Goal: Task Accomplishment & Management: Manage account settings

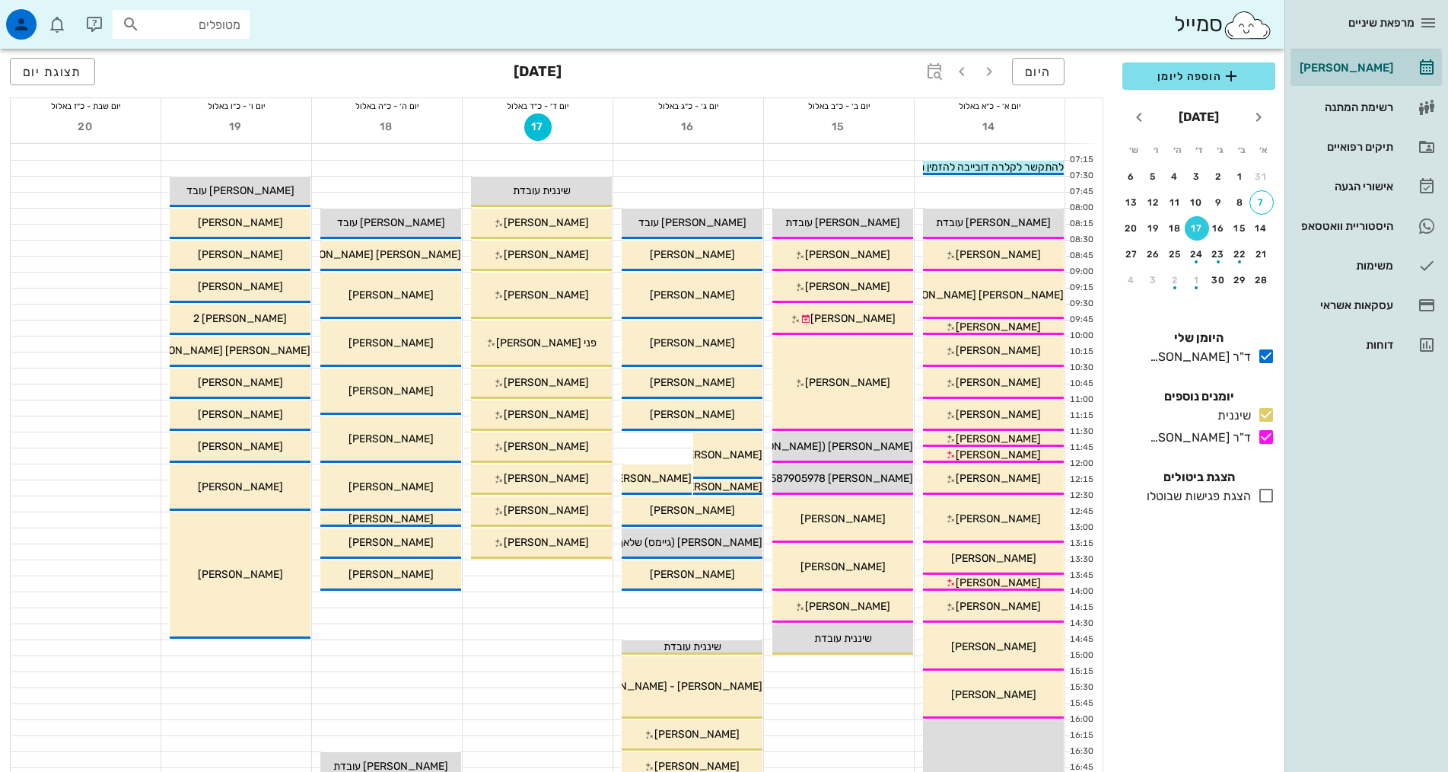
scroll to position [459, 0]
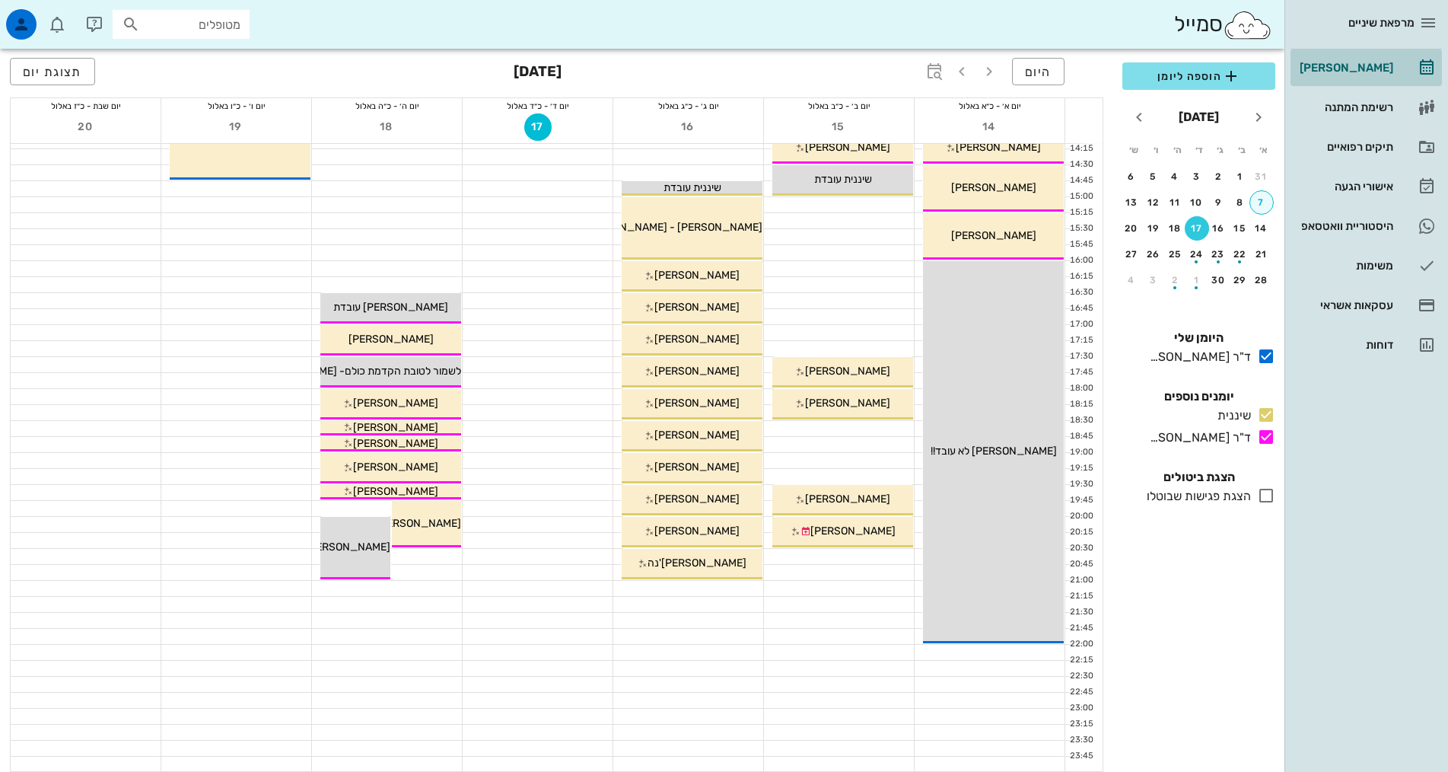
click at [1379, 74] on div "[PERSON_NAME]" at bounding box center [1345, 68] width 97 height 24
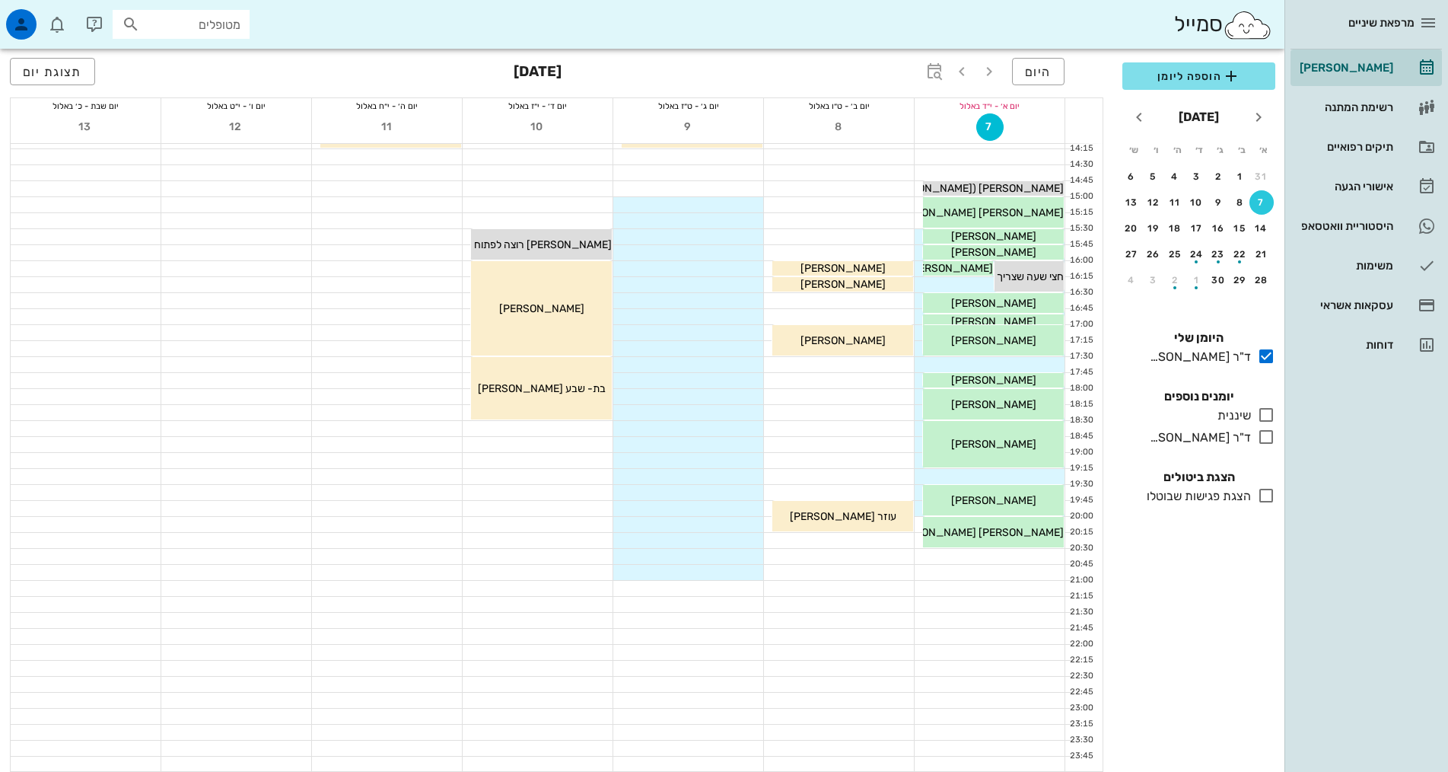
click at [1270, 200] on div "7" at bounding box center [1261, 202] width 24 height 11
click at [1415, 74] on link "[PERSON_NAME]" at bounding box center [1366, 67] width 151 height 37
click at [1261, 201] on div "7" at bounding box center [1261, 202] width 24 height 11
click at [1259, 444] on icon at bounding box center [1266, 437] width 18 height 18
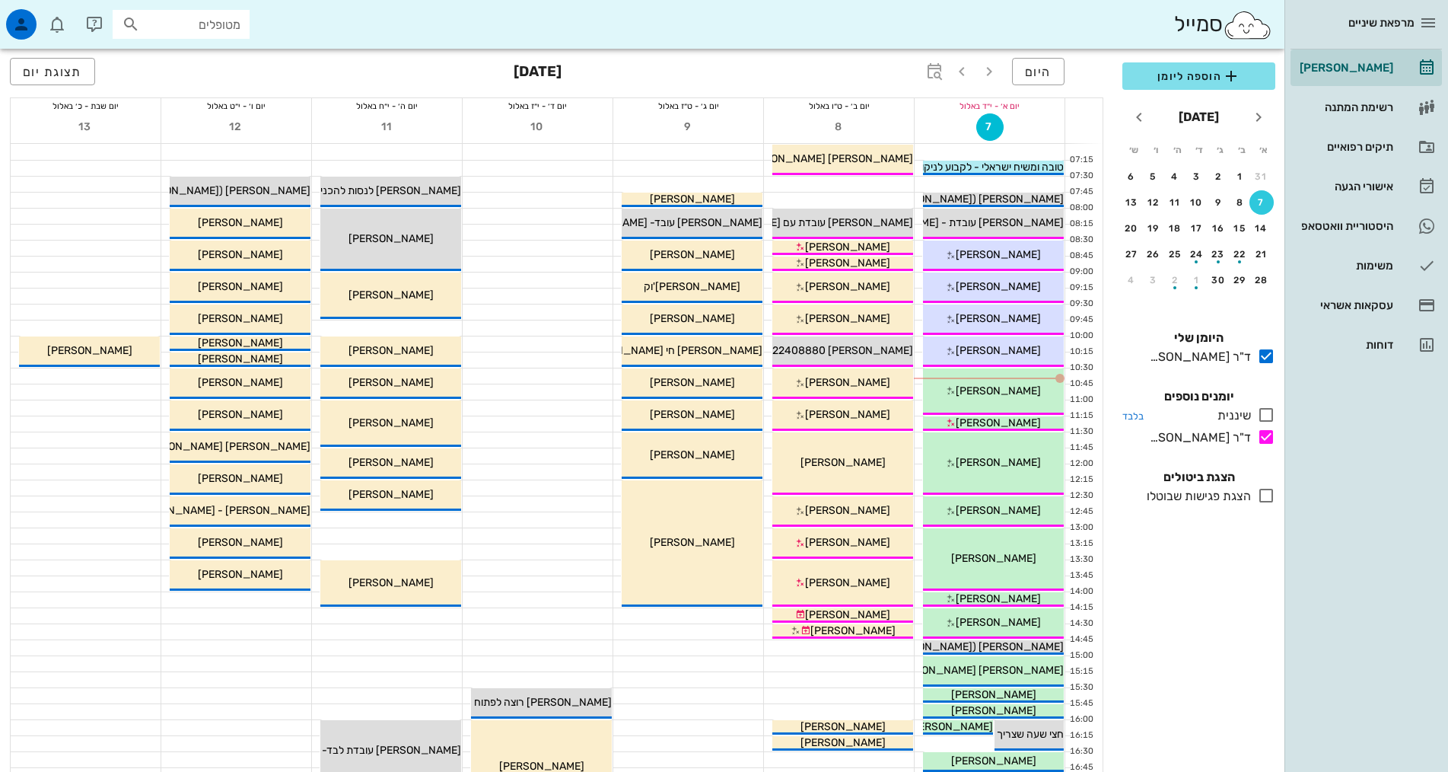
click at [1274, 411] on icon at bounding box center [1266, 415] width 18 height 18
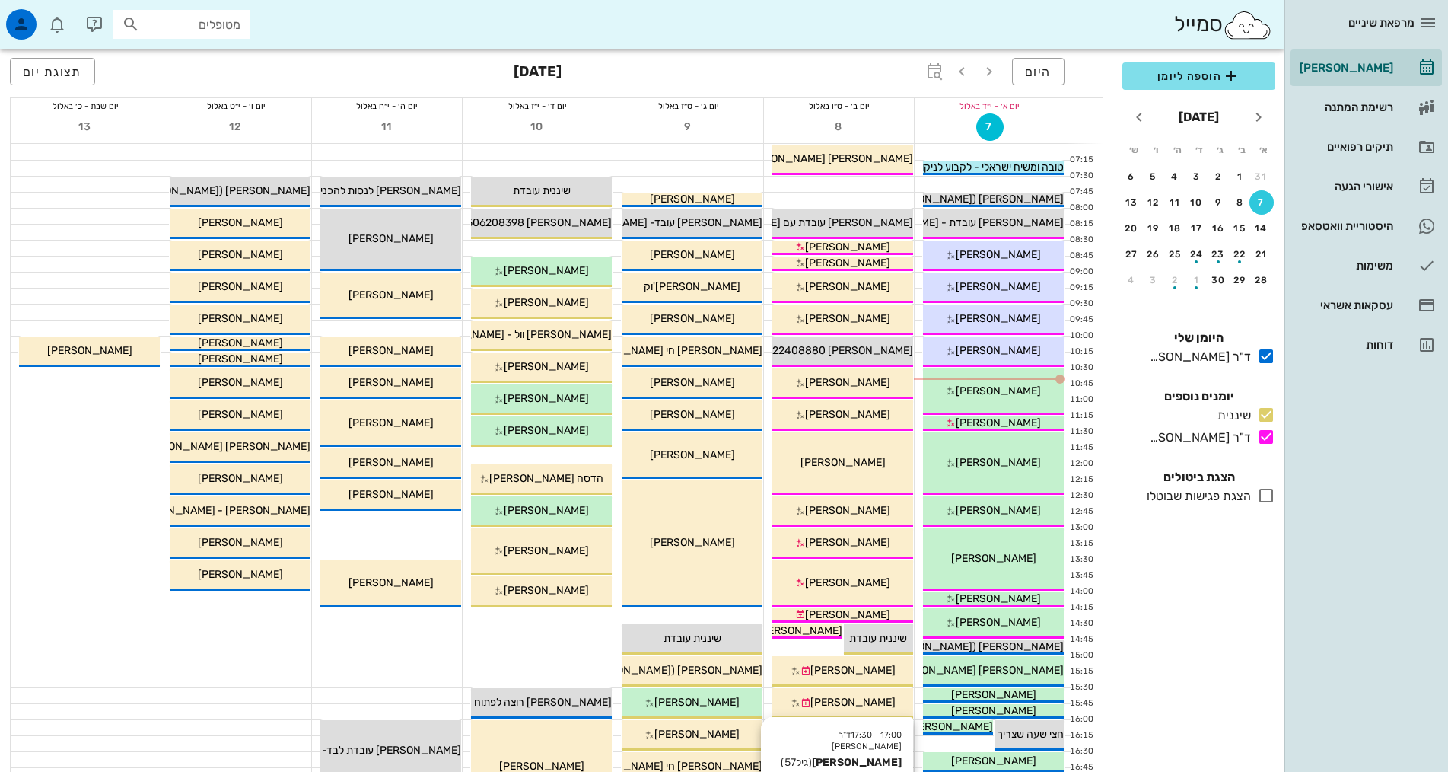
scroll to position [76, 0]
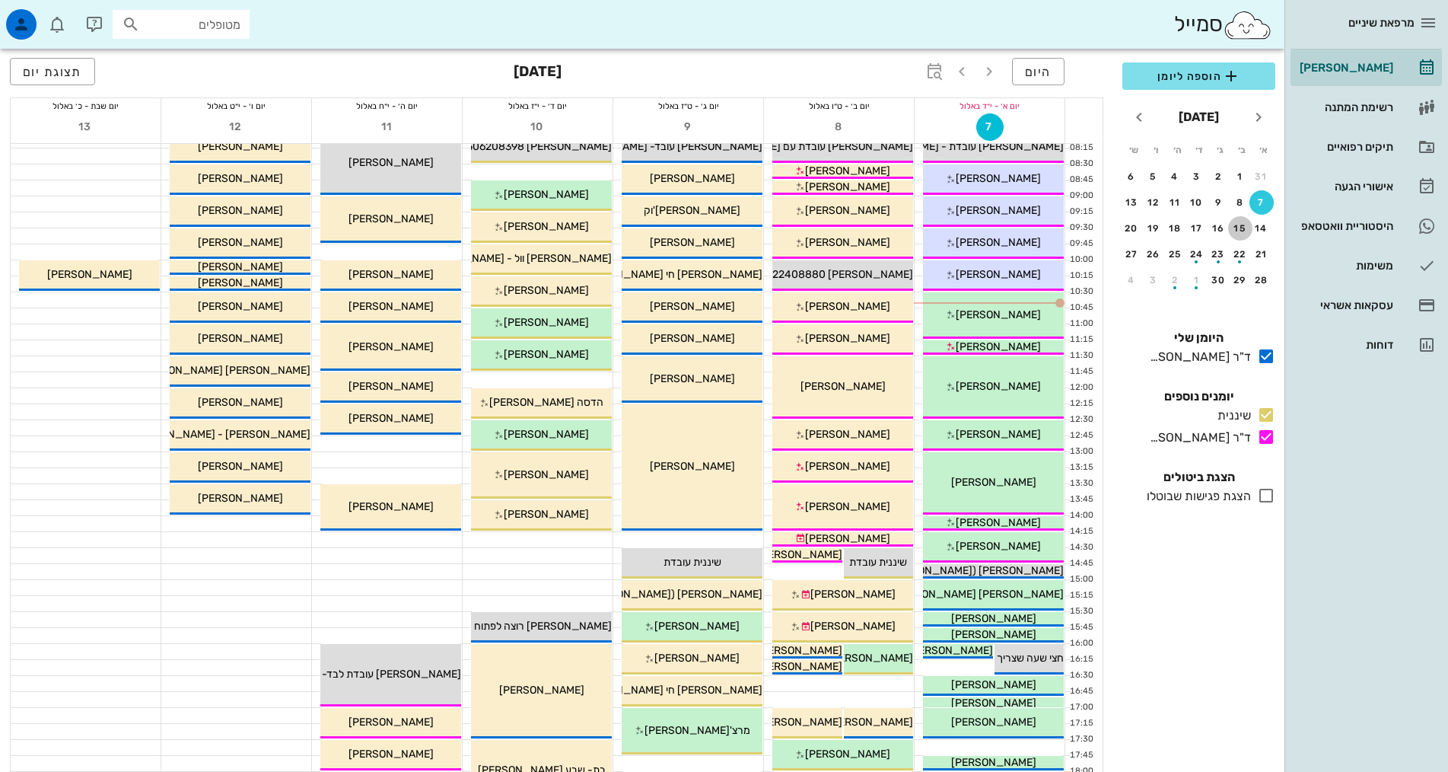
click at [1245, 227] on div "15" at bounding box center [1240, 228] width 24 height 11
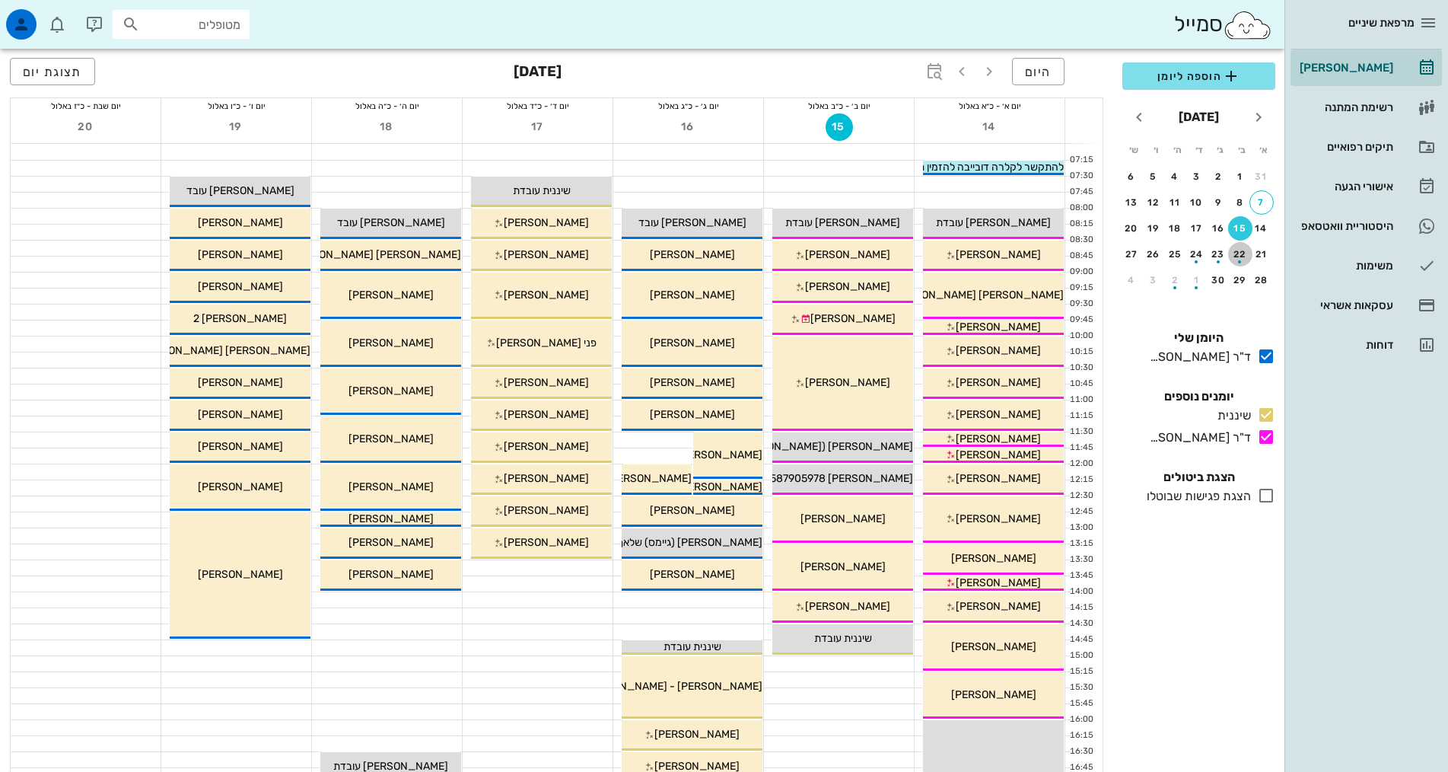
click at [1243, 251] on div "22" at bounding box center [1240, 254] width 24 height 11
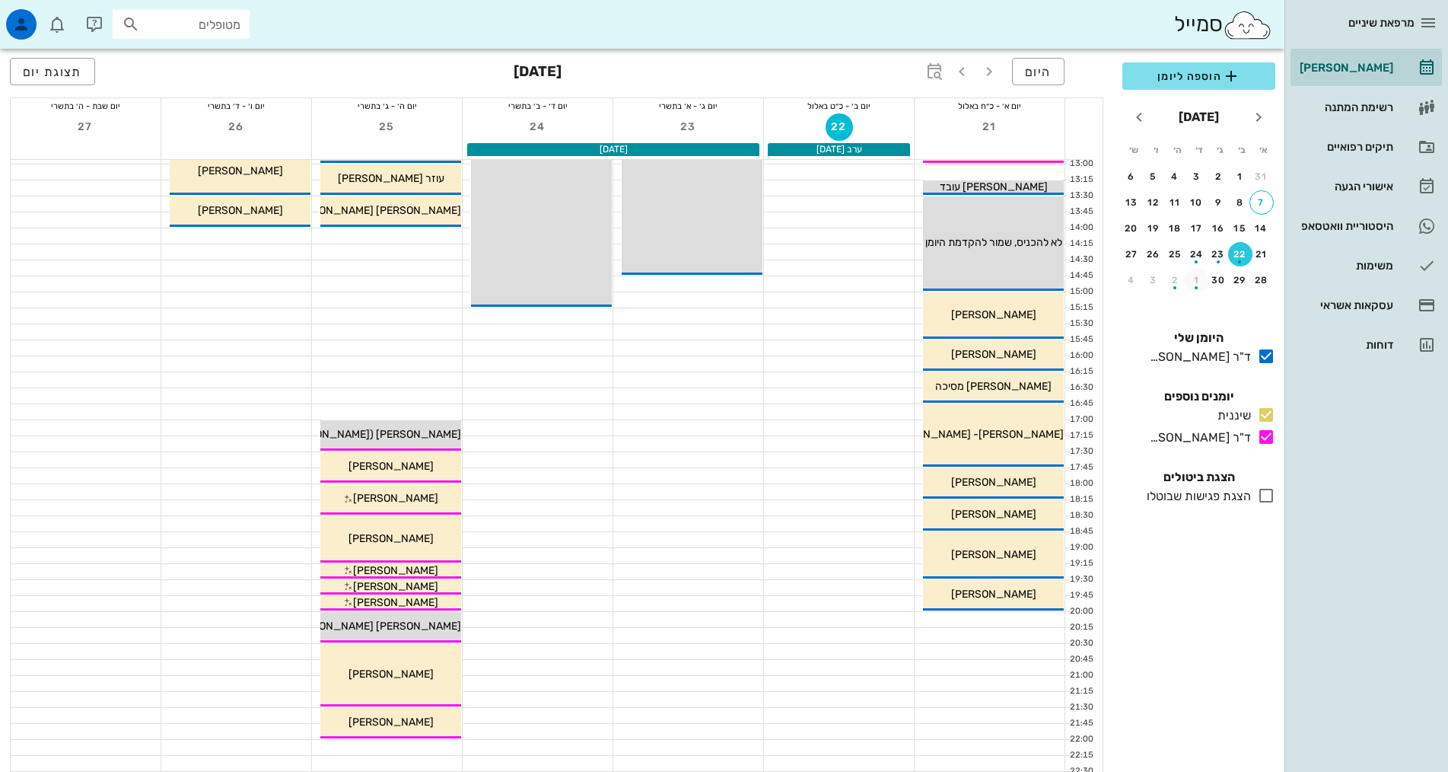
scroll to position [380, 0]
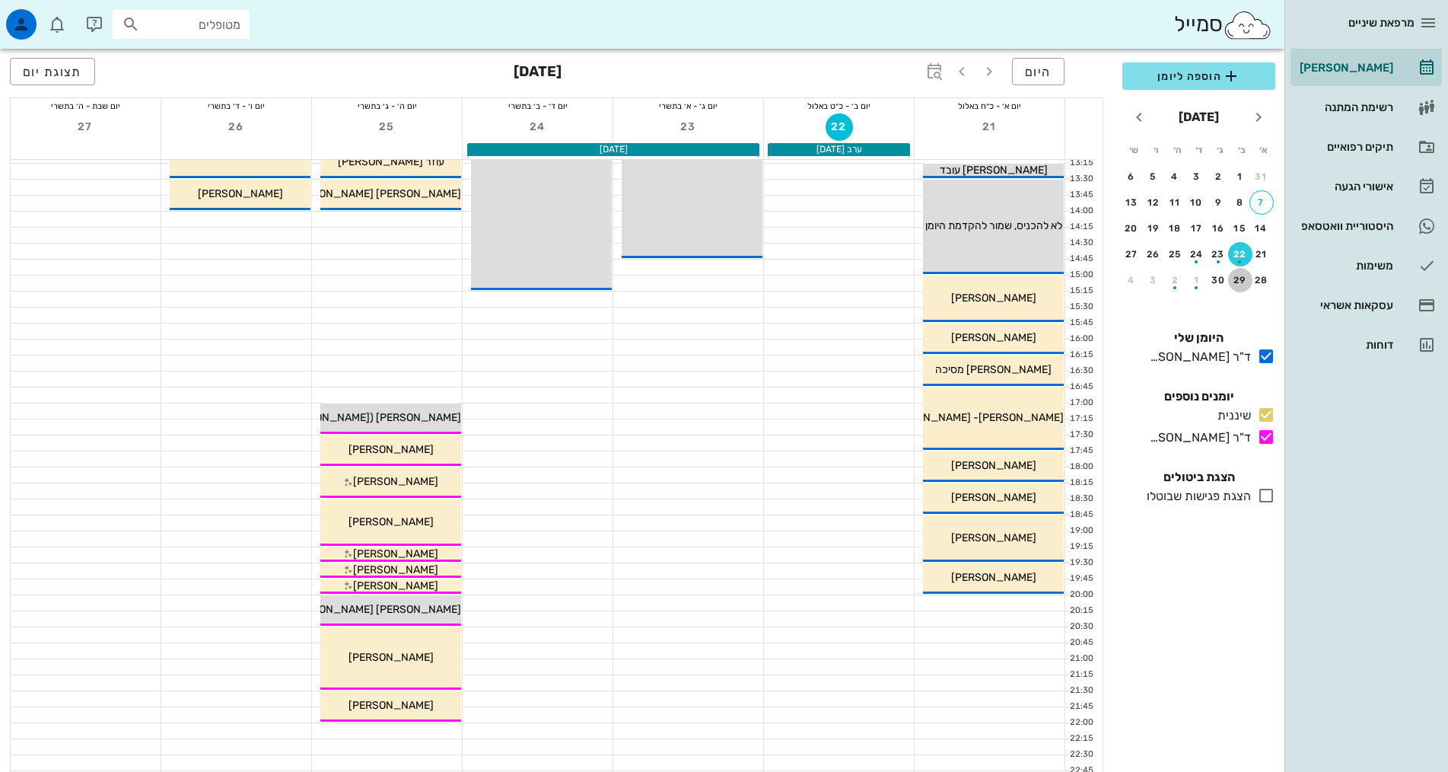
click at [1239, 278] on div "29" at bounding box center [1240, 280] width 24 height 11
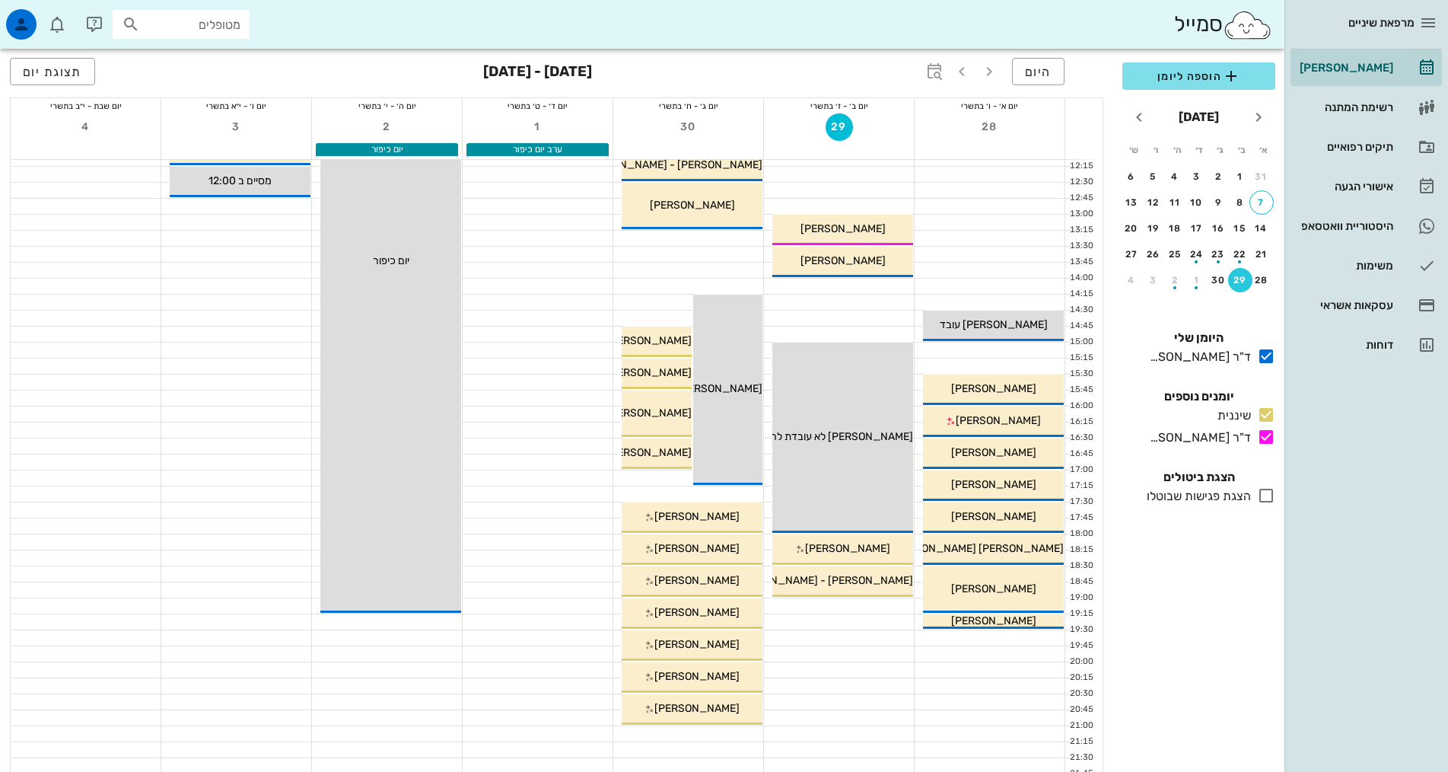
scroll to position [228, 0]
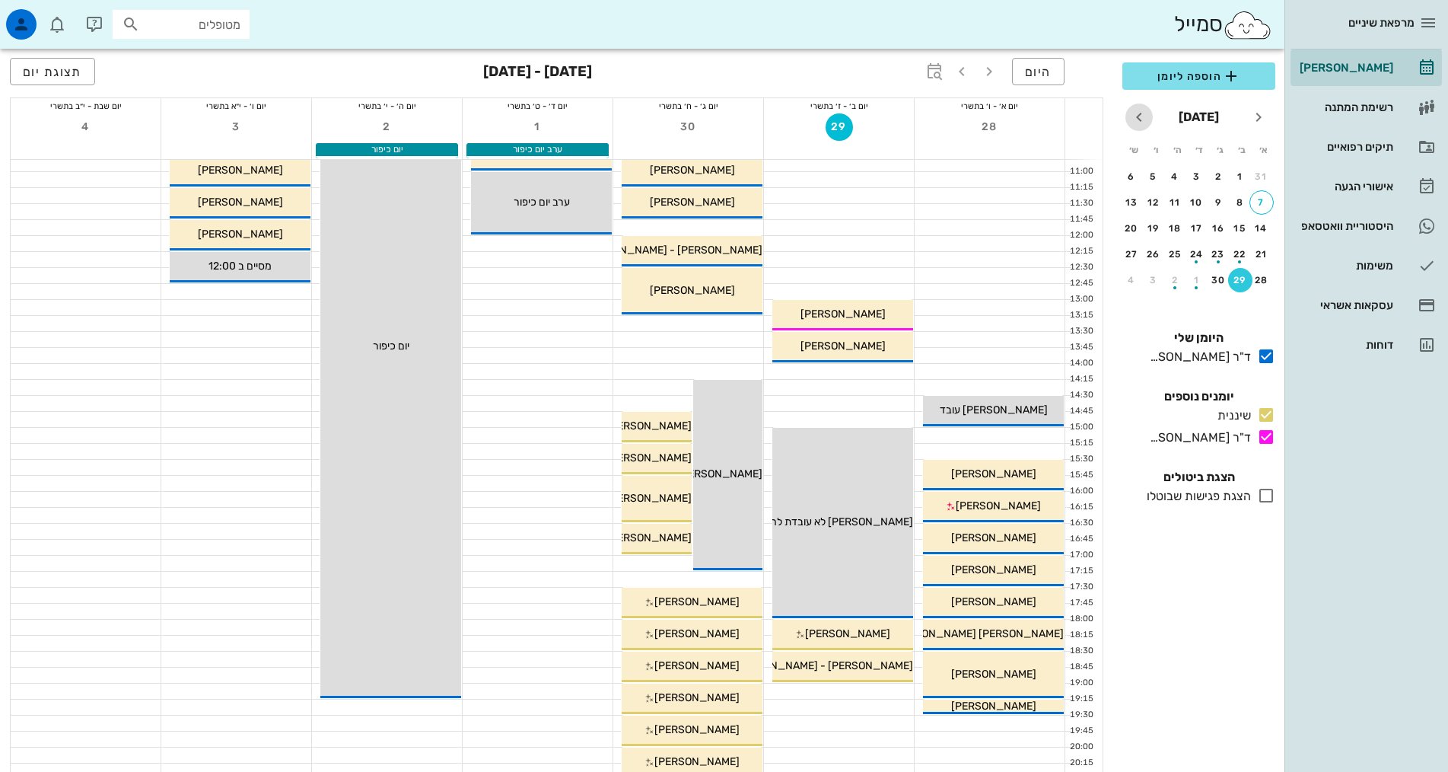
click at [1143, 113] on icon "חודש הבא" at bounding box center [1139, 117] width 18 height 18
click at [1221, 196] on button "7" at bounding box center [1218, 202] width 24 height 24
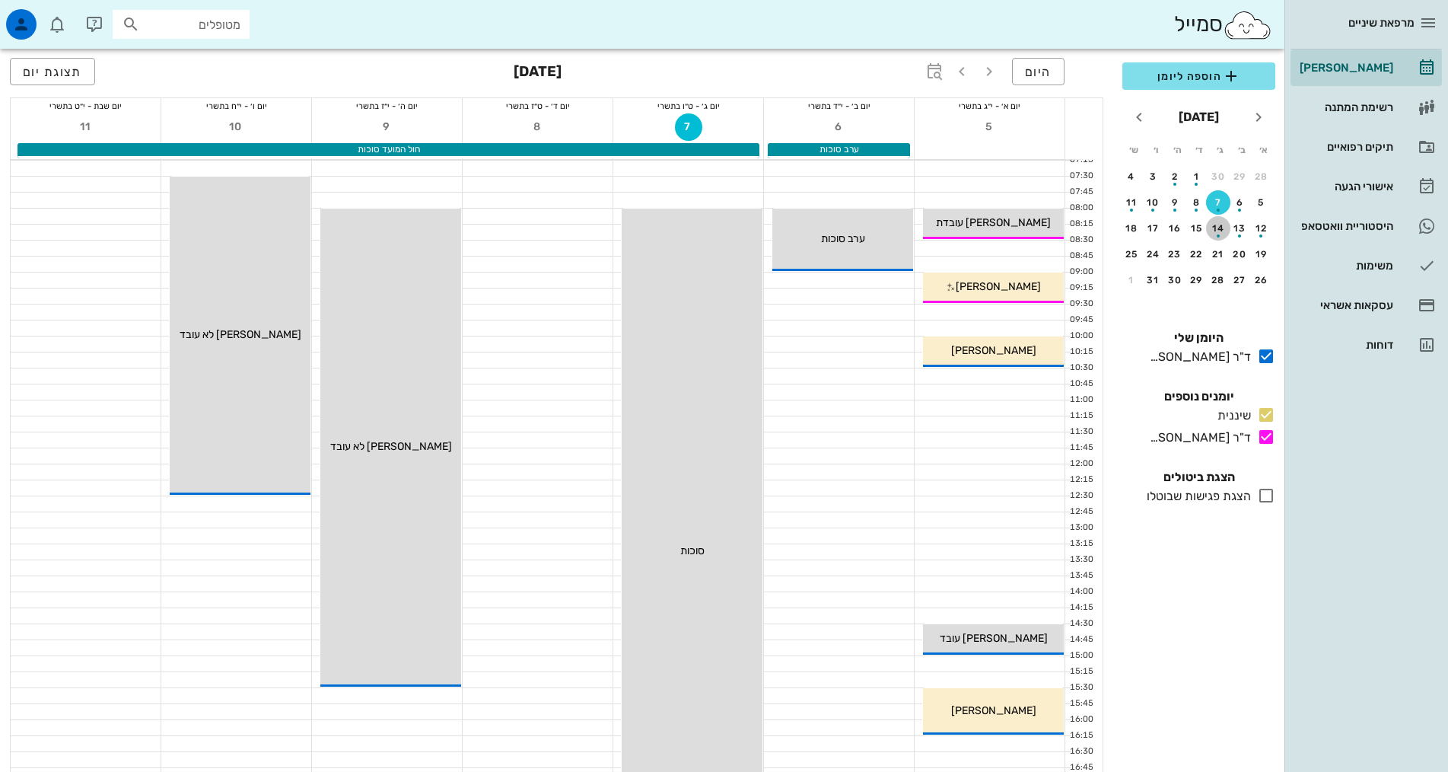
click at [1221, 231] on div "button" at bounding box center [1218, 232] width 24 height 8
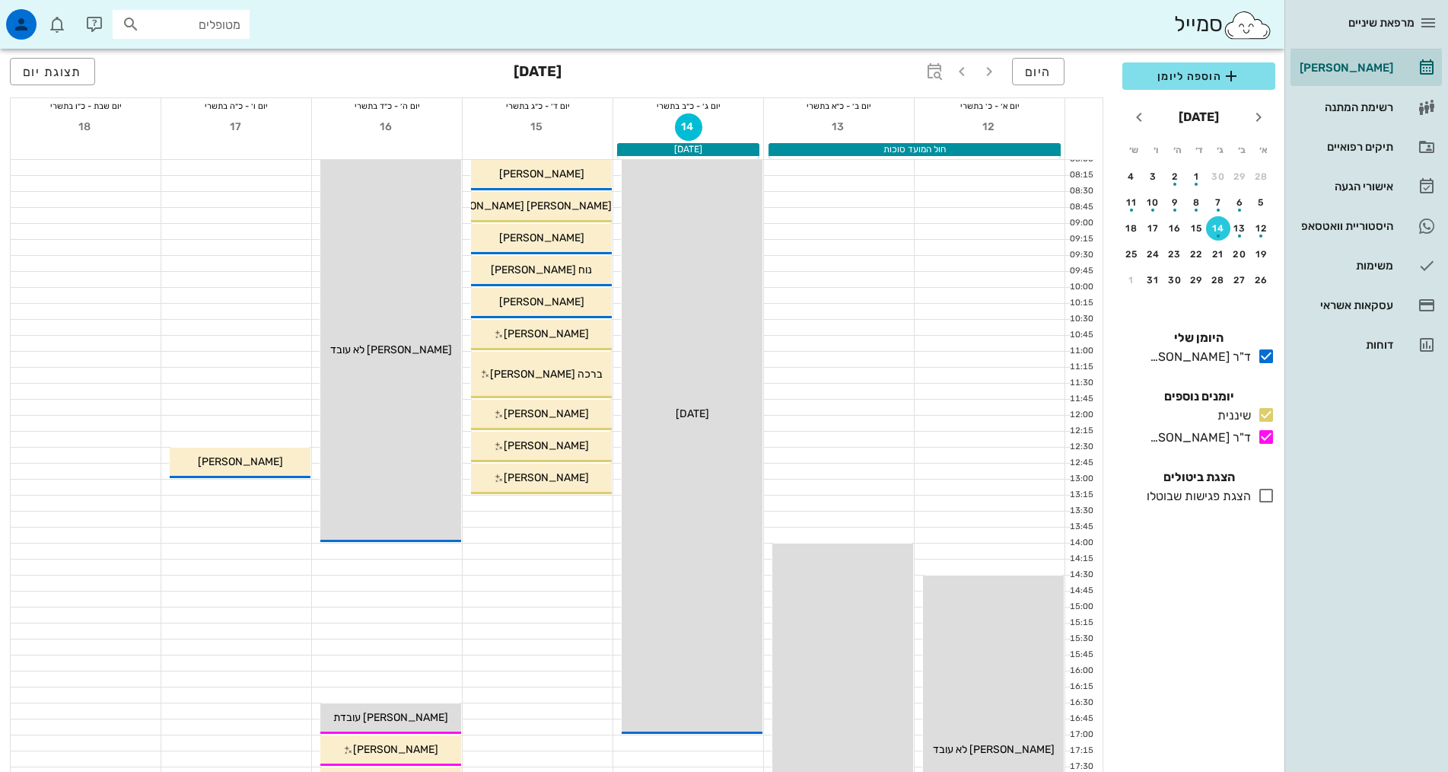
scroll to position [76, 0]
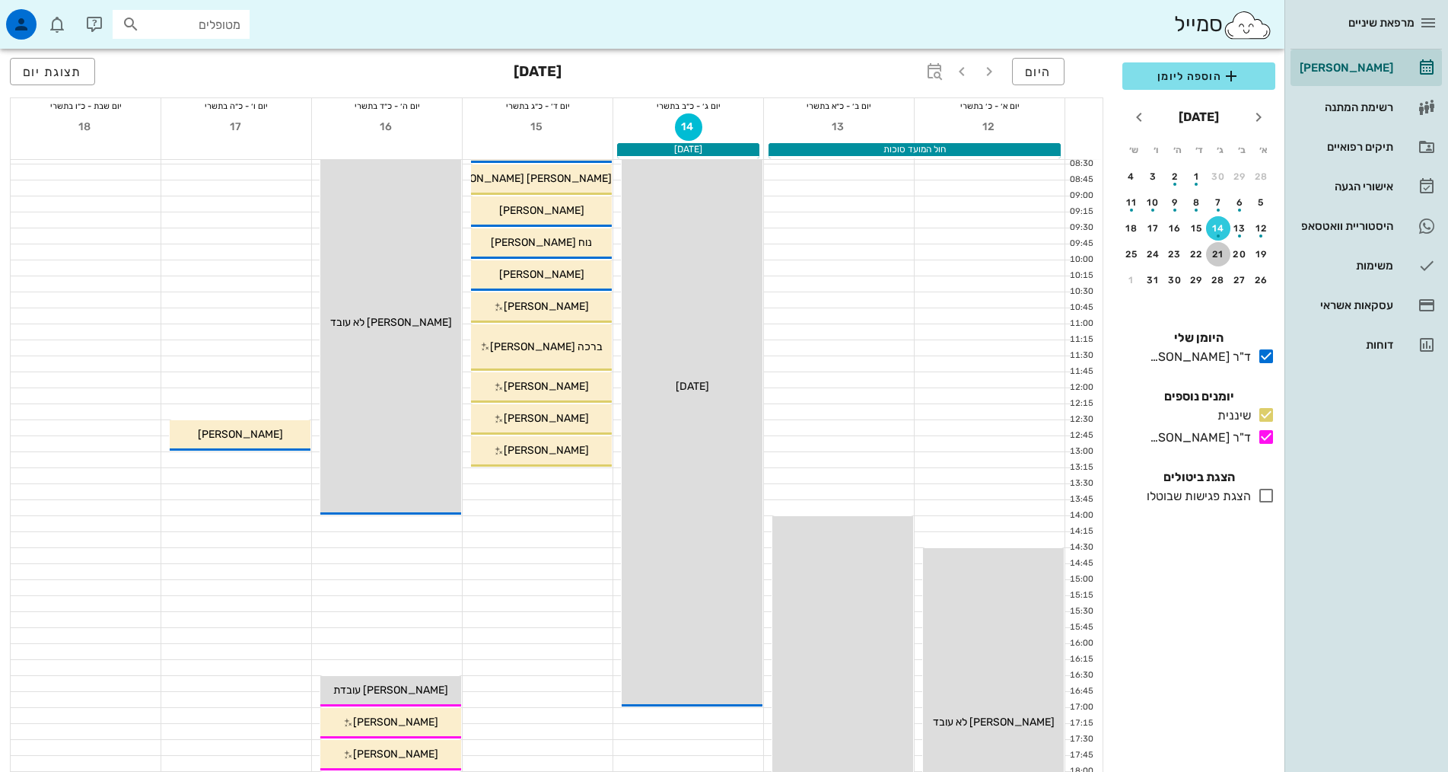
click at [1221, 257] on div "21" at bounding box center [1218, 254] width 24 height 11
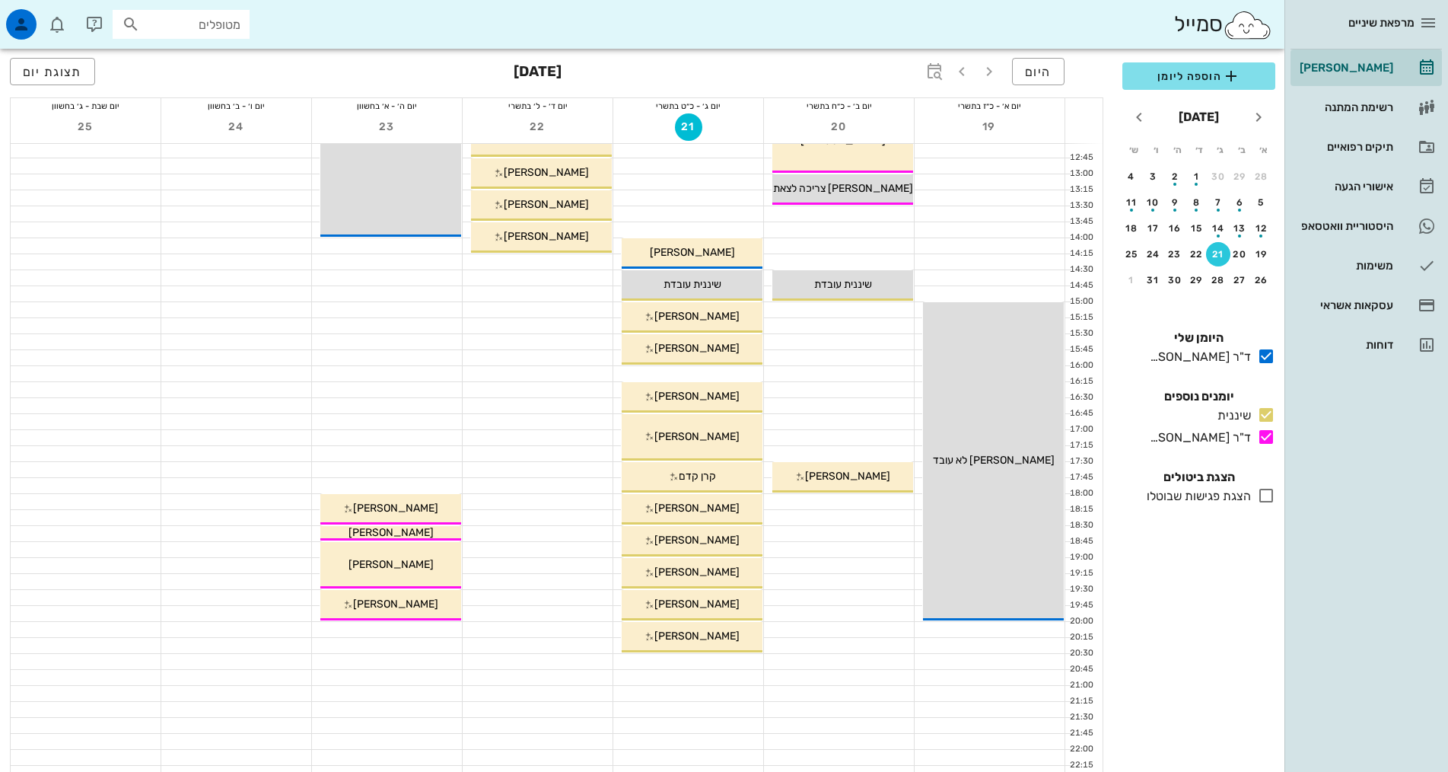
scroll to position [380, 0]
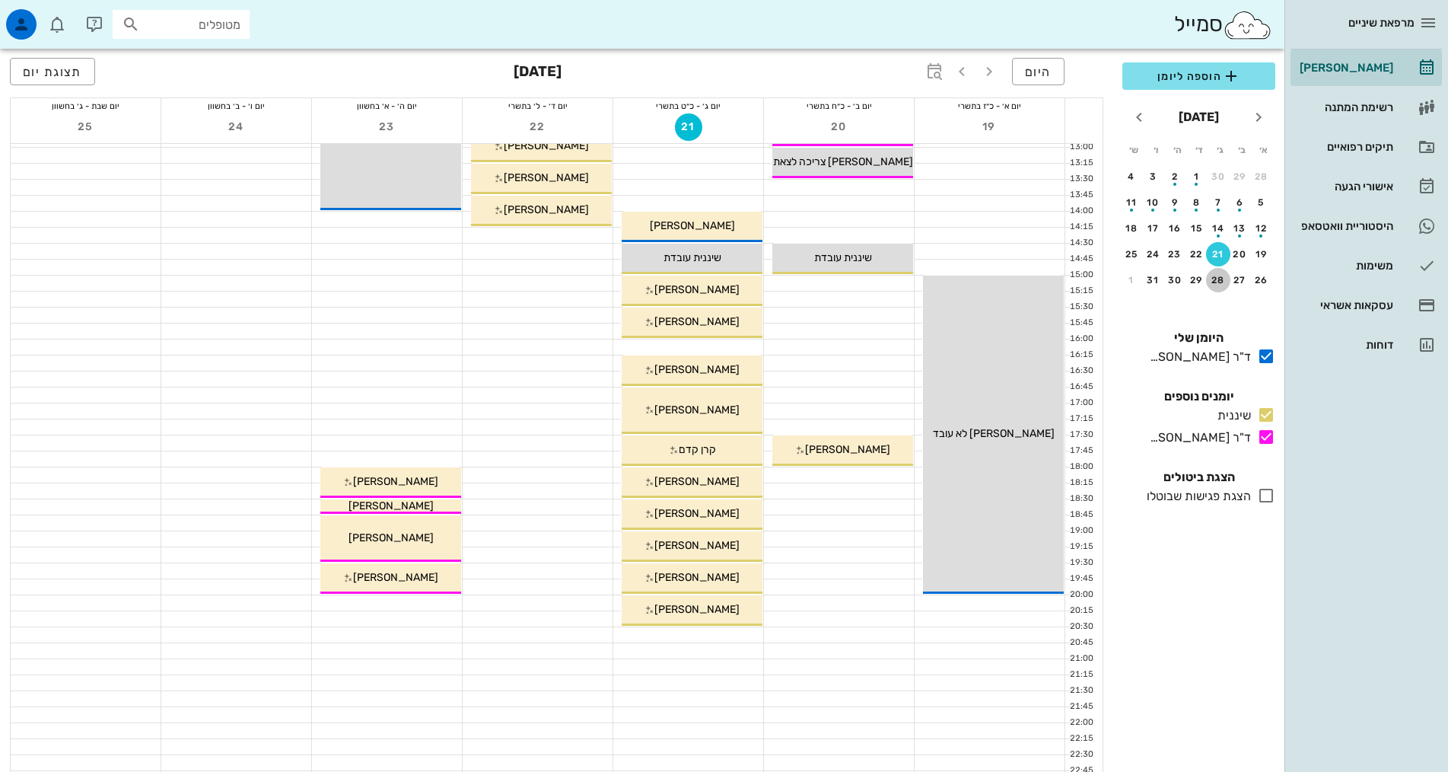
click at [1223, 274] on button "28" at bounding box center [1218, 280] width 24 height 24
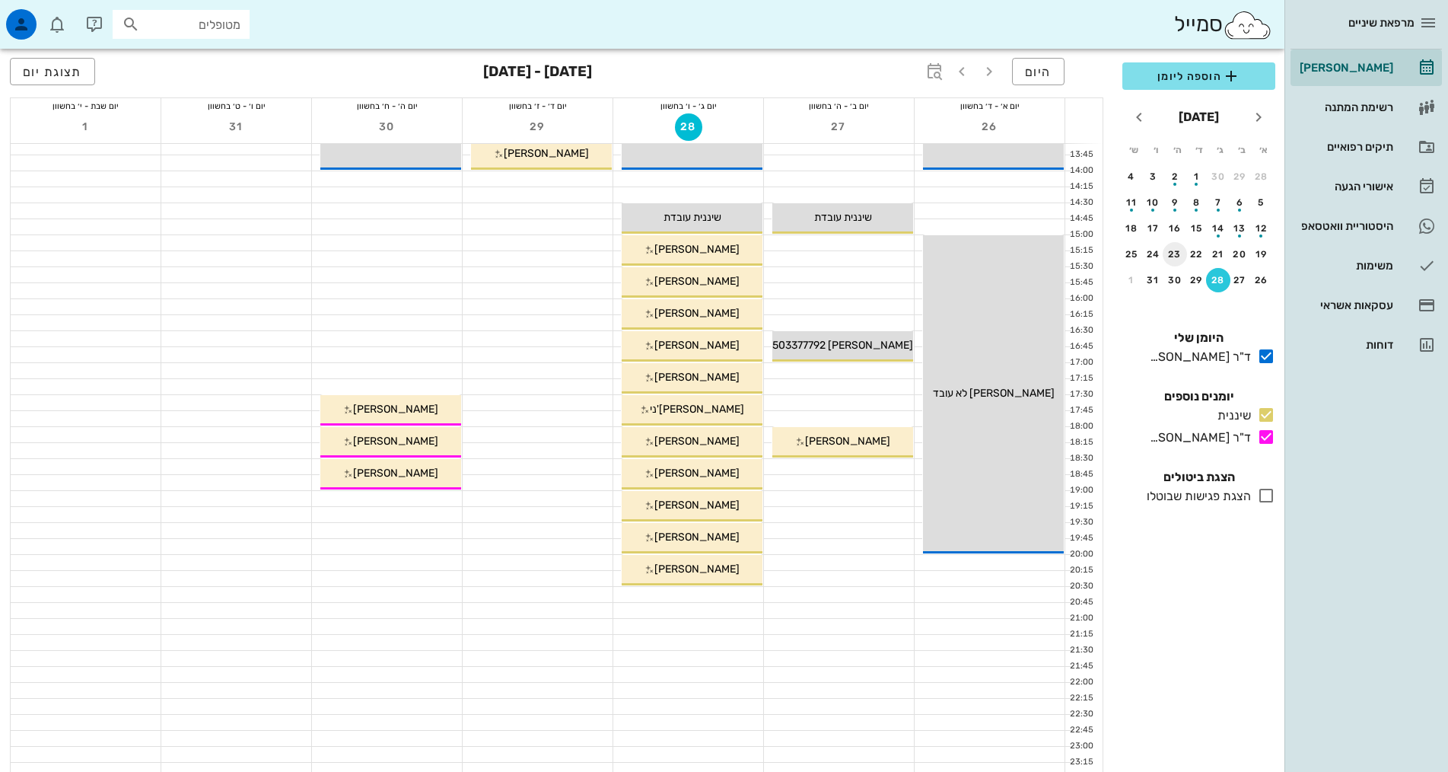
scroll to position [383, 0]
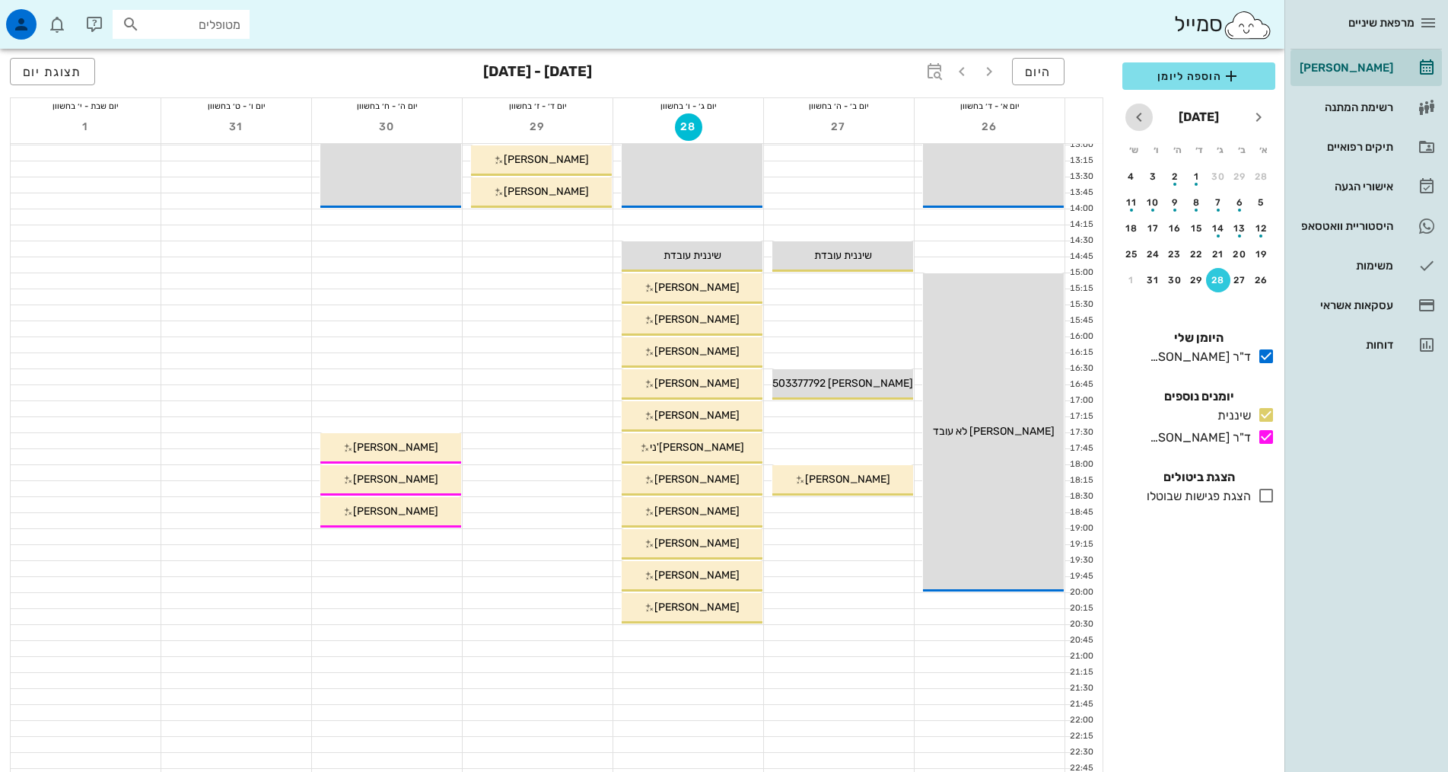
click at [1135, 124] on icon "חודש הבא" at bounding box center [1139, 117] width 18 height 18
click at [1214, 199] on div "4" at bounding box center [1218, 202] width 24 height 11
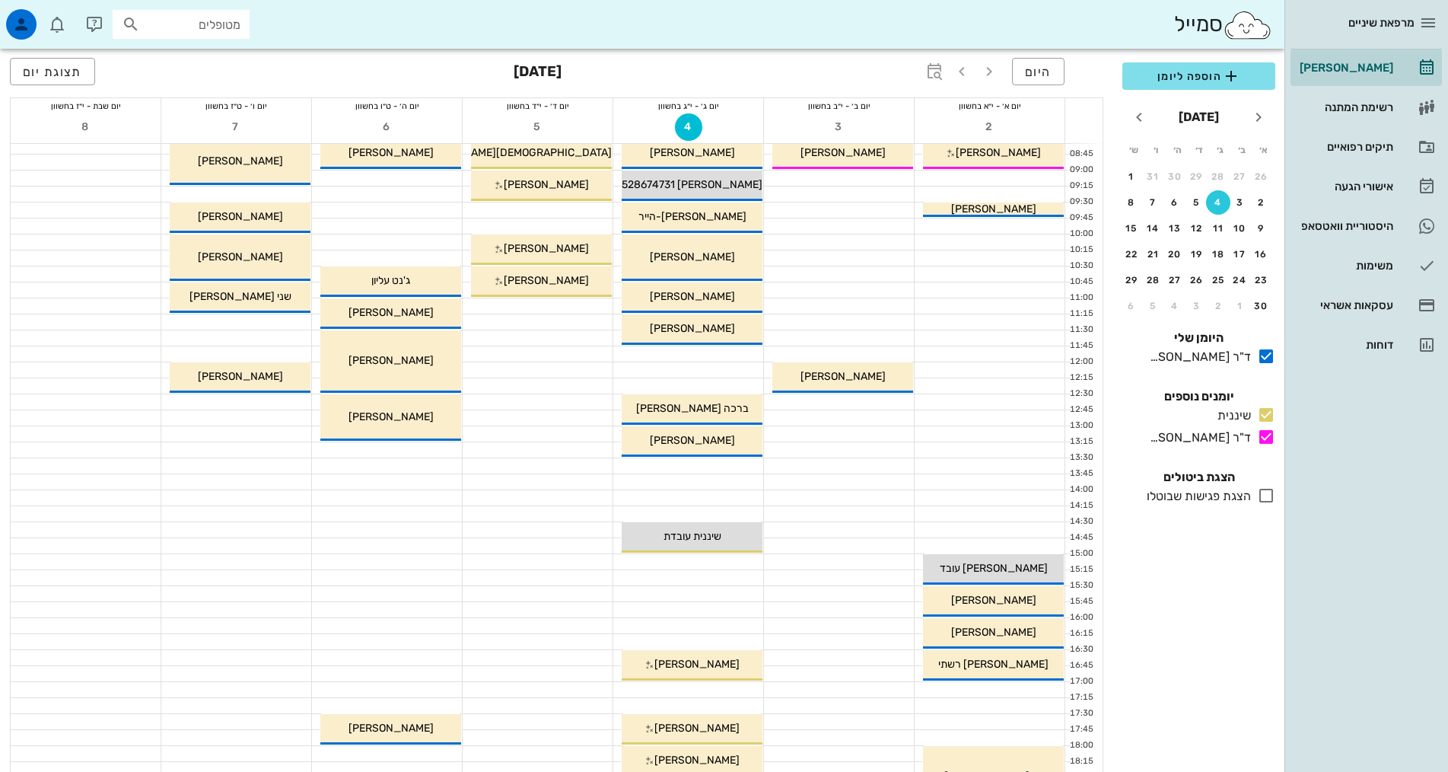
scroll to position [78, 0]
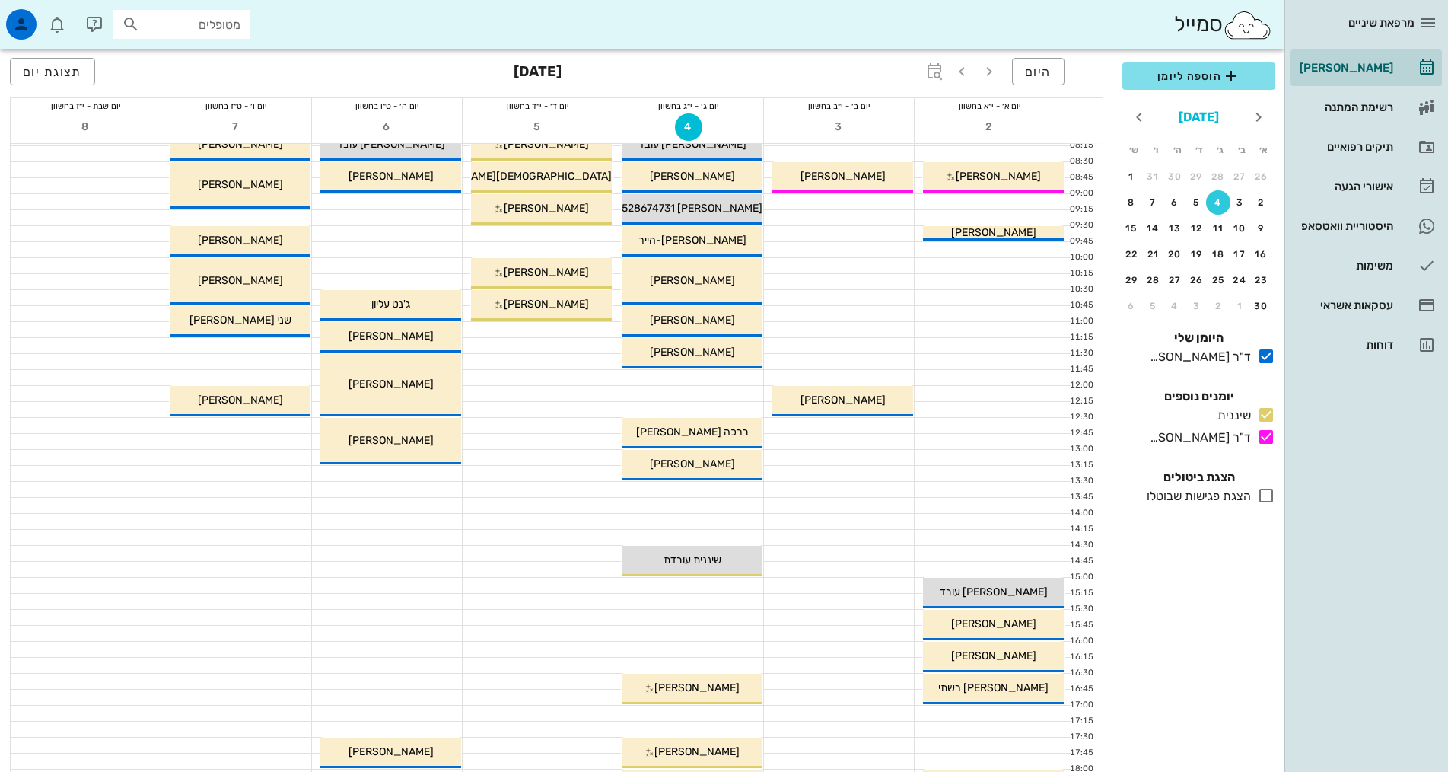
click at [1208, 113] on button "[DATE]" at bounding box center [1199, 117] width 53 height 30
click at [1157, 252] on button "ספט׳" at bounding box center [1148, 246] width 49 height 27
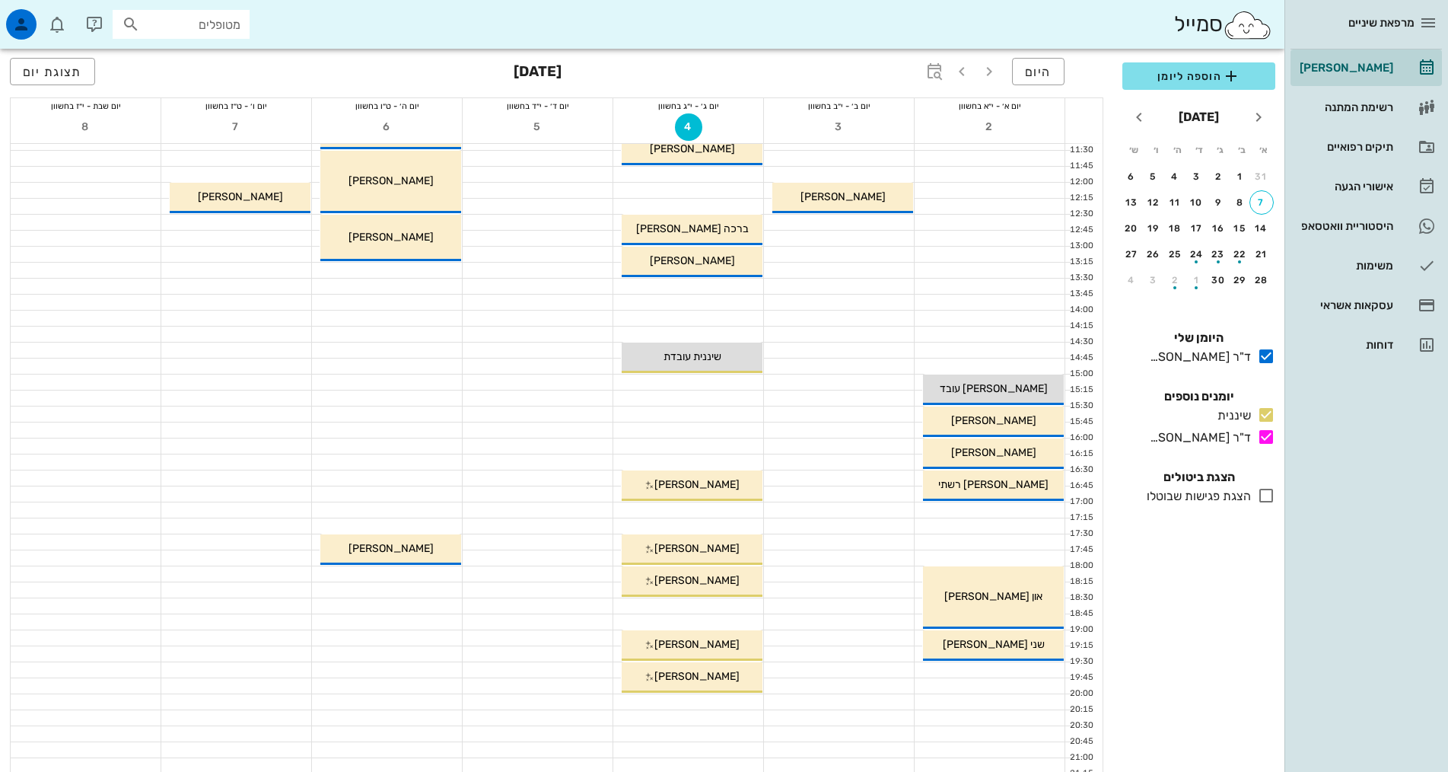
scroll to position [307, 0]
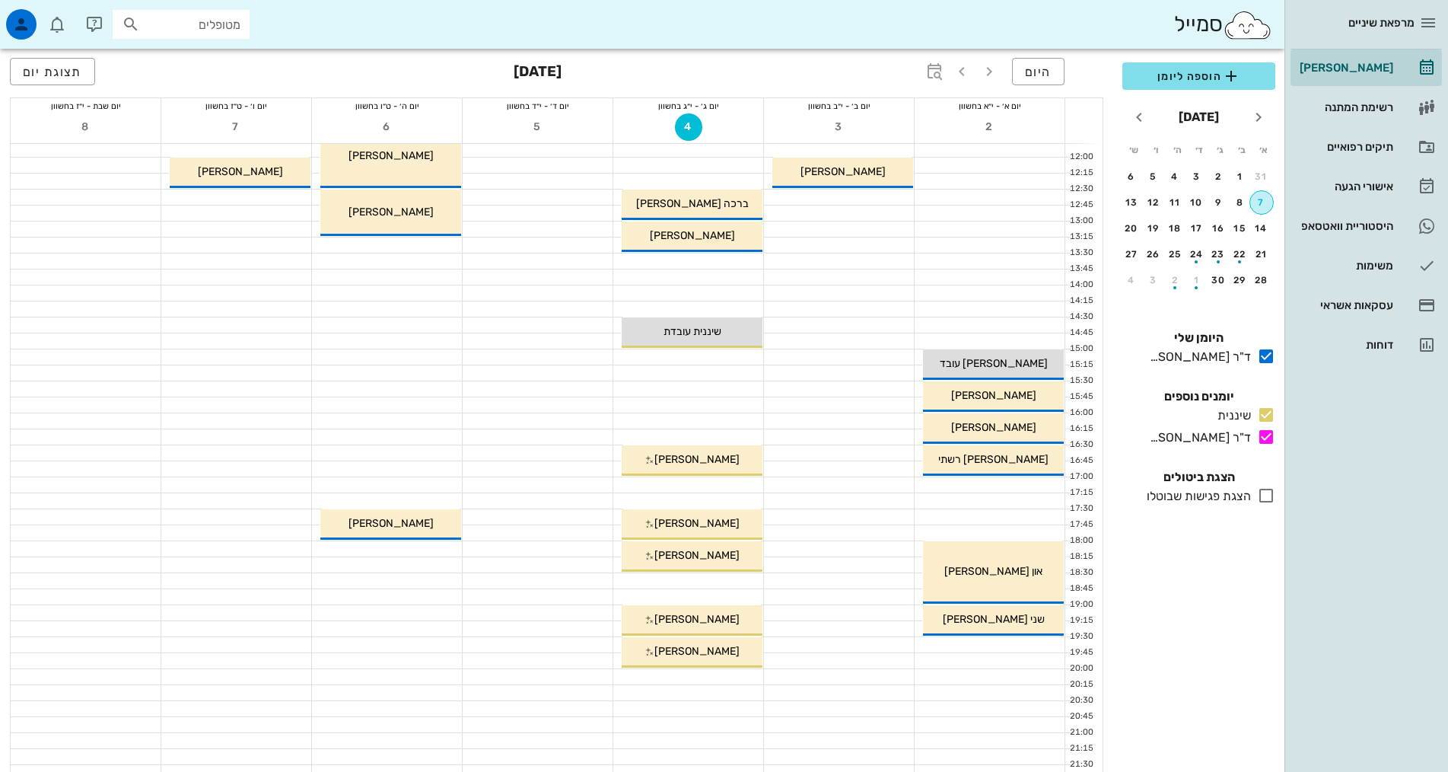
click at [1258, 197] on div "7" at bounding box center [1261, 202] width 23 height 11
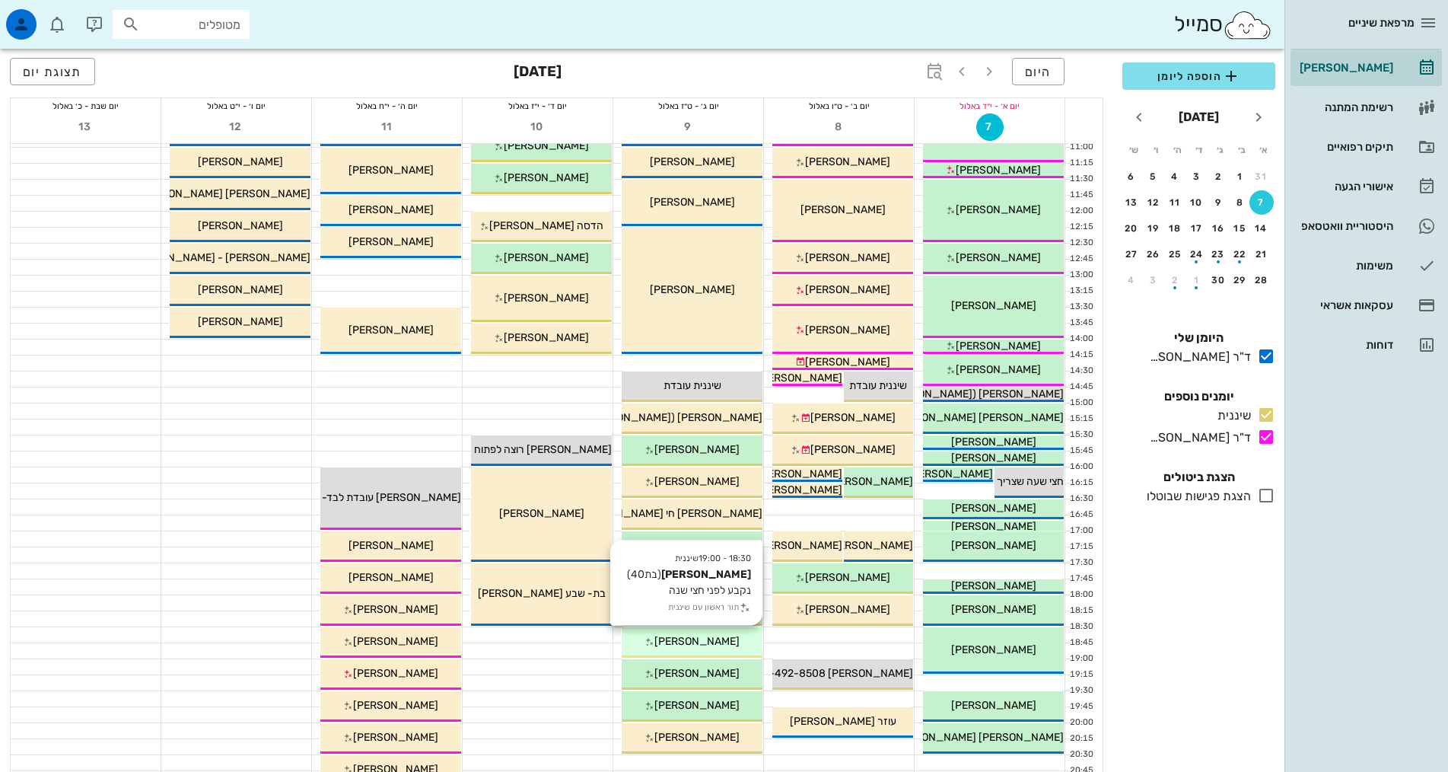
scroll to position [304, 0]
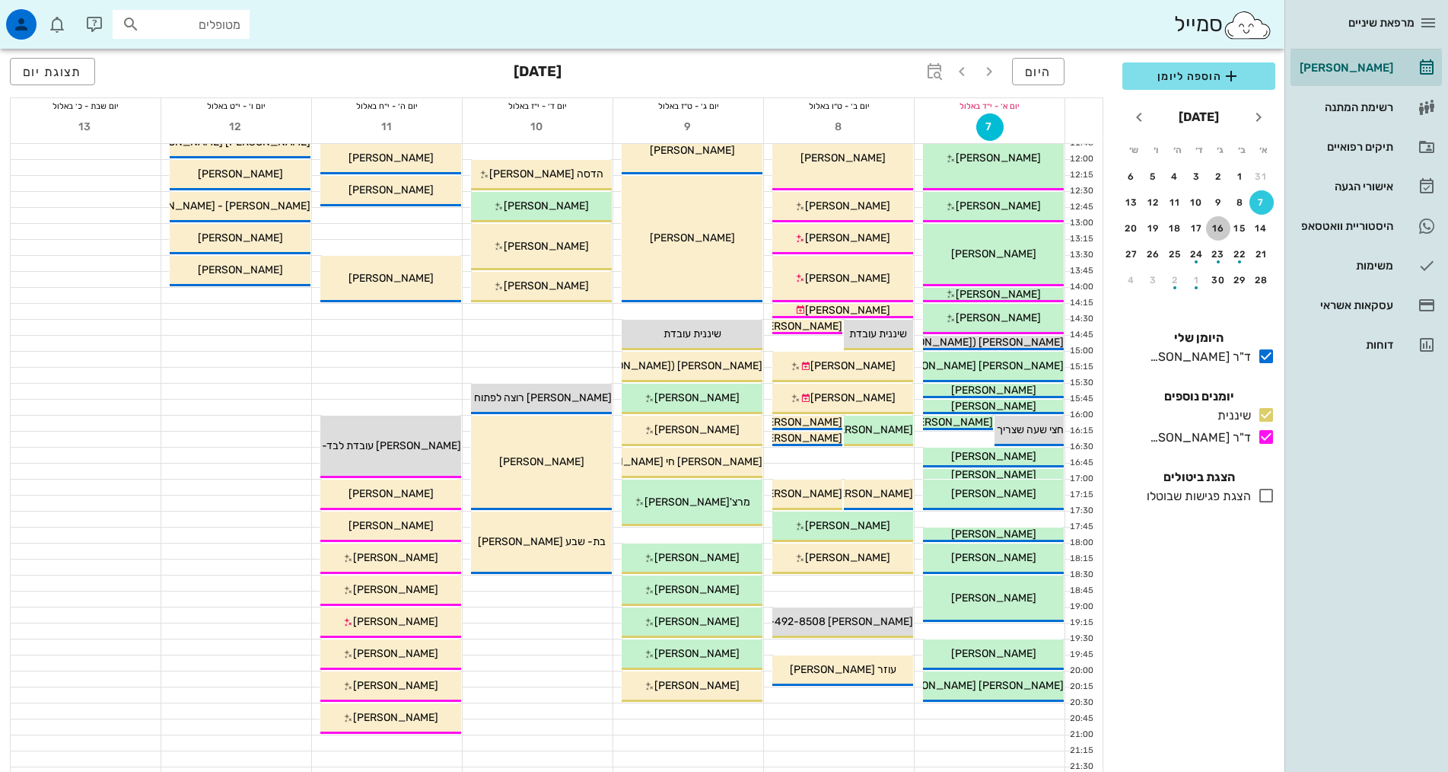
click at [1220, 222] on button "16" at bounding box center [1218, 228] width 24 height 24
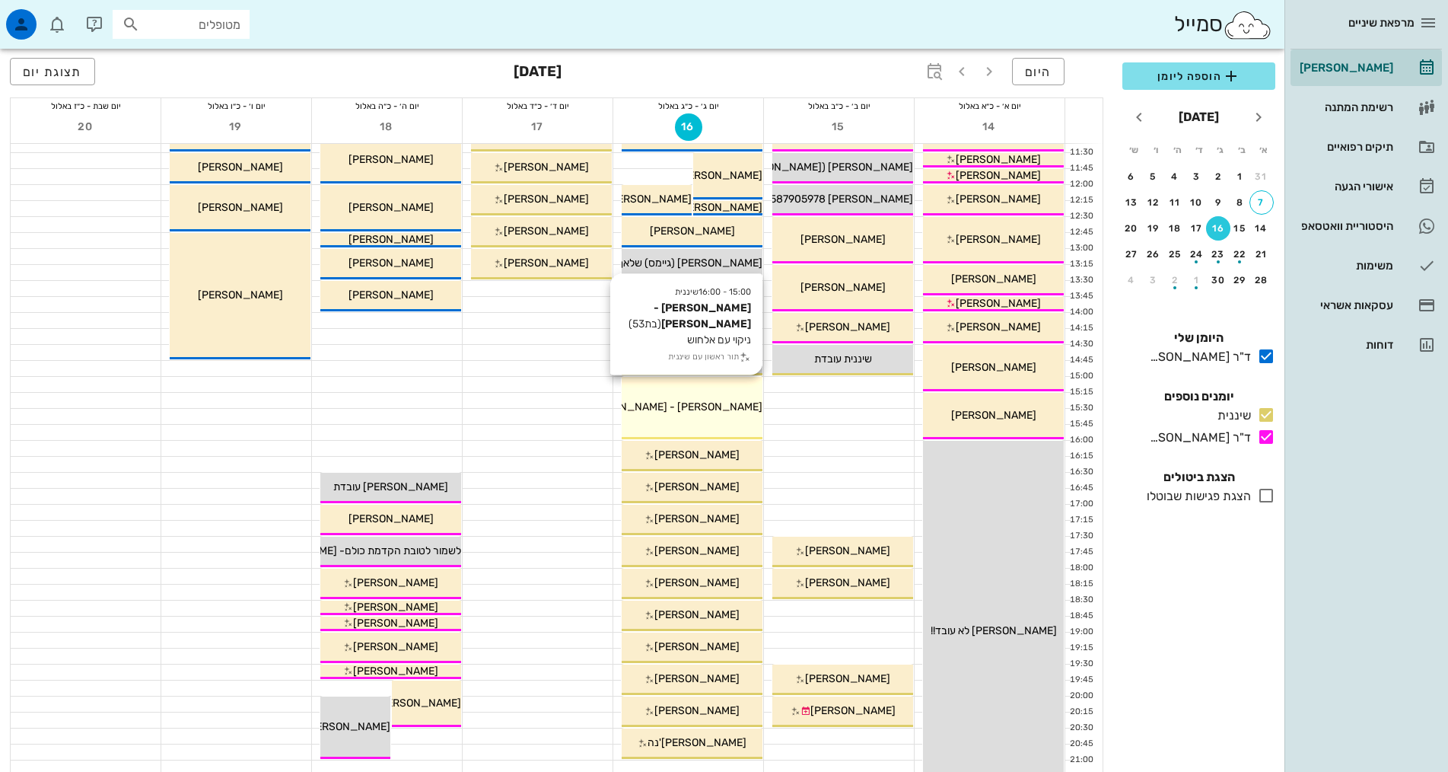
scroll to position [304, 0]
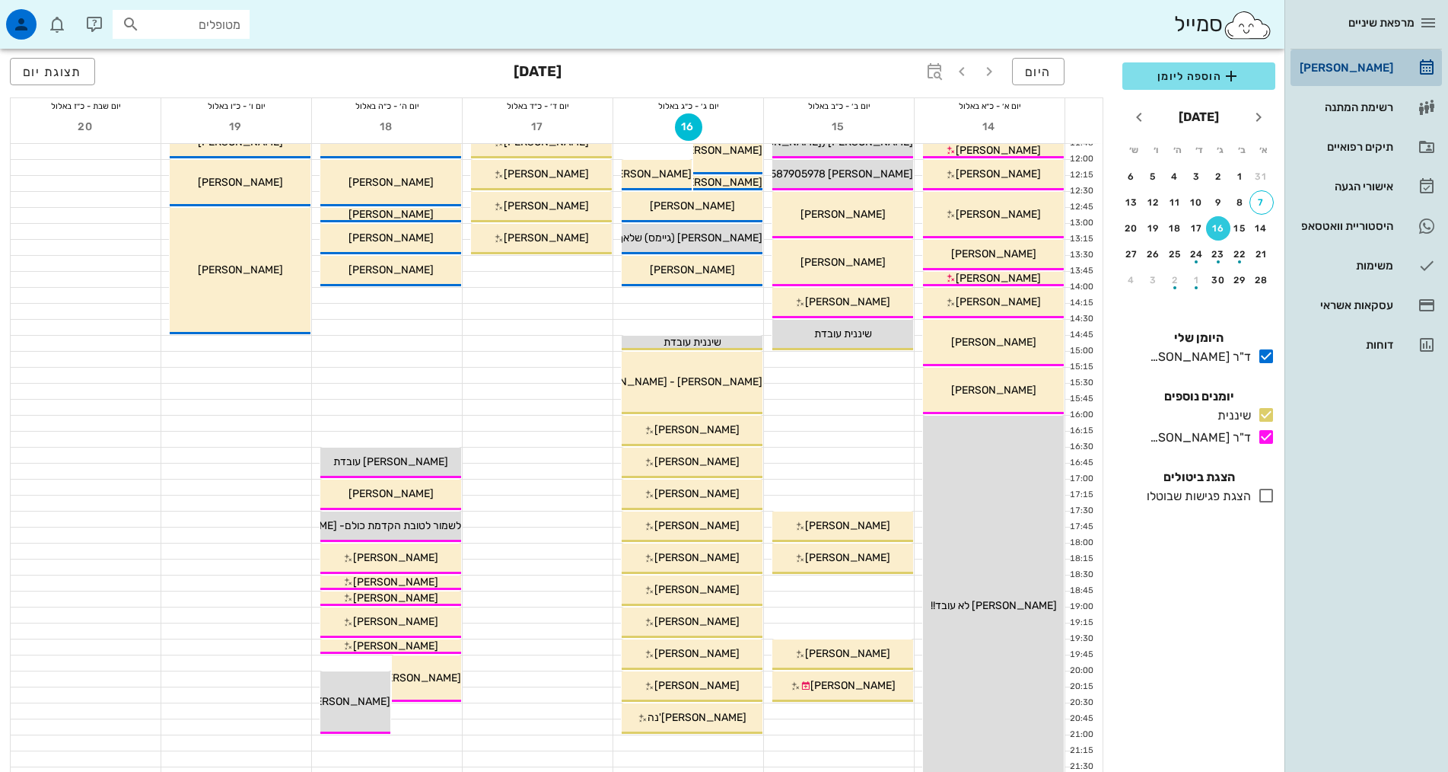
click at [1367, 70] on div "[PERSON_NAME]" at bounding box center [1345, 68] width 97 height 12
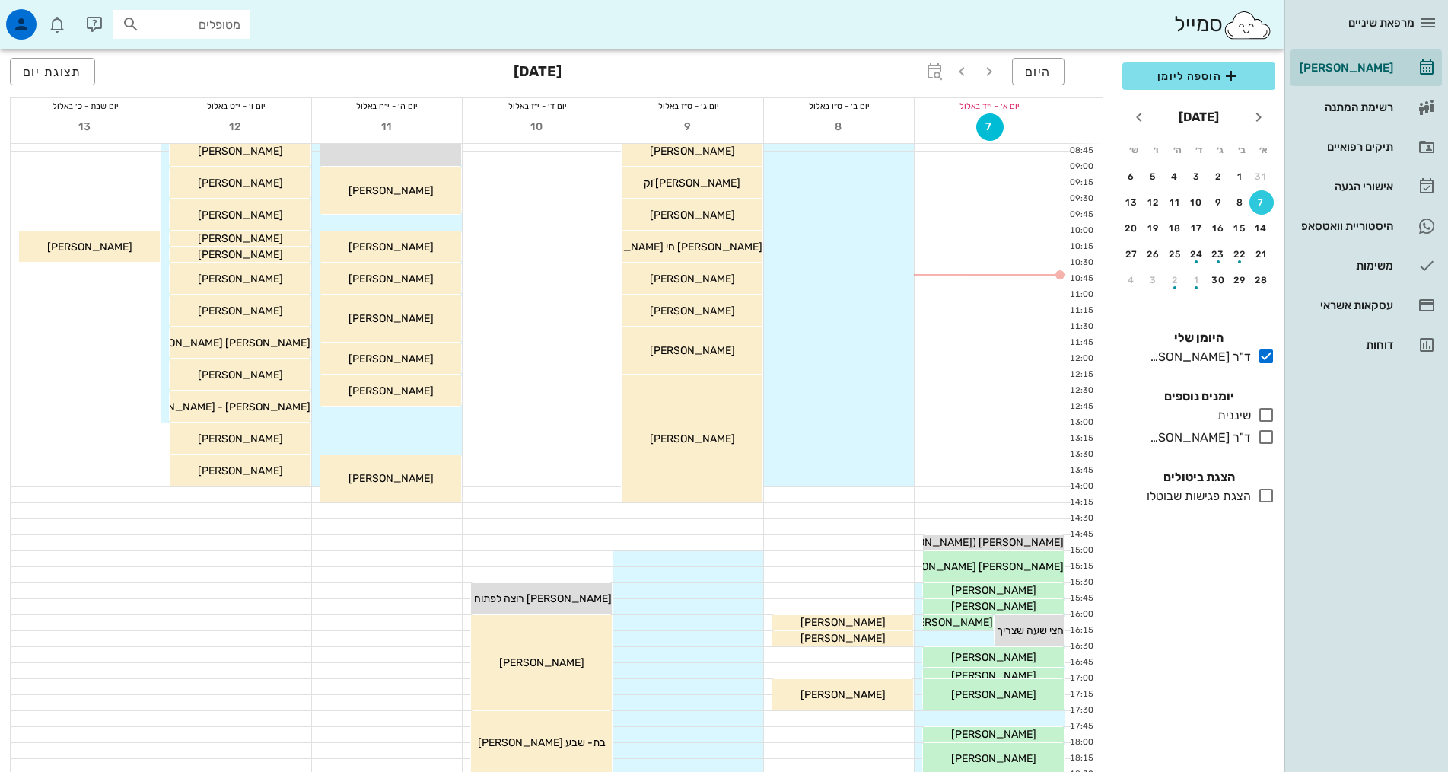
scroll to position [152, 0]
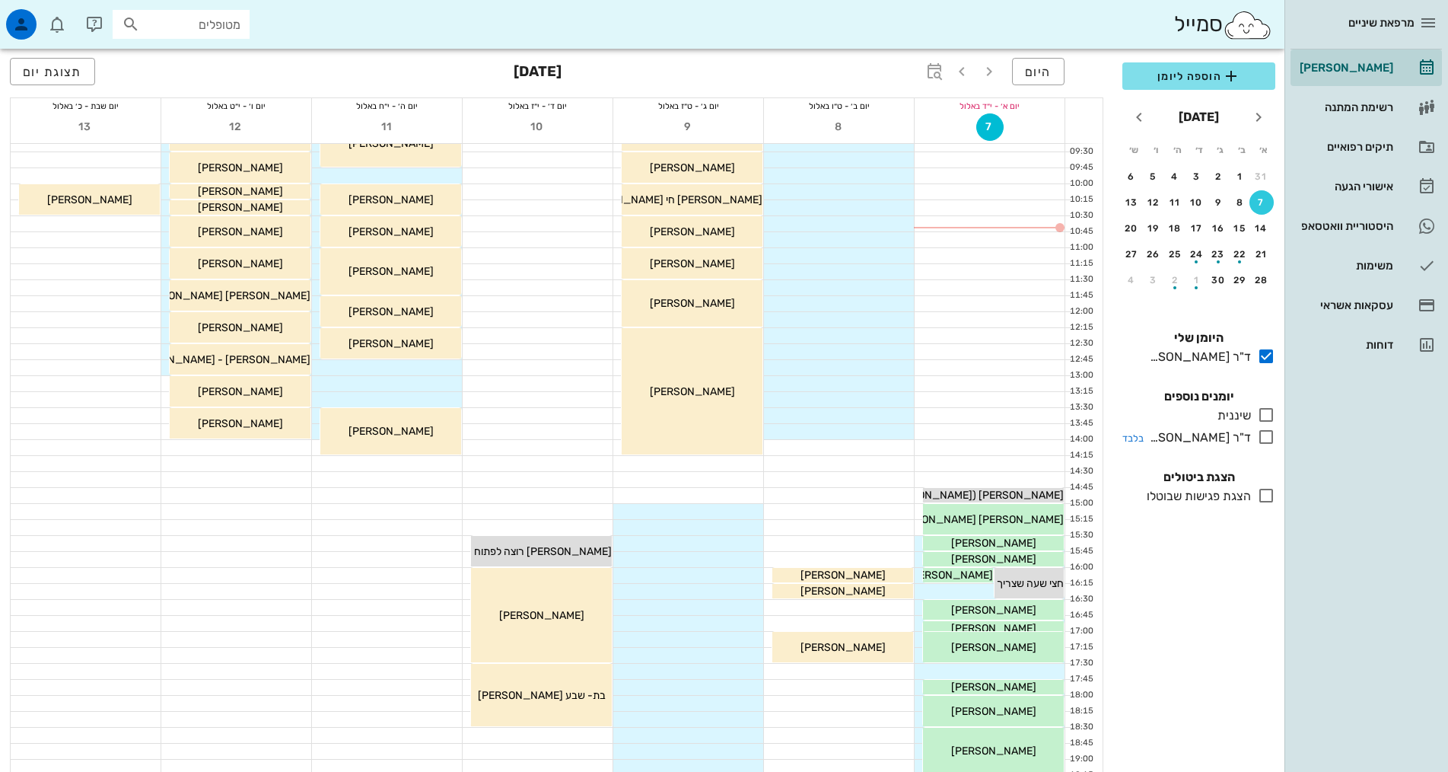
click at [1263, 440] on icon at bounding box center [1266, 437] width 18 height 18
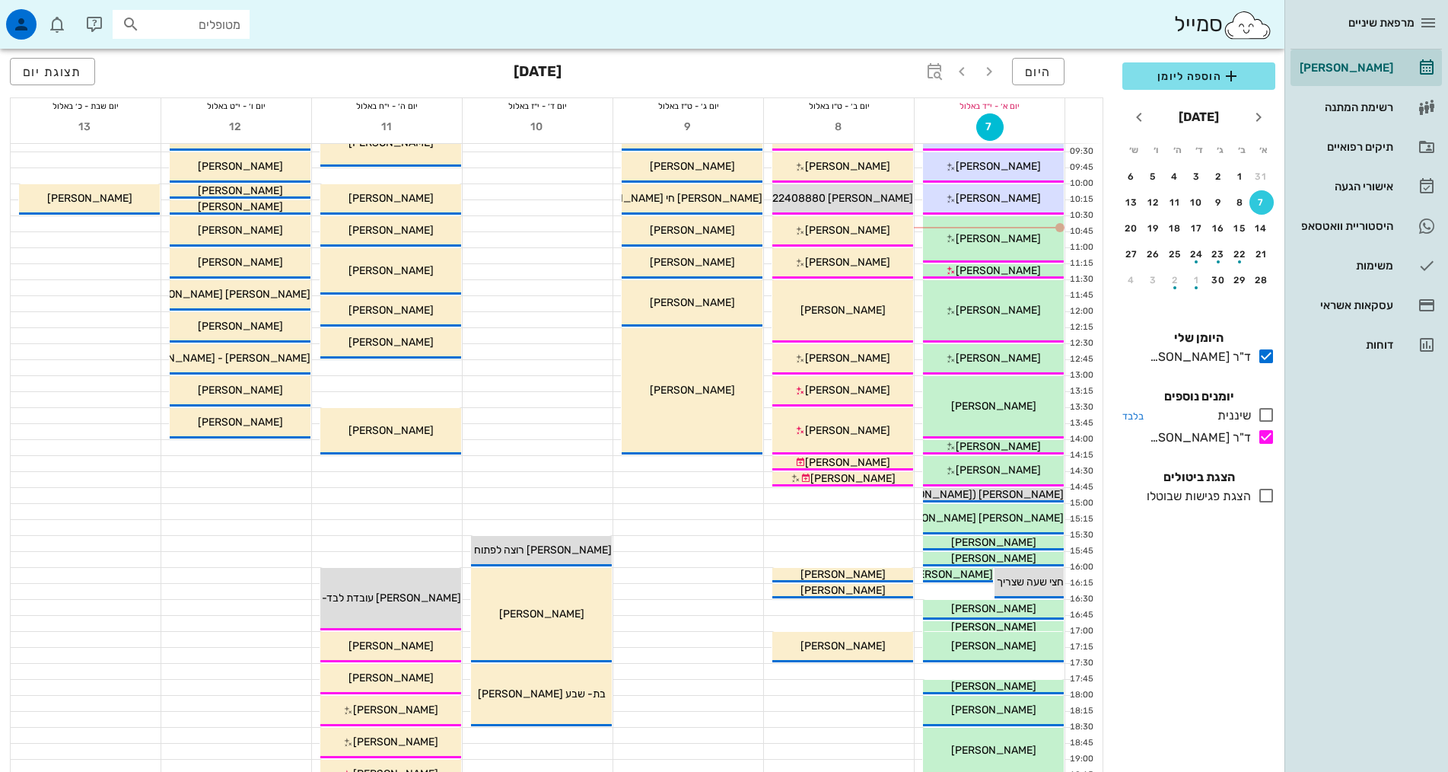
click at [1265, 415] on icon at bounding box center [1266, 415] width 18 height 18
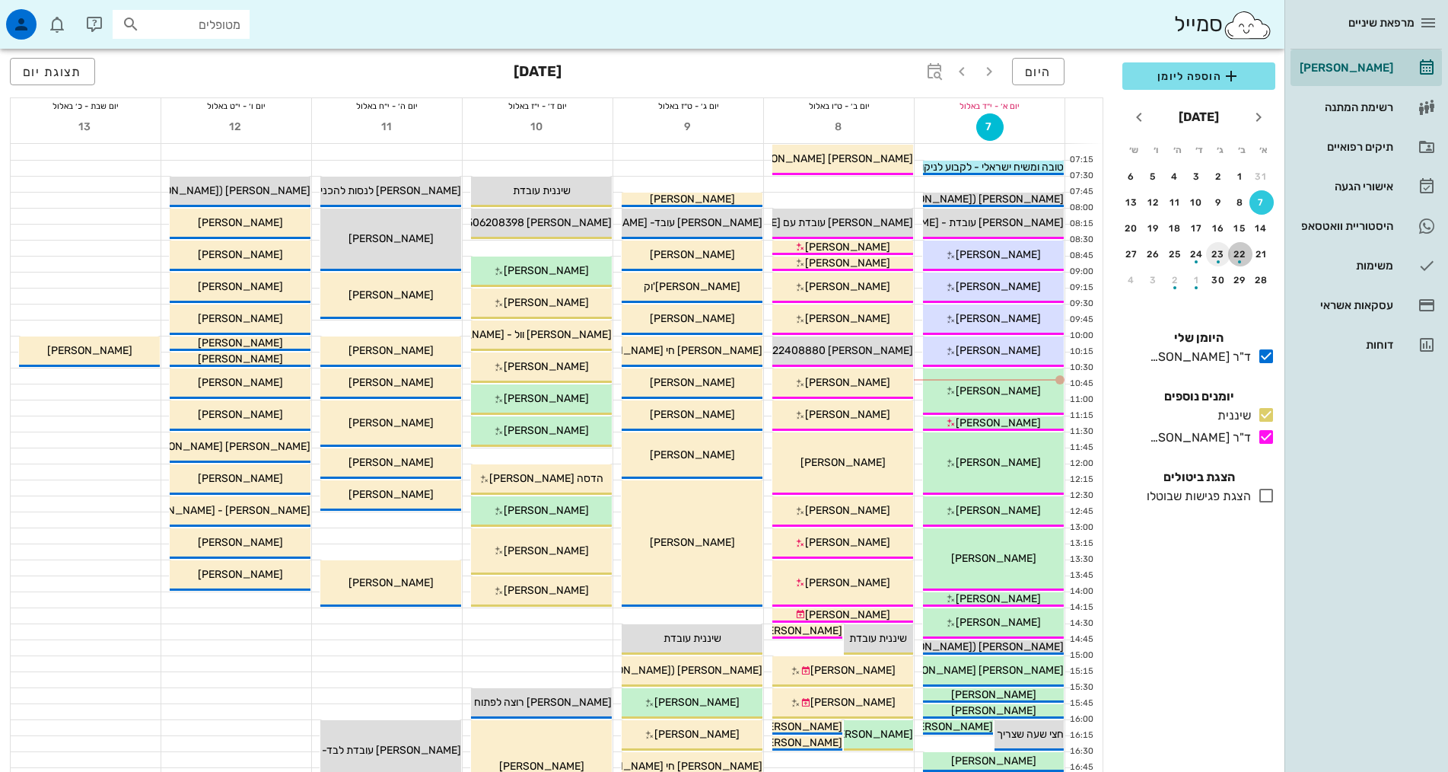
click at [1237, 253] on div "button" at bounding box center [1240, 257] width 24 height 8
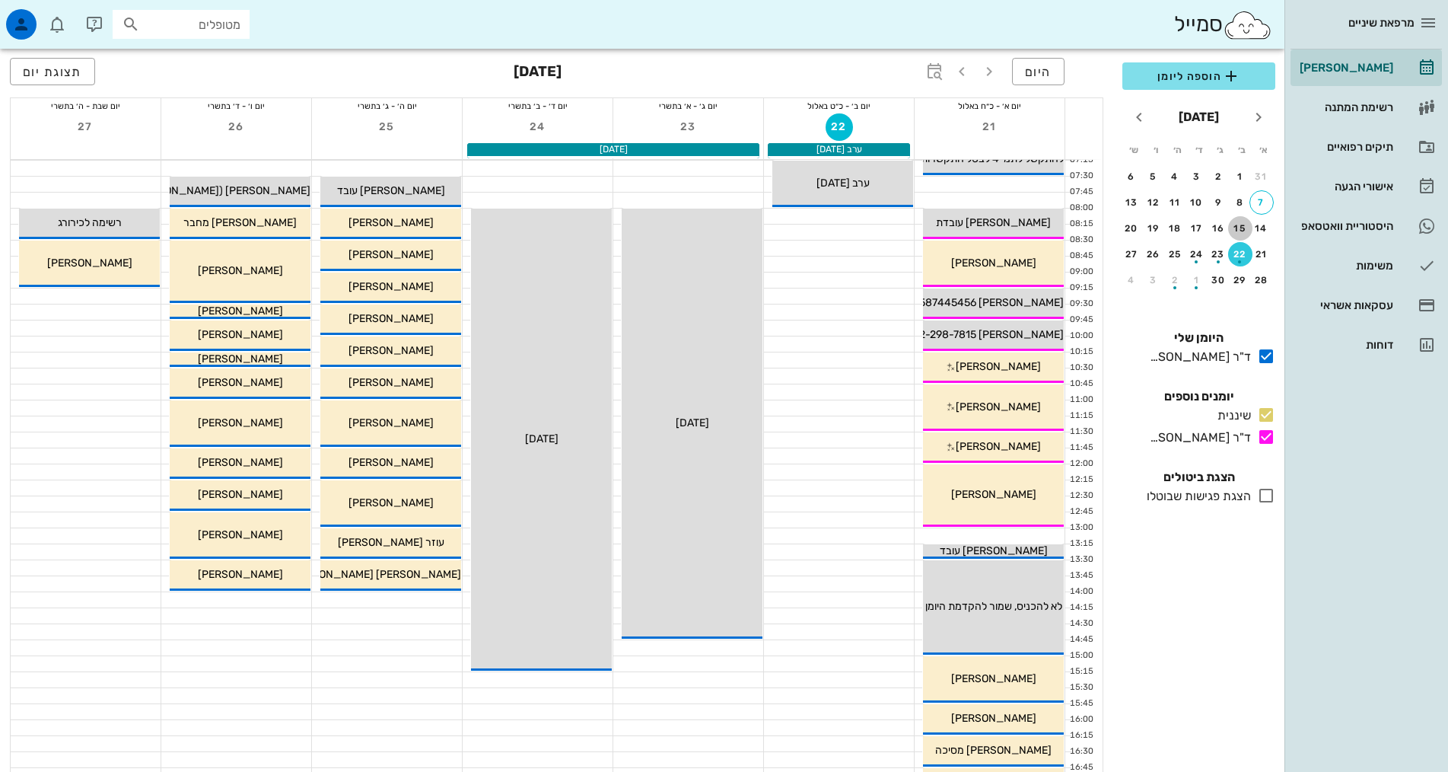
click at [1235, 229] on div "15" at bounding box center [1240, 228] width 24 height 11
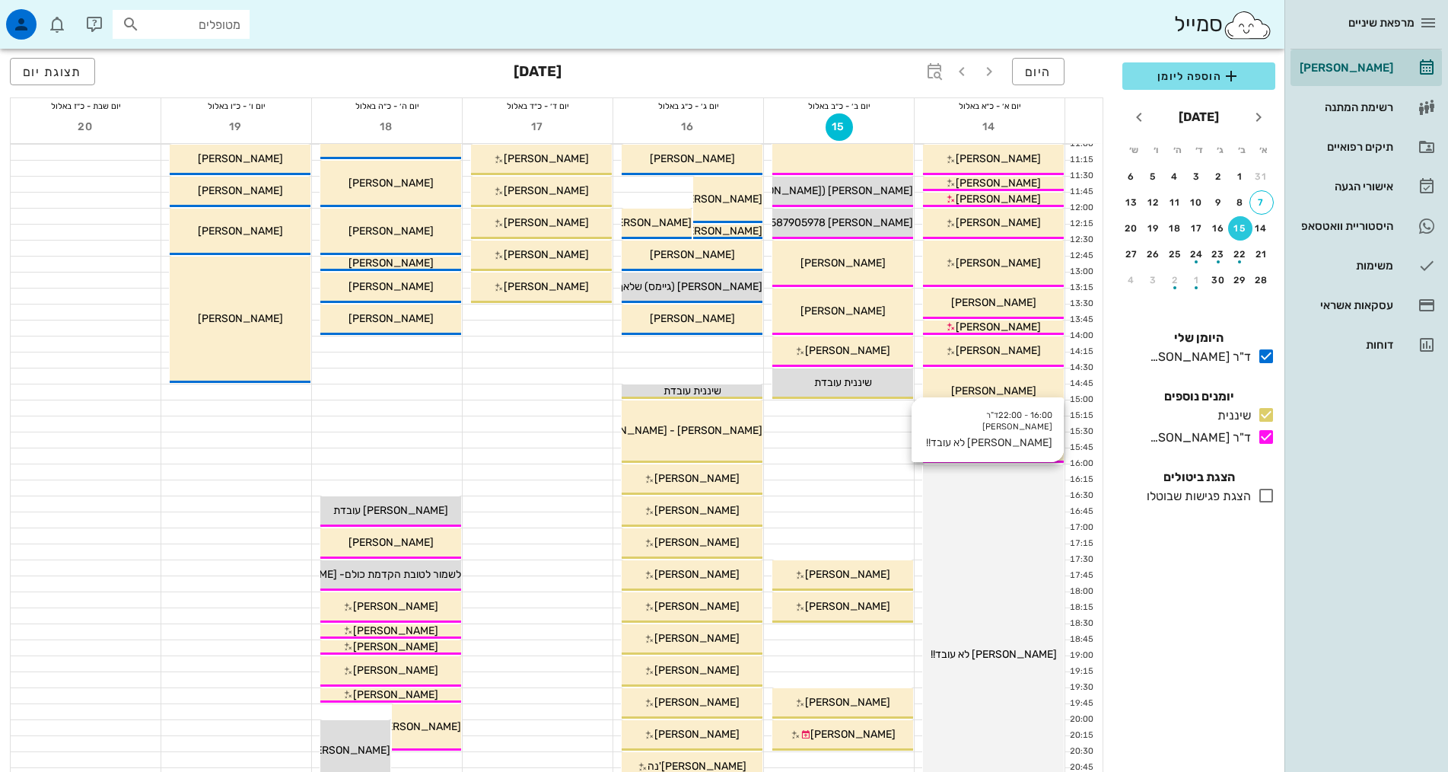
scroll to position [304, 0]
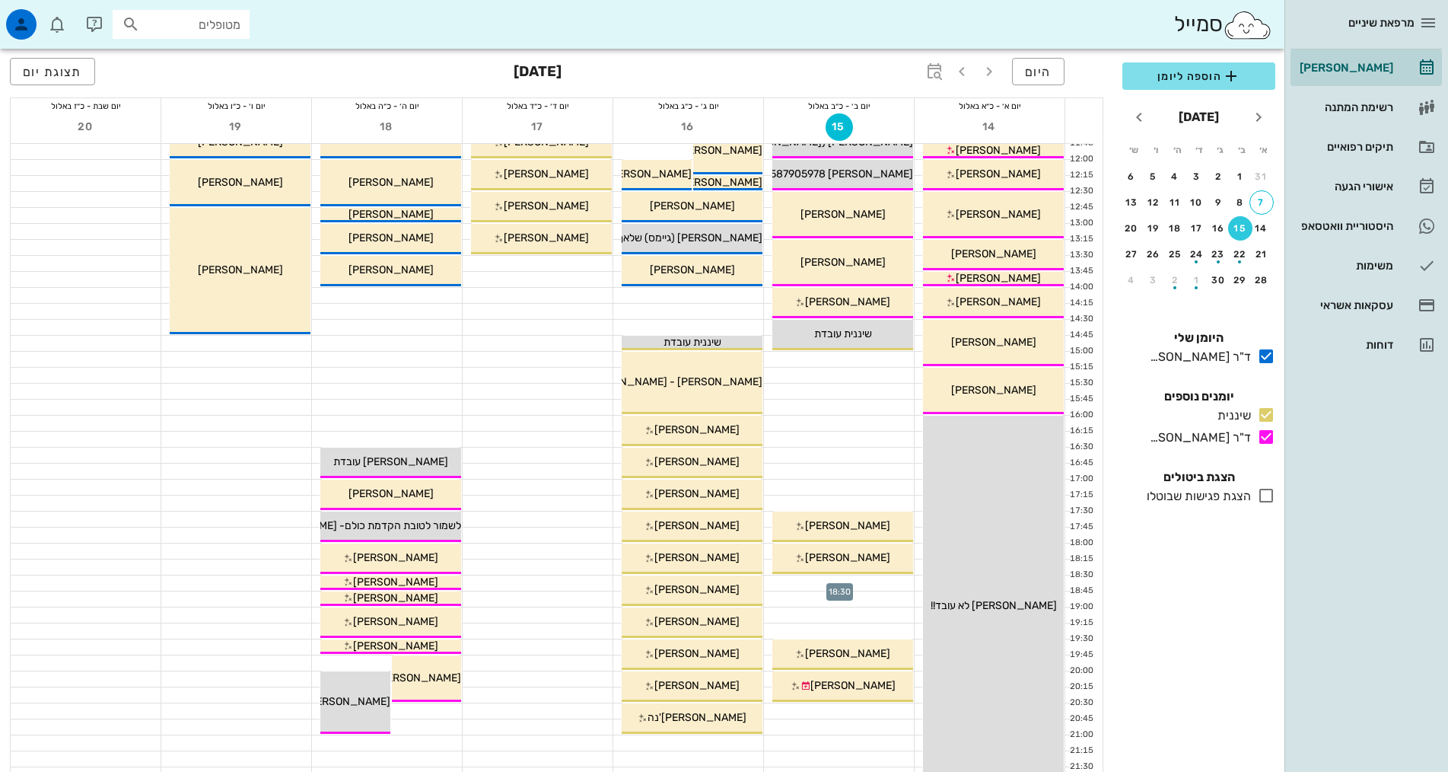
click at [880, 579] on div at bounding box center [839, 582] width 150 height 15
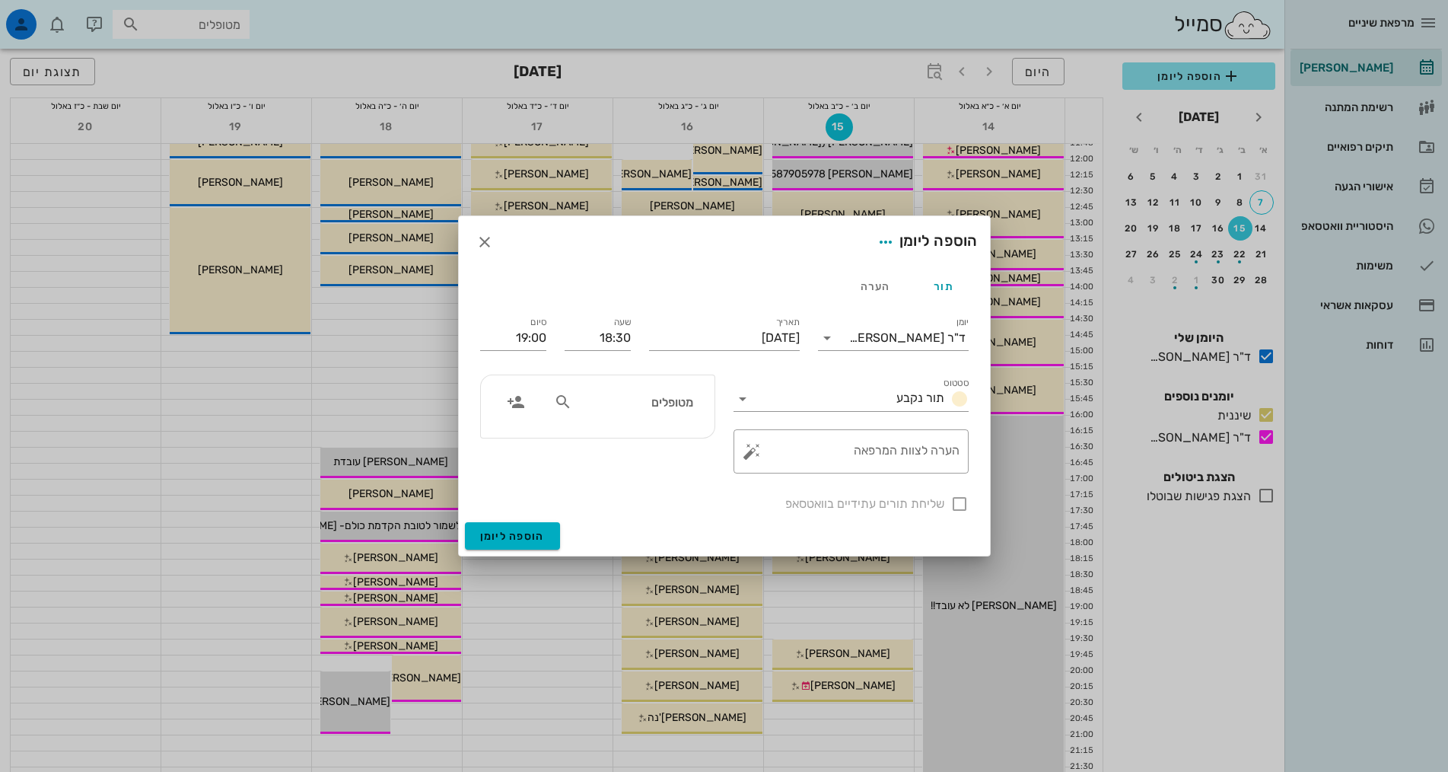
click at [629, 408] on input "מטופלים" at bounding box center [633, 402] width 117 height 20
type input "[PERSON_NAME]"
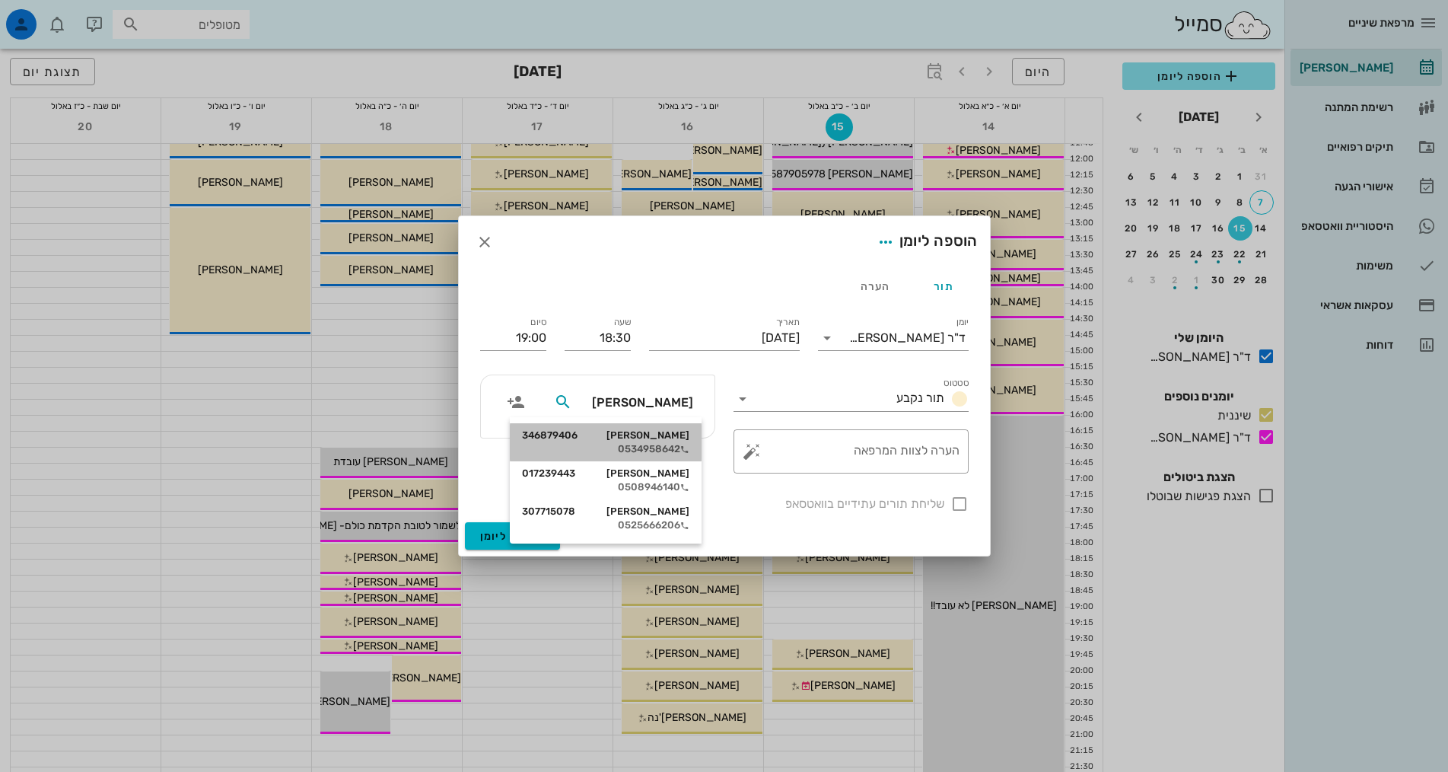
click at [676, 452] on div "0534958642" at bounding box center [605, 449] width 167 height 12
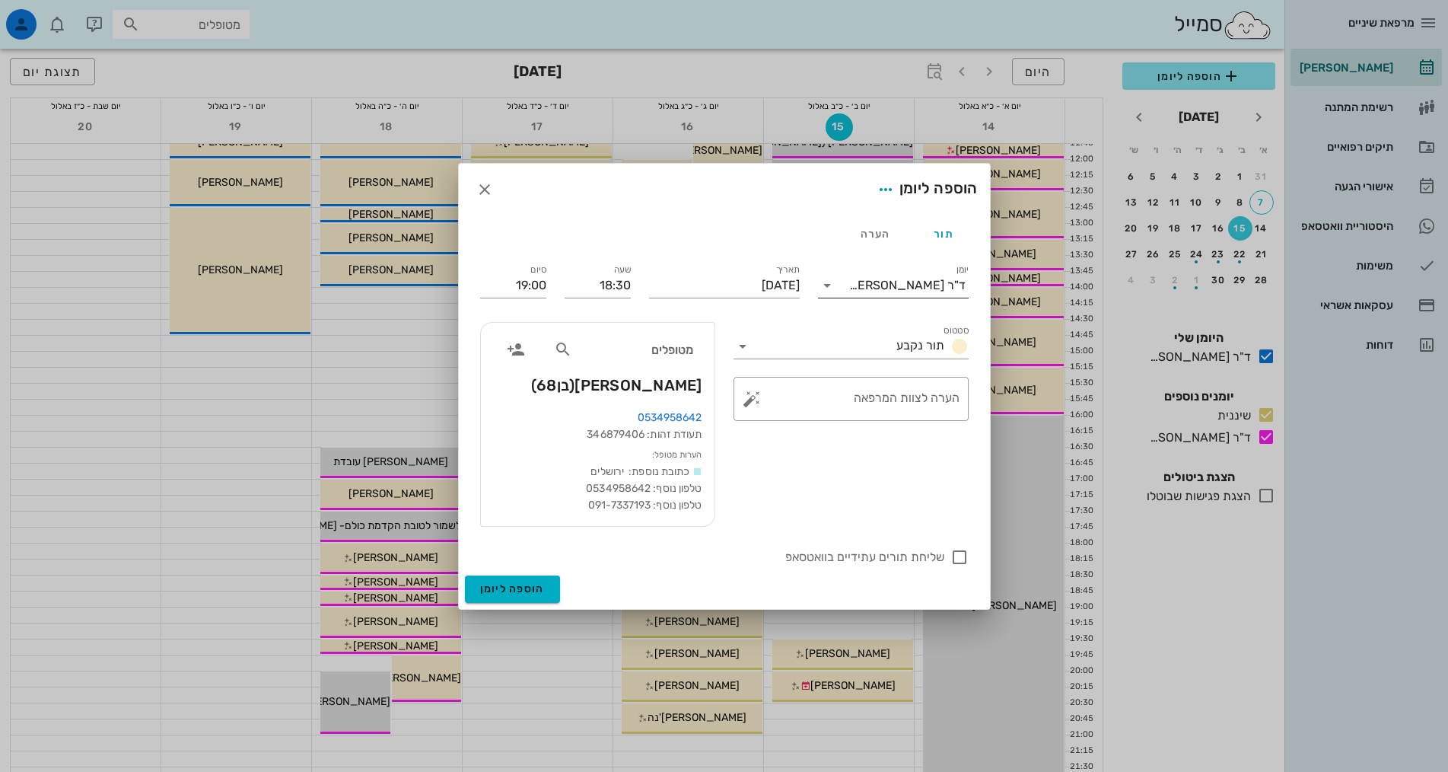
click at [846, 282] on input "יומן" at bounding box center [844, 285] width 10 height 24
click at [893, 345] on div "שיננית" at bounding box center [893, 333] width 126 height 33
click at [523, 585] on span "הוספה ליומן" at bounding box center [512, 588] width 65 height 13
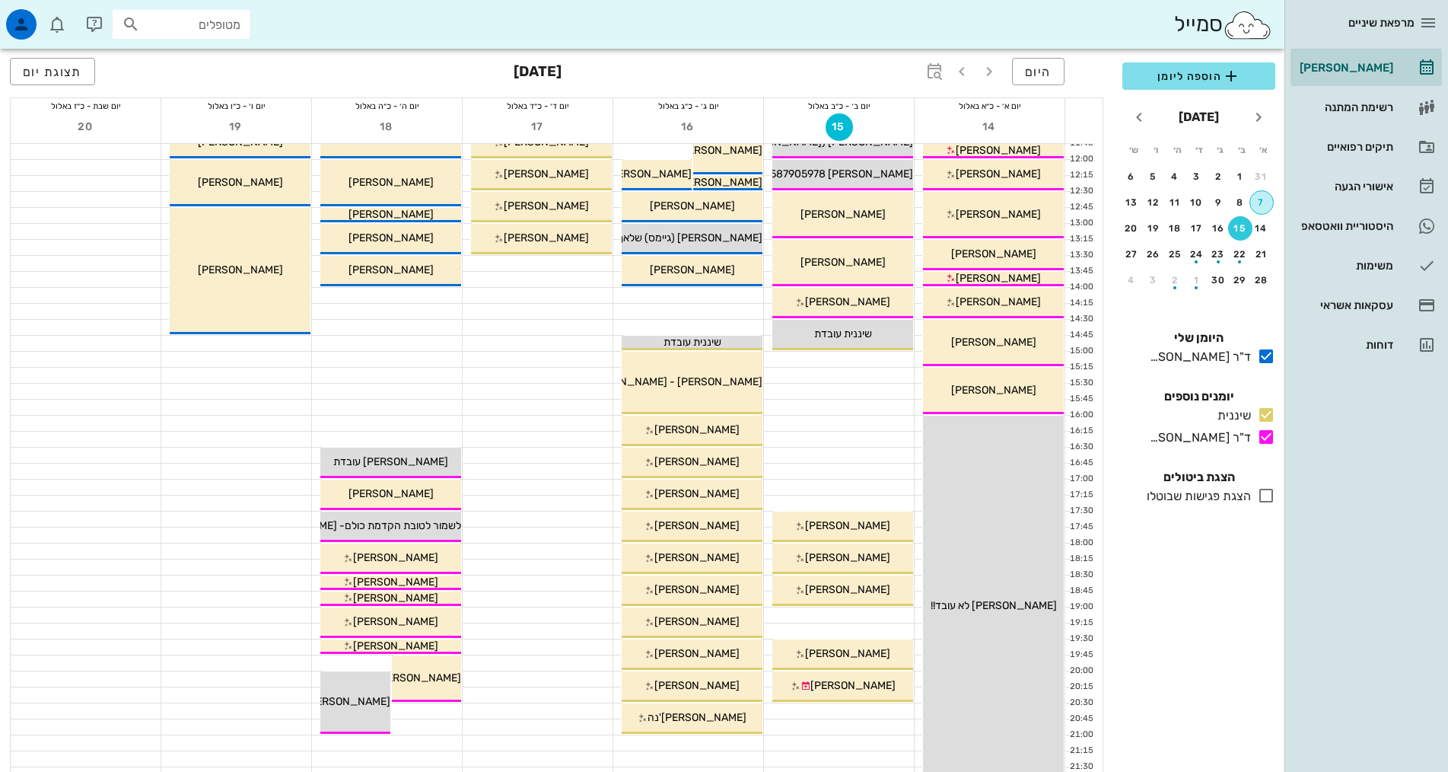
click at [1259, 197] on div "7" at bounding box center [1261, 202] width 23 height 11
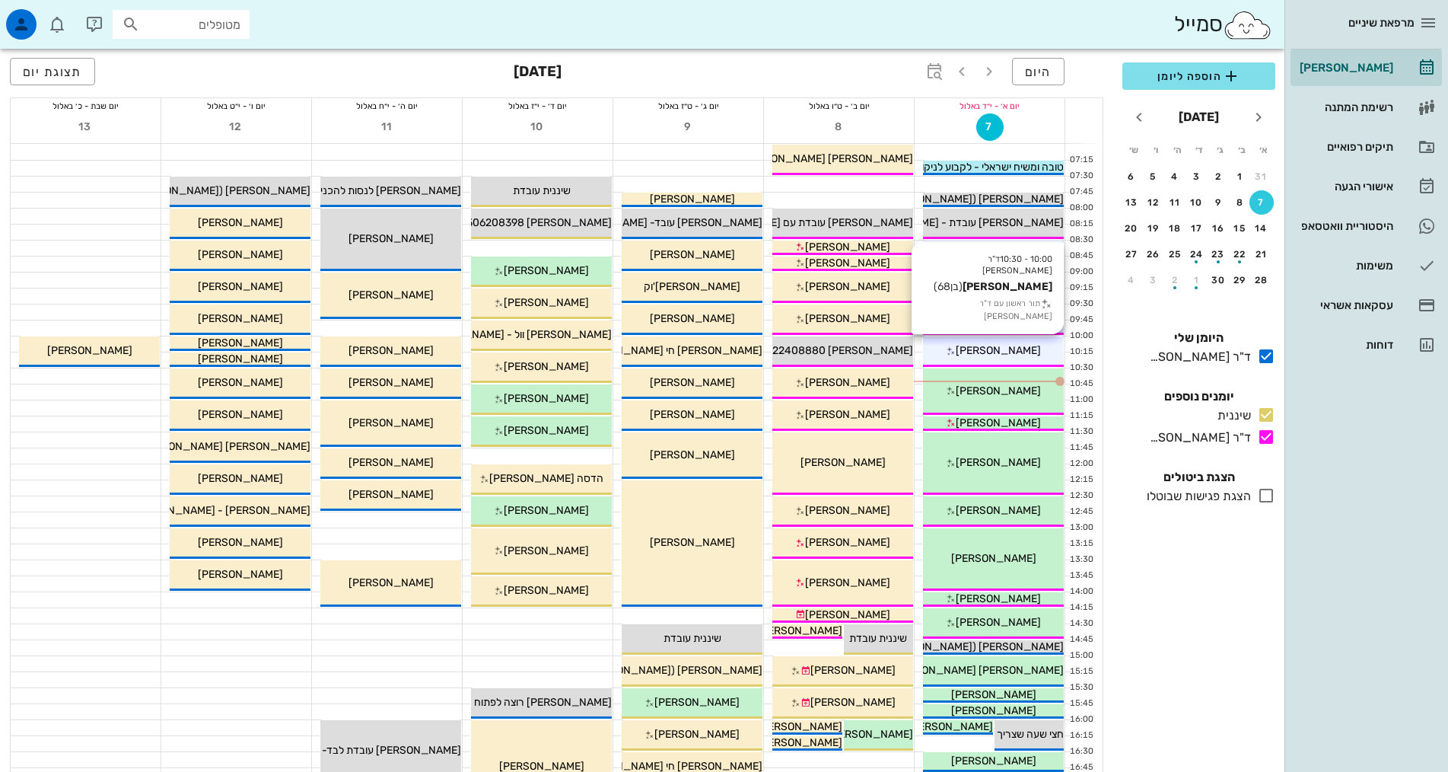
click at [1048, 348] on div "[PERSON_NAME]" at bounding box center [993, 350] width 141 height 16
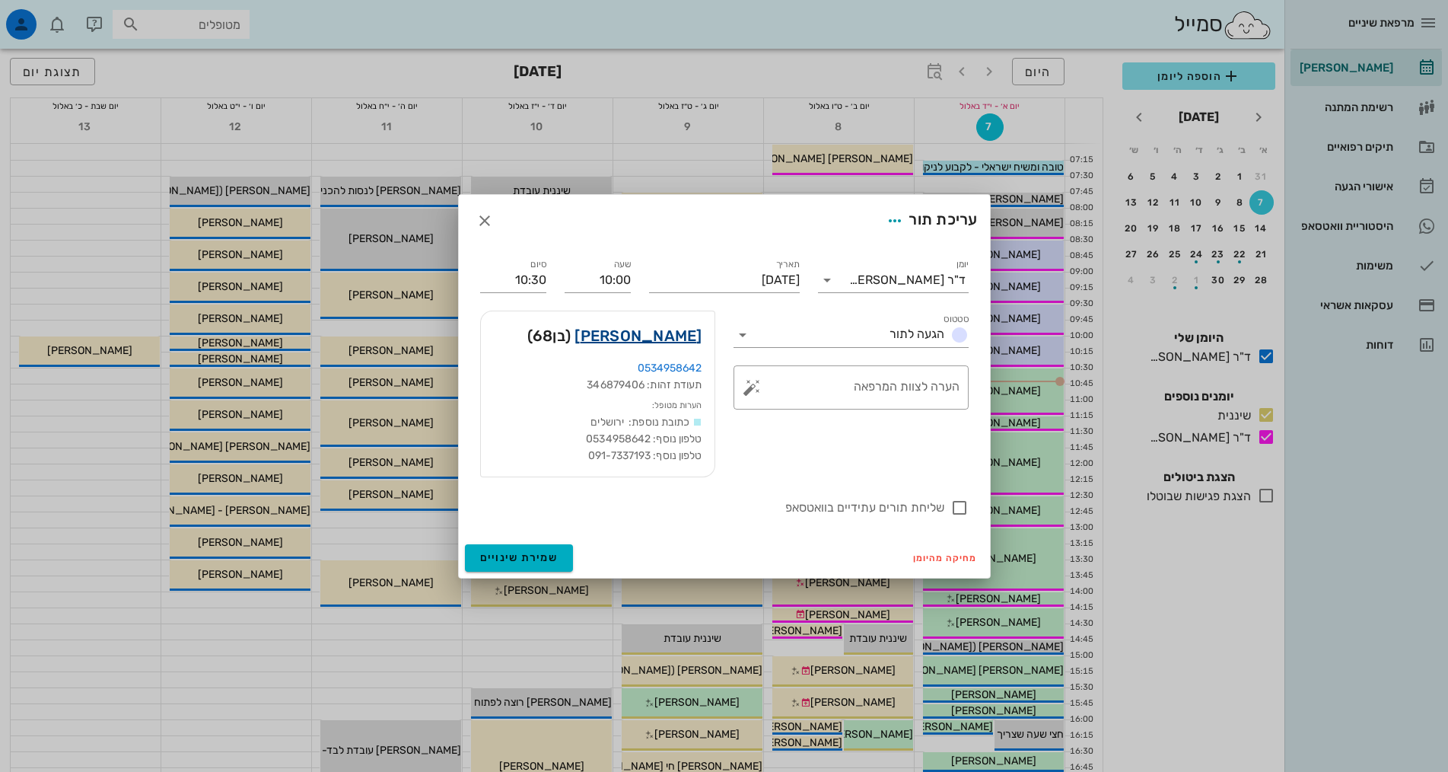
click at [666, 337] on link "[PERSON_NAME]" at bounding box center [638, 335] width 127 height 24
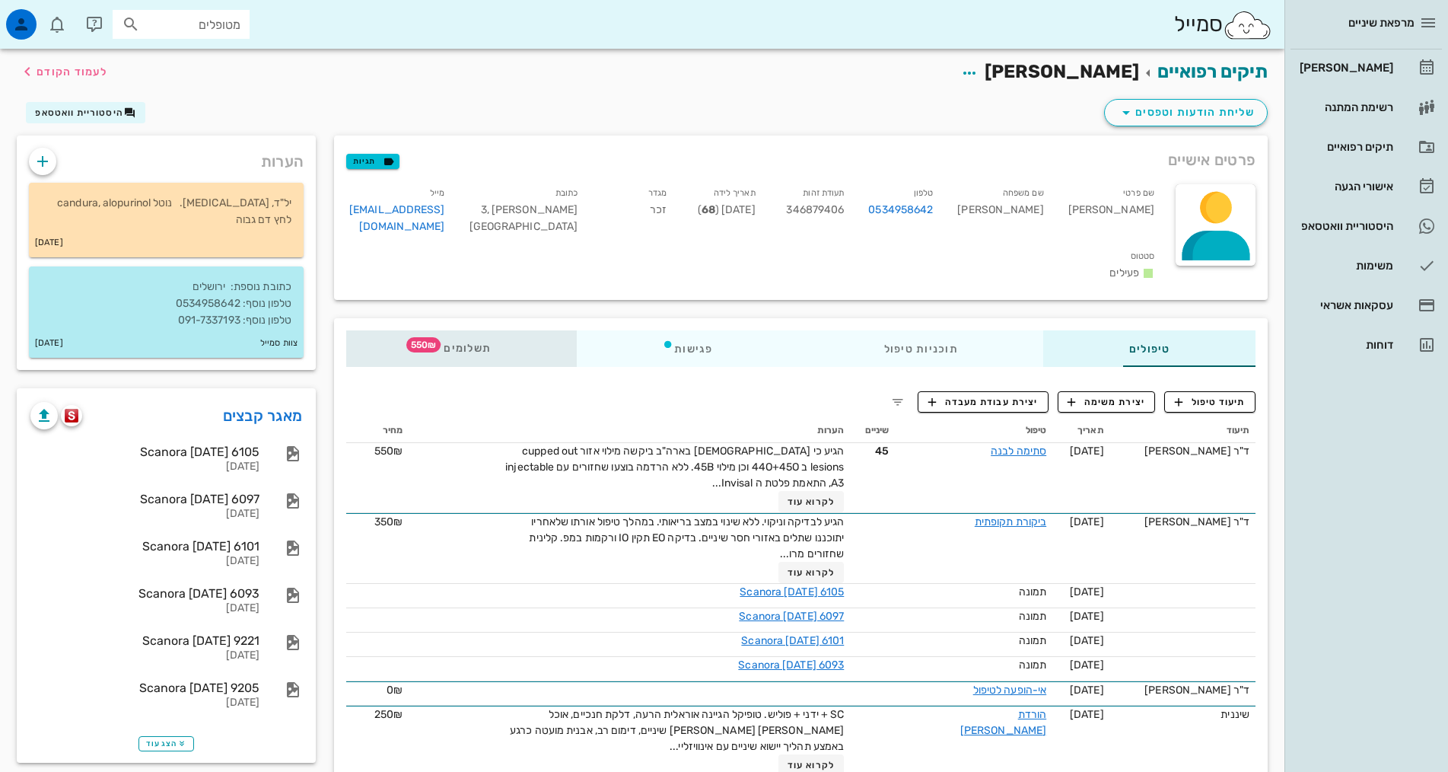
click at [415, 339] on div "תשלומים 550₪" at bounding box center [461, 348] width 231 height 37
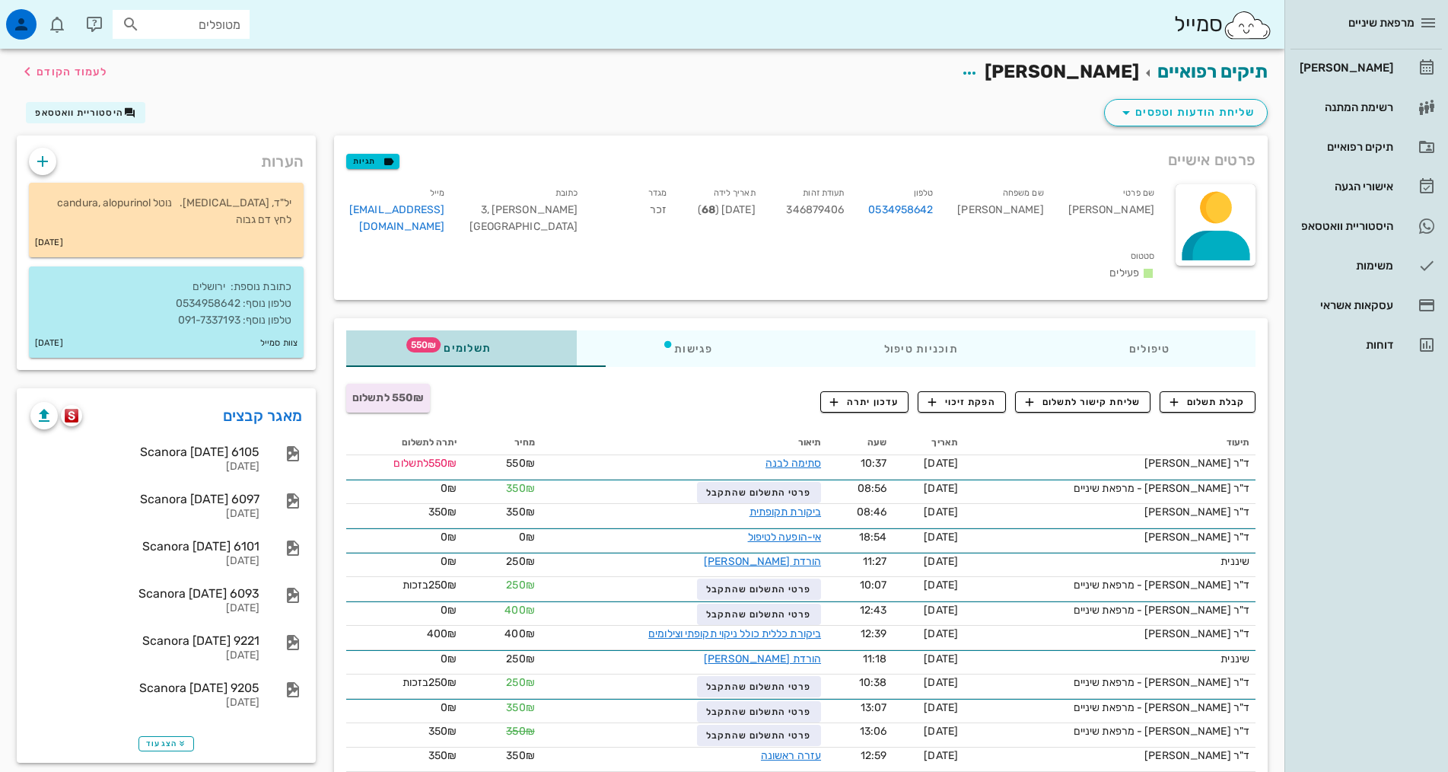
click at [384, 330] on div "תשלומים 550₪" at bounding box center [461, 348] width 231 height 37
click at [1196, 395] on span "קבלת תשלום" at bounding box center [1207, 402] width 75 height 14
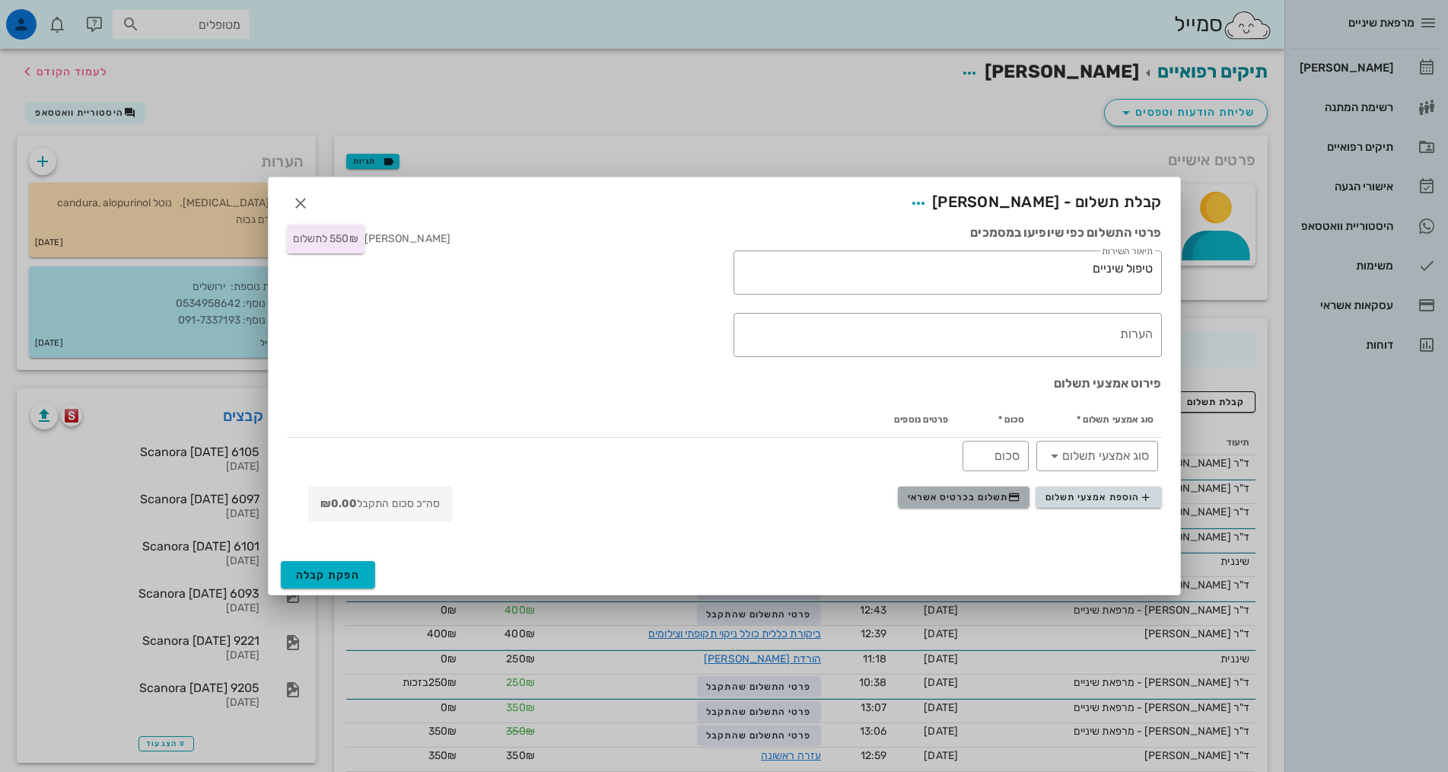
click at [1001, 500] on span "תשלום בכרטיס אשראי" at bounding box center [964, 497] width 113 height 12
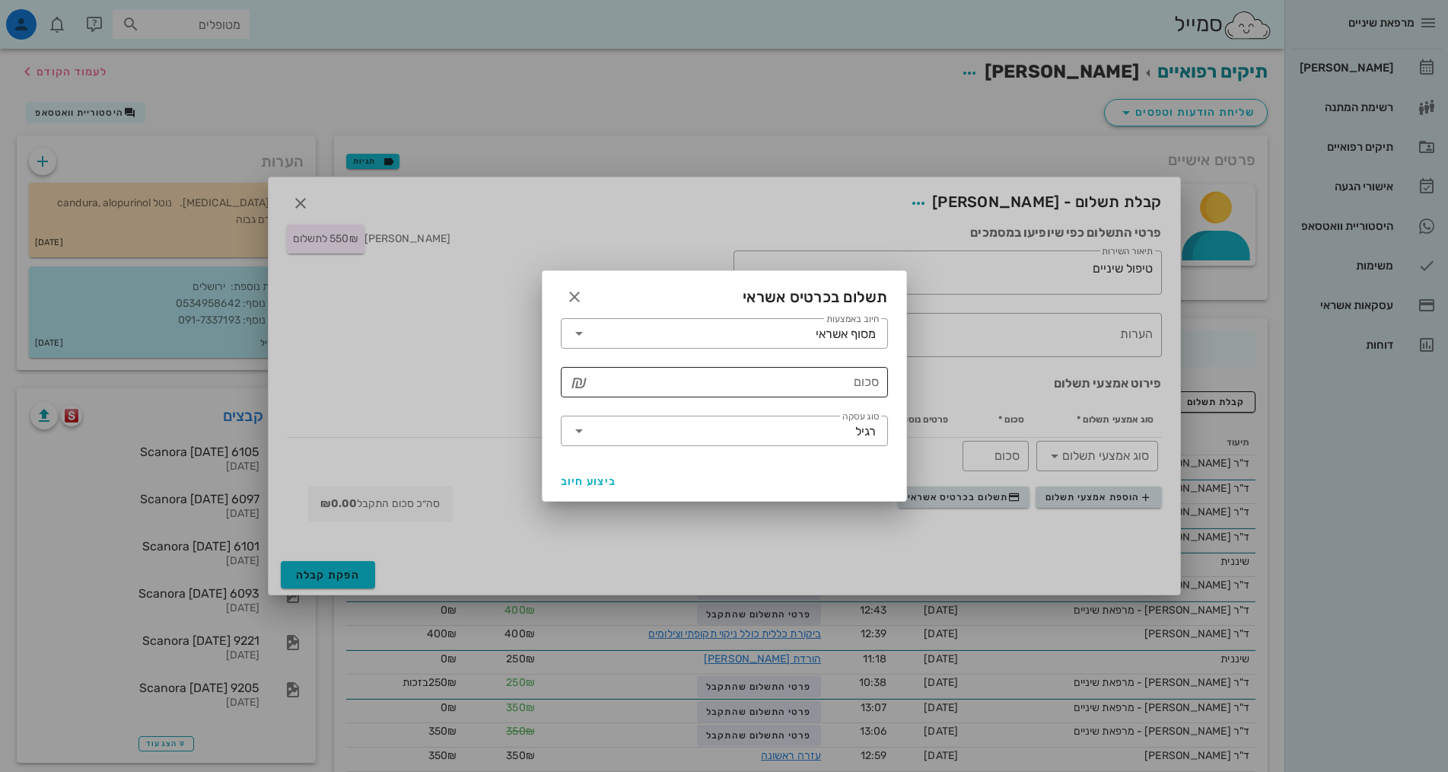
click at [805, 374] on input "סכום" at bounding box center [735, 382] width 288 height 24
type input "550"
click at [590, 480] on span "ביצוע חיוב" at bounding box center [589, 481] width 56 height 13
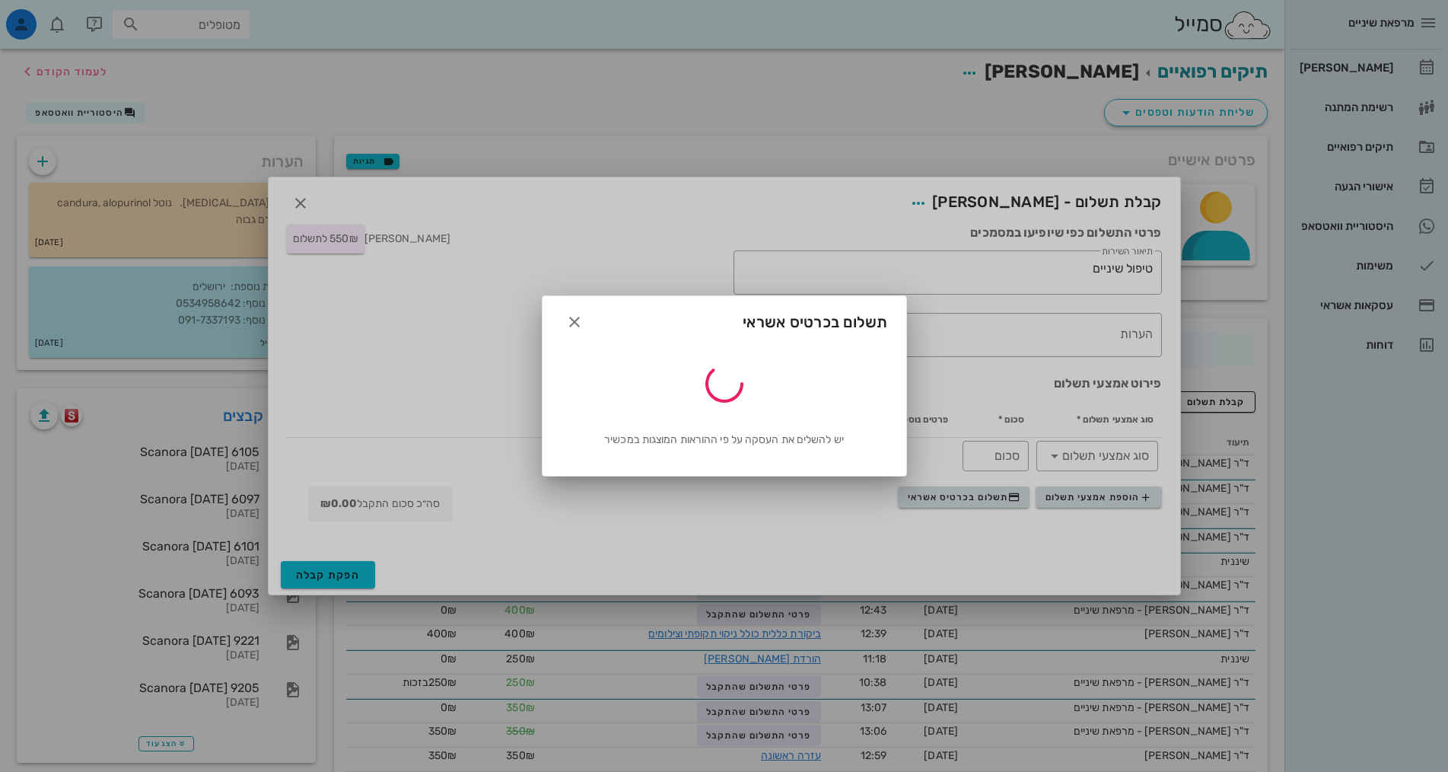
type input "550"
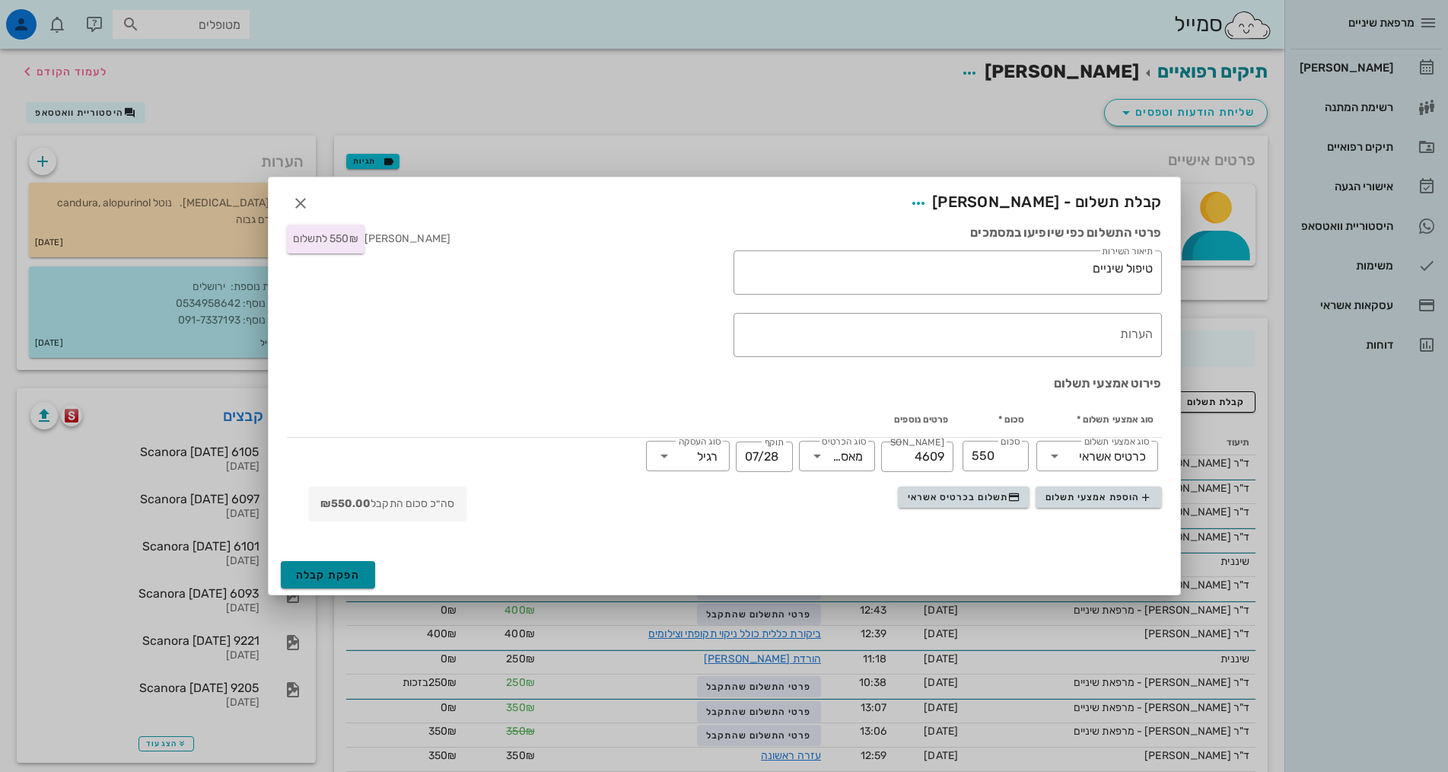
click at [328, 578] on span "הפקת קבלה" at bounding box center [328, 574] width 65 height 13
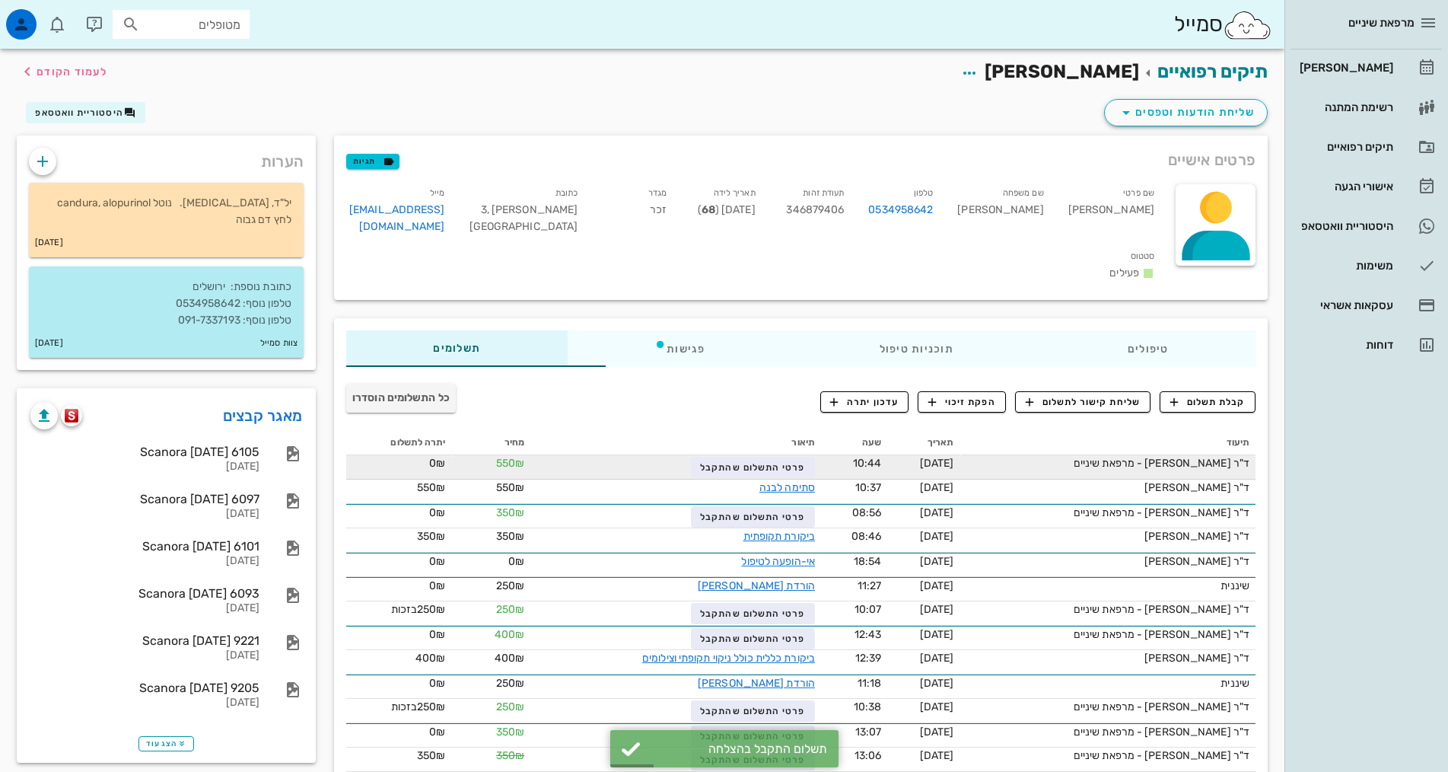
click at [1218, 457] on span "ד"ר [PERSON_NAME] - מרפאת שיניים" at bounding box center [1162, 463] width 176 height 13
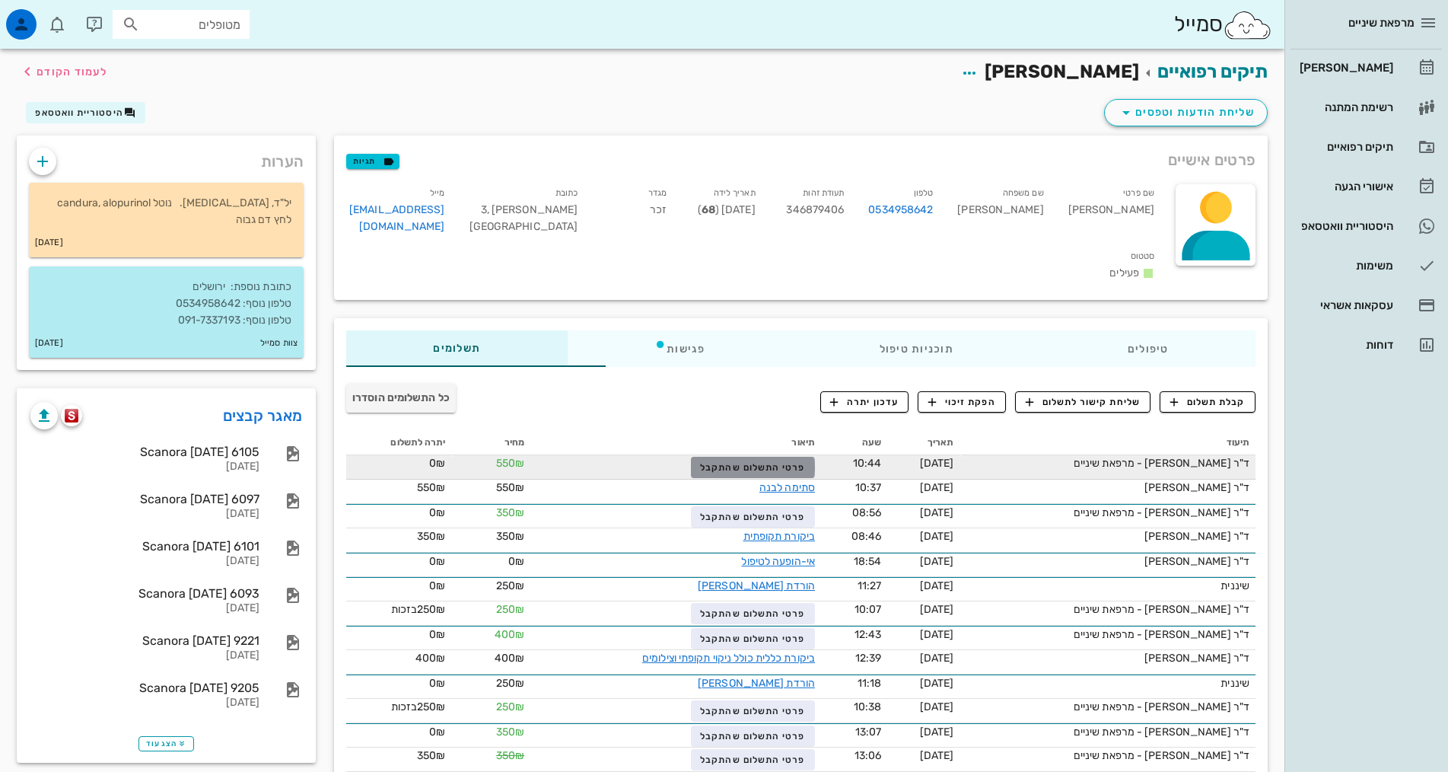
click at [744, 462] on span "פרטי התשלום שהתקבל" at bounding box center [752, 467] width 105 height 11
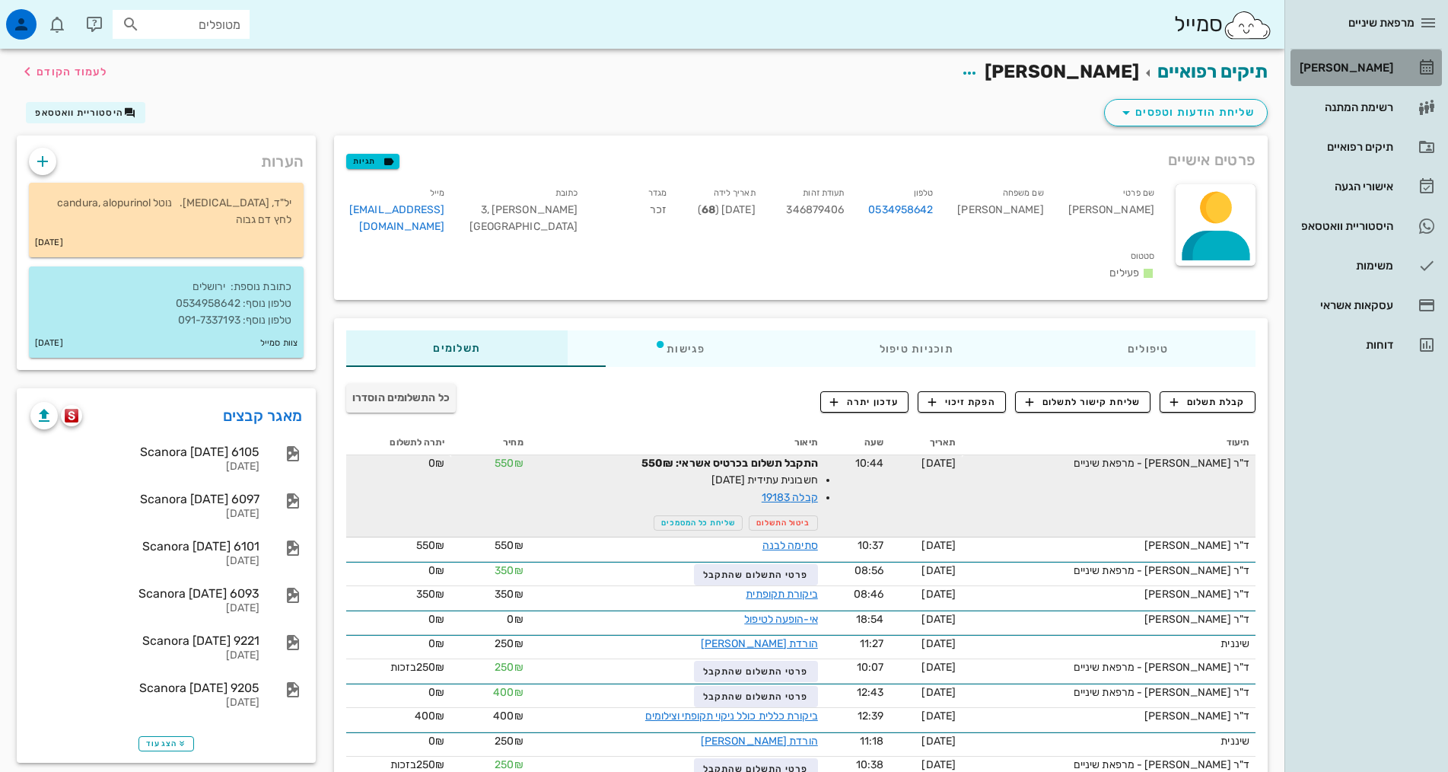
click at [1423, 75] on icon at bounding box center [1427, 68] width 18 height 18
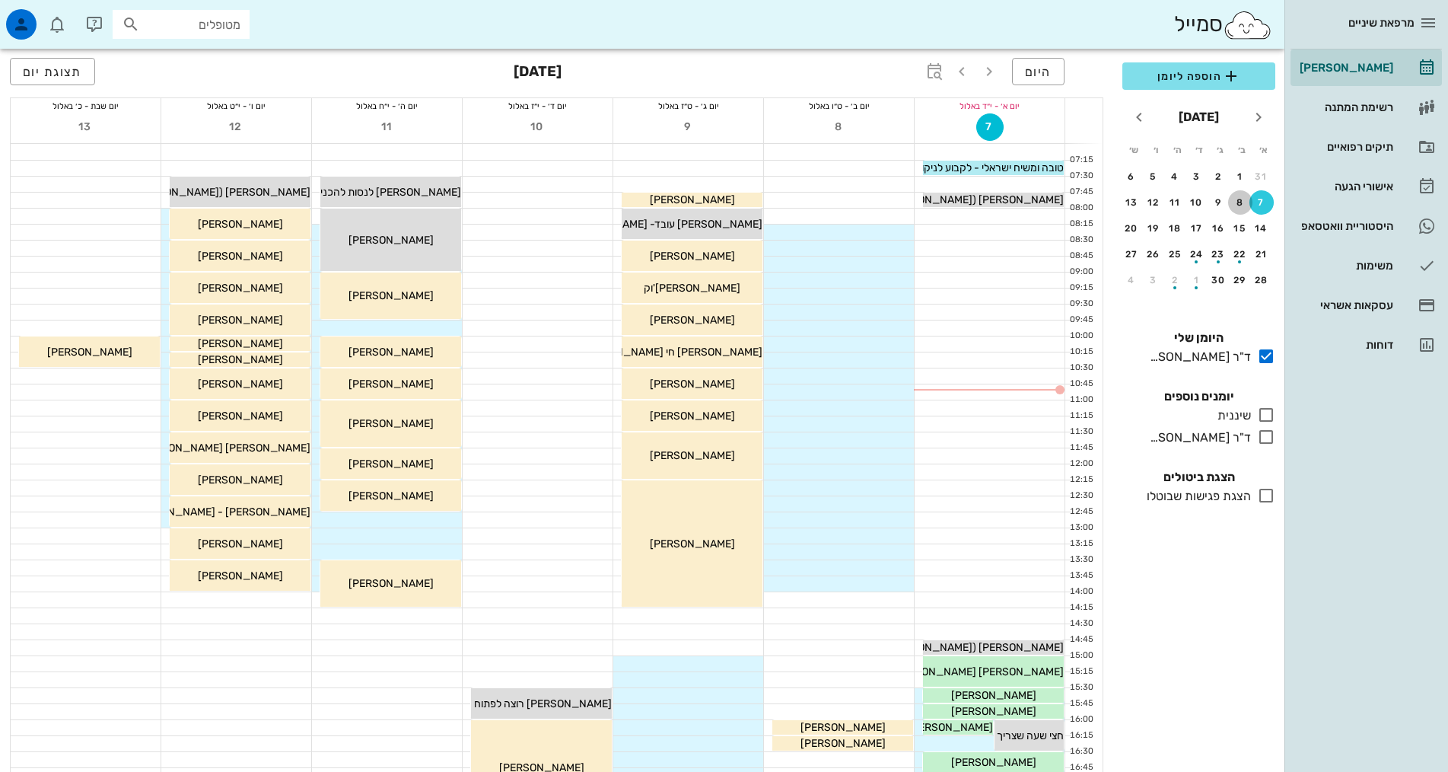
click at [1239, 199] on div "8" at bounding box center [1240, 202] width 24 height 11
click at [1265, 434] on icon at bounding box center [1266, 437] width 18 height 18
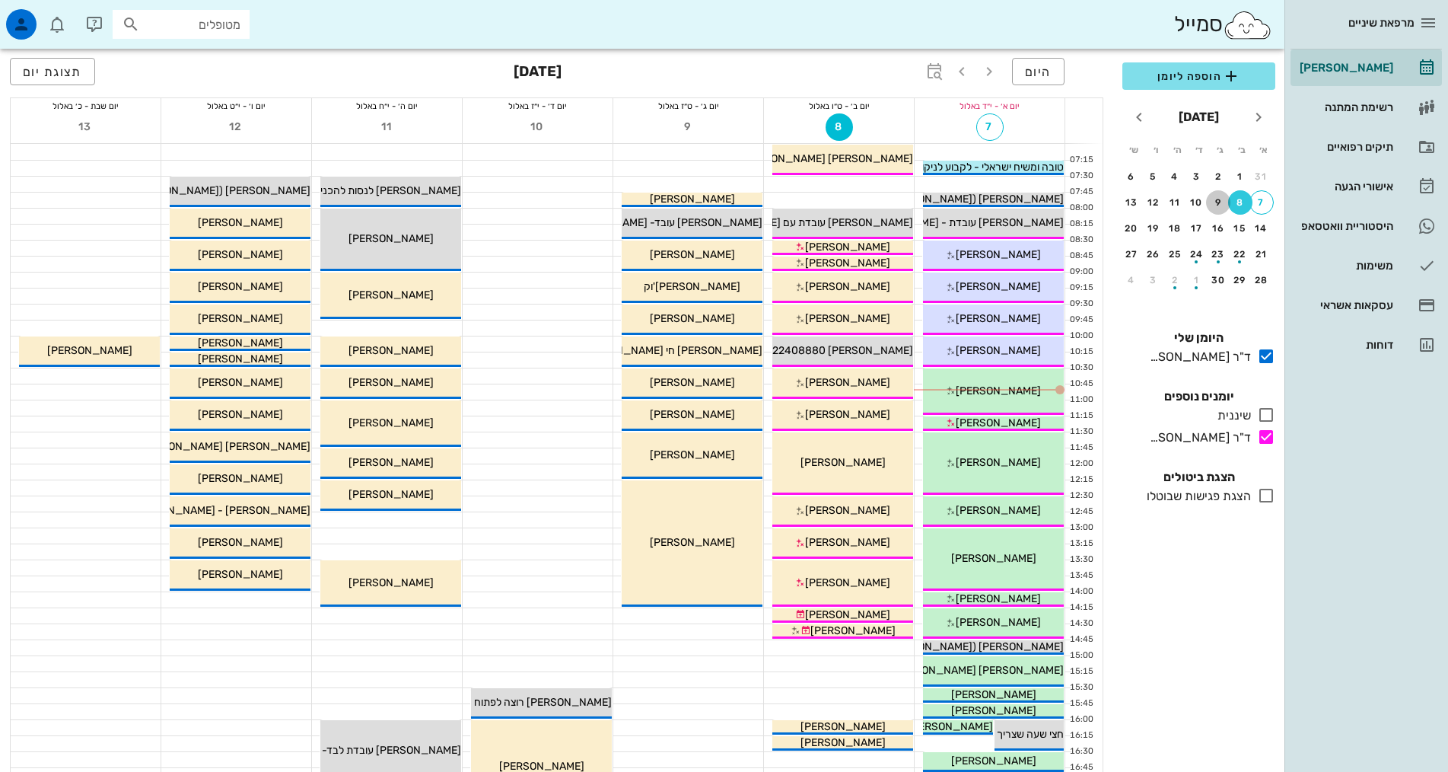
click at [1219, 208] on button "9" at bounding box center [1218, 202] width 24 height 24
click at [1239, 227] on div "15" at bounding box center [1240, 228] width 24 height 11
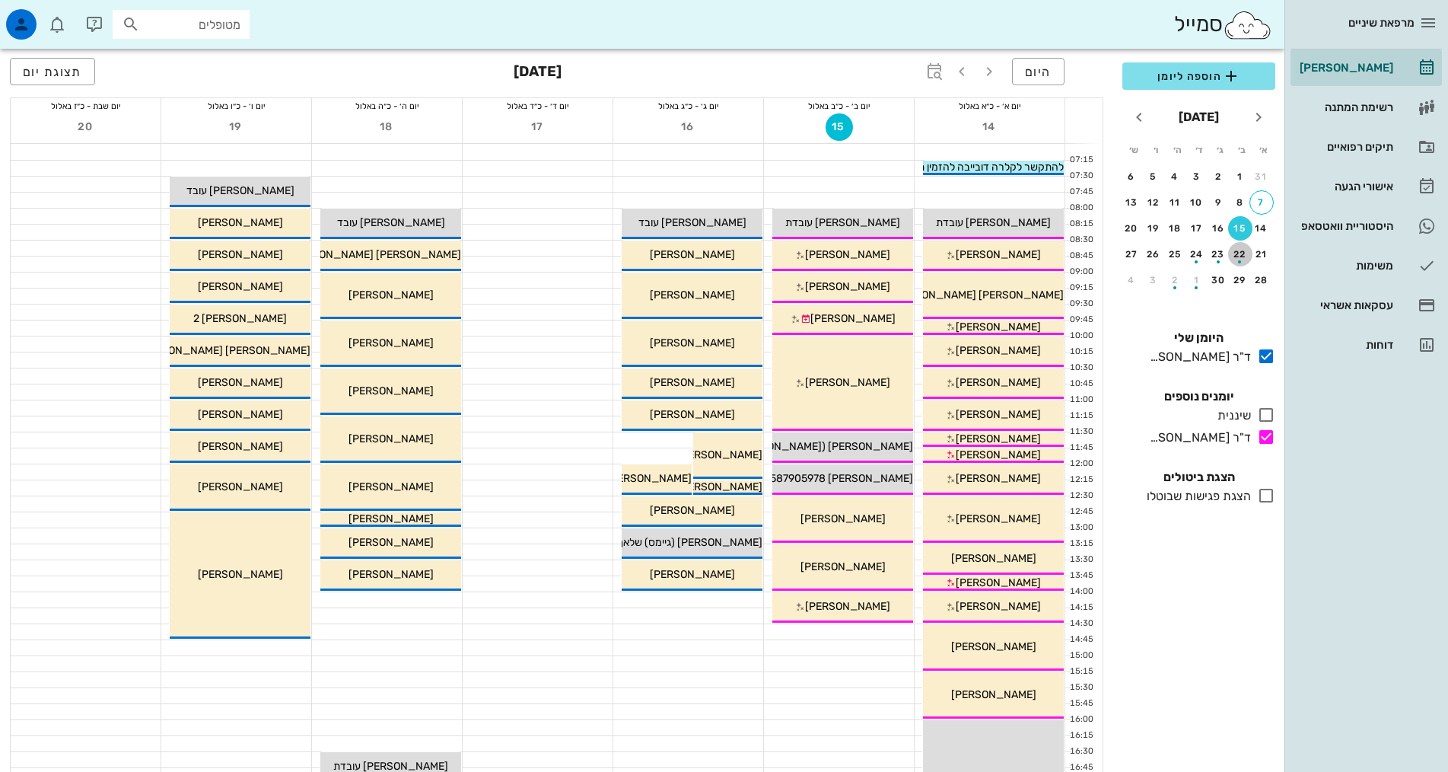
click at [1243, 246] on button "22" at bounding box center [1240, 254] width 24 height 24
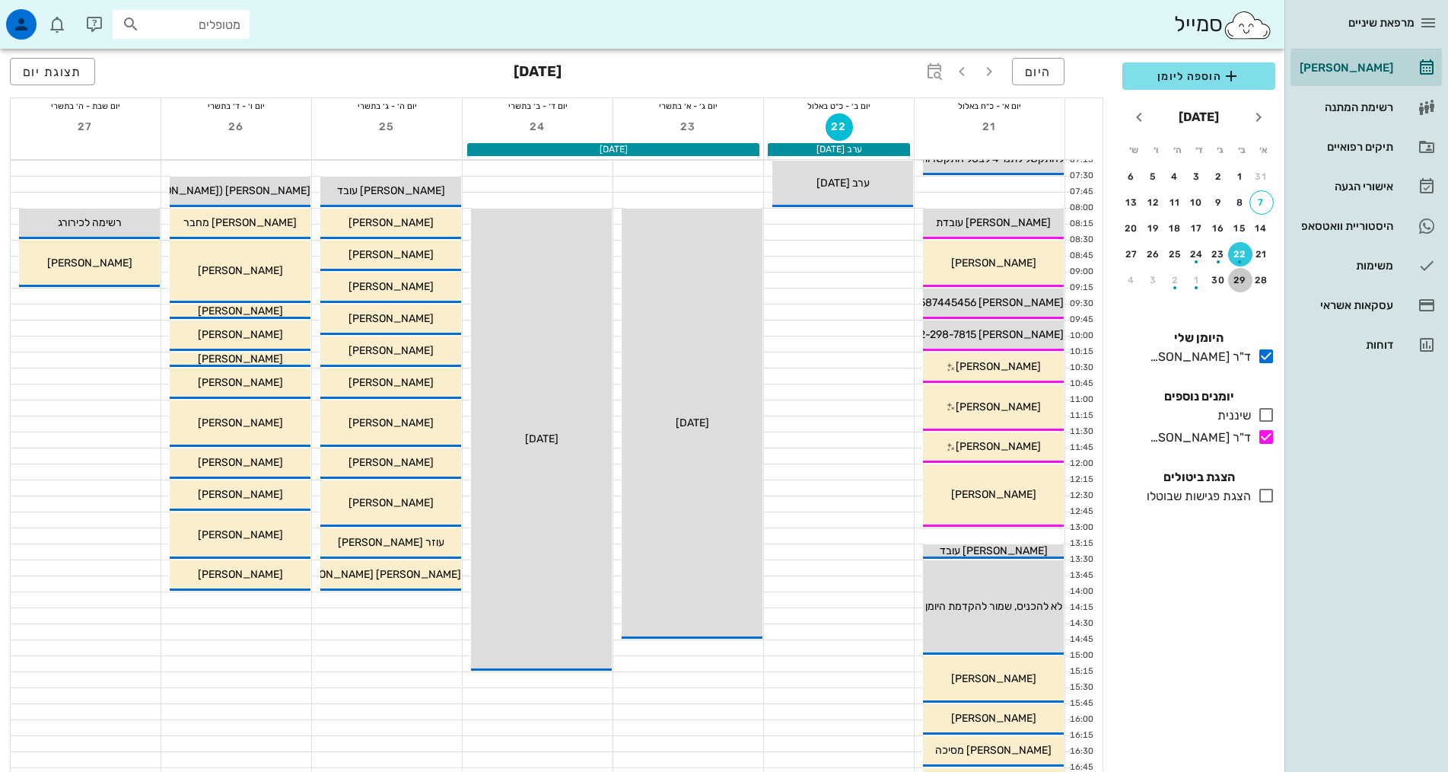
click at [1237, 279] on div "29" at bounding box center [1240, 280] width 24 height 11
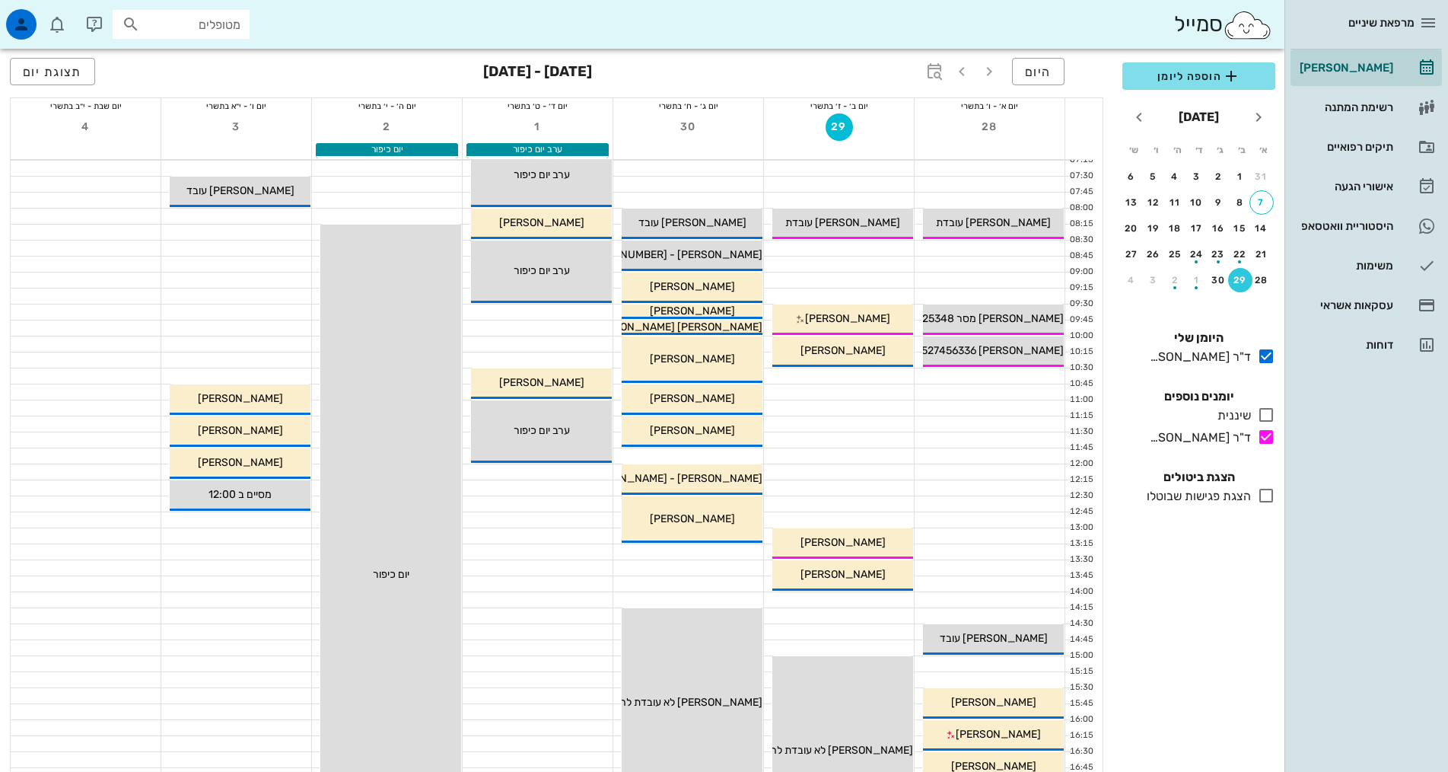
click at [830, 517] on div at bounding box center [839, 519] width 150 height 15
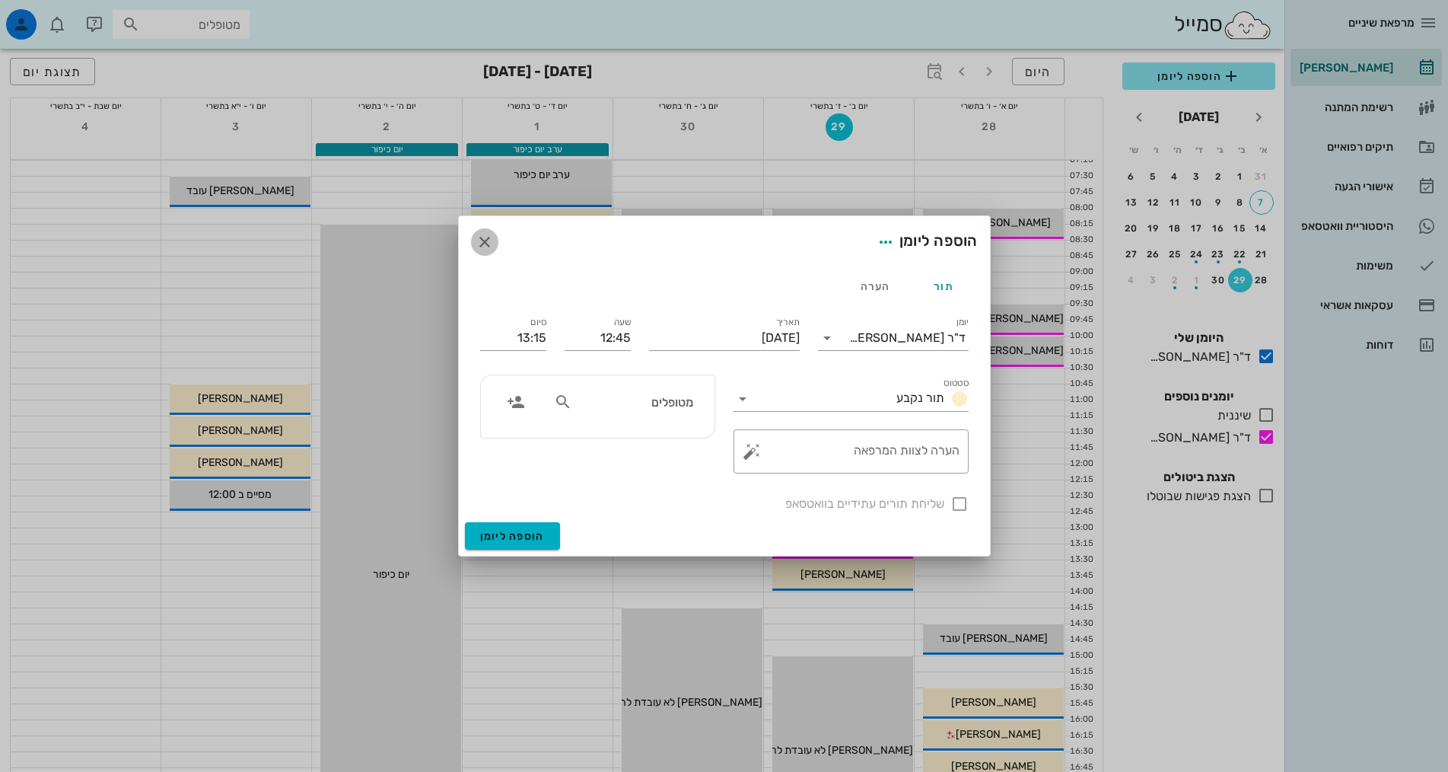
click at [483, 233] on icon "button" at bounding box center [485, 242] width 18 height 18
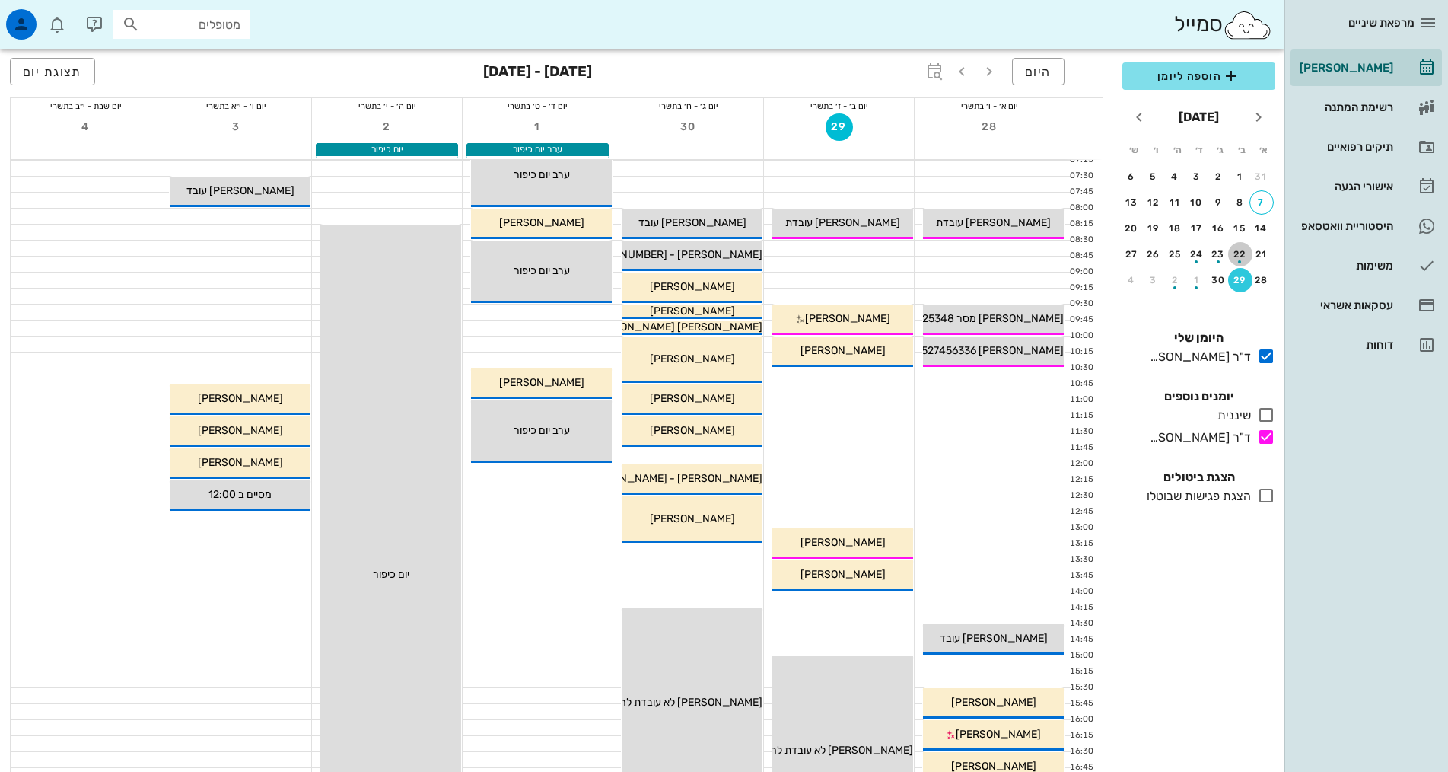
click at [1246, 252] on div "22" at bounding box center [1240, 254] width 24 height 11
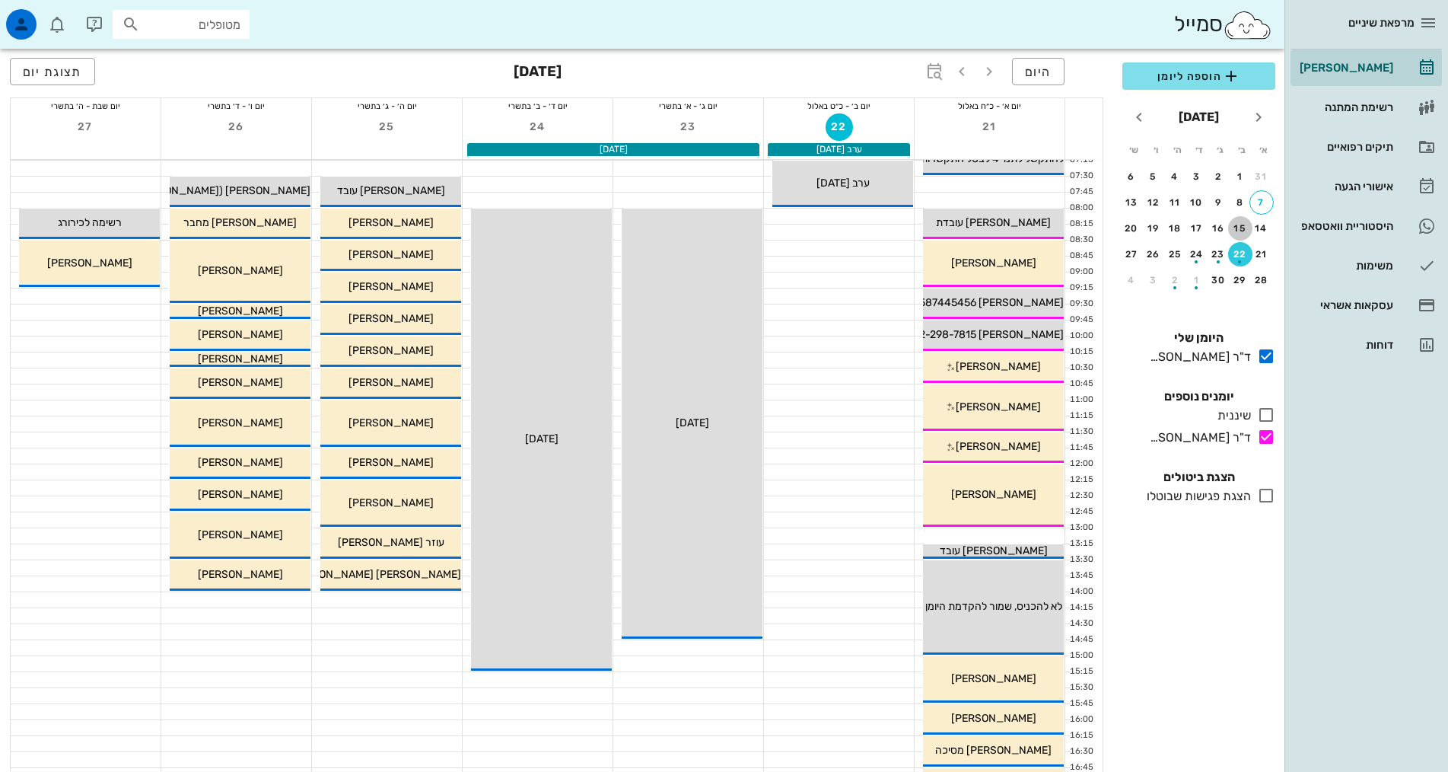
click at [1240, 231] on div "15" at bounding box center [1240, 228] width 24 height 11
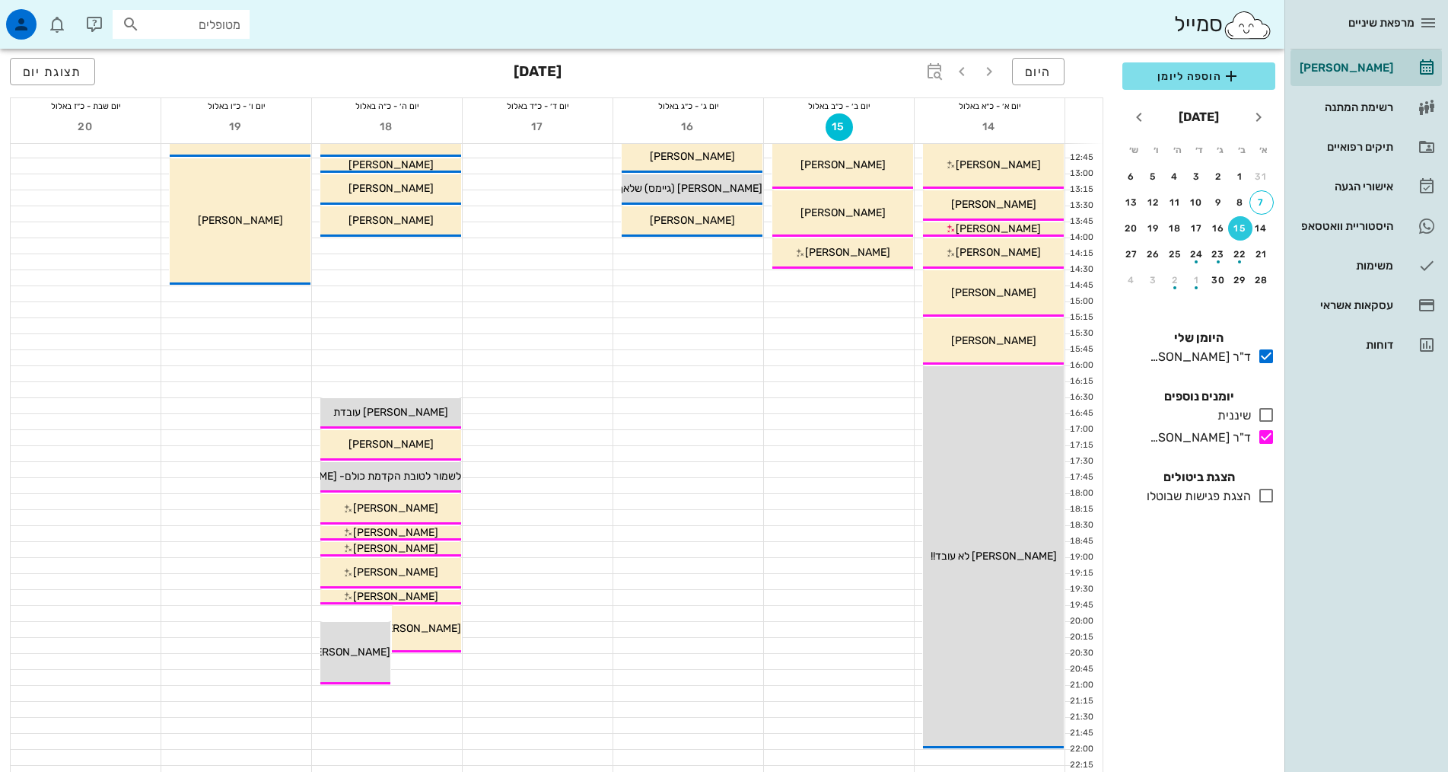
scroll to position [380, 0]
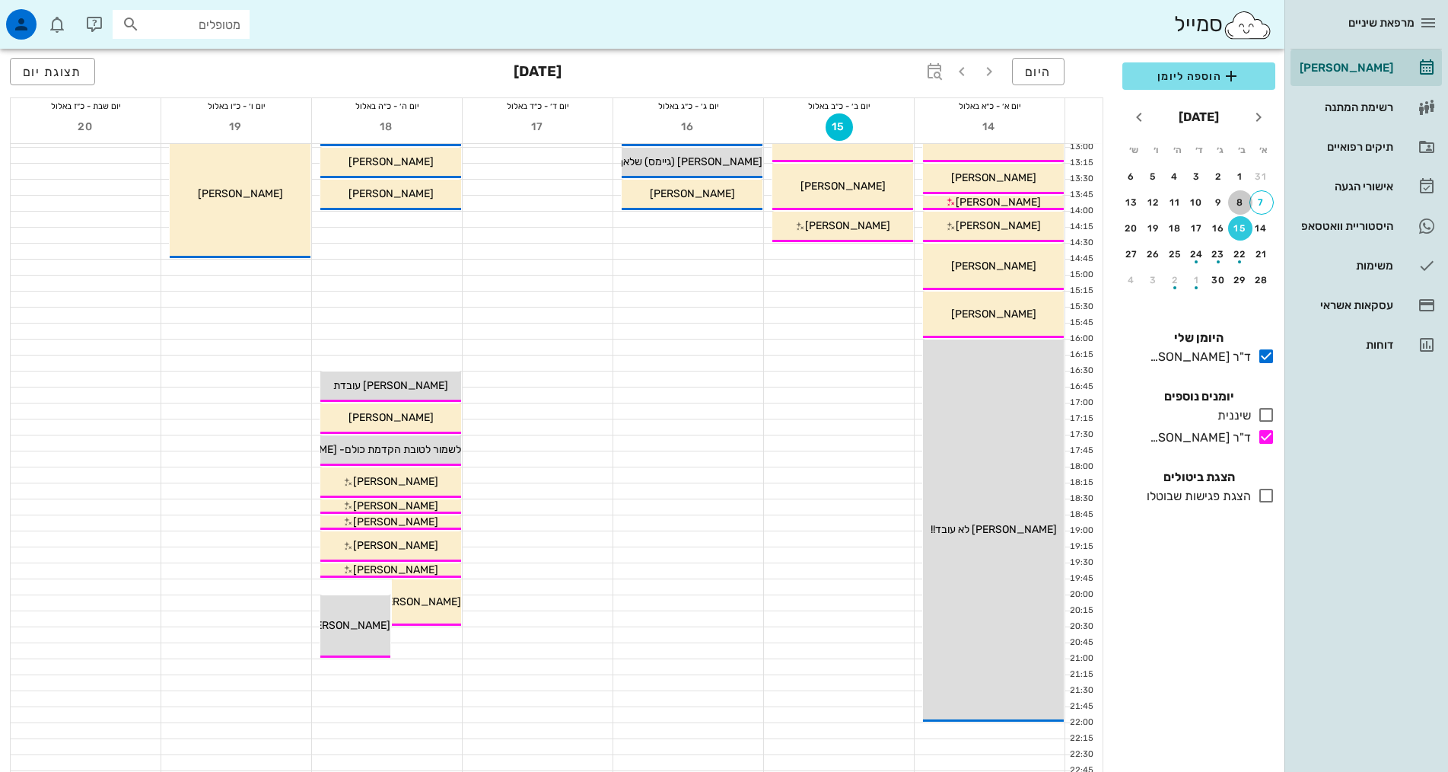
click at [1244, 202] on div "8" at bounding box center [1240, 202] width 24 height 11
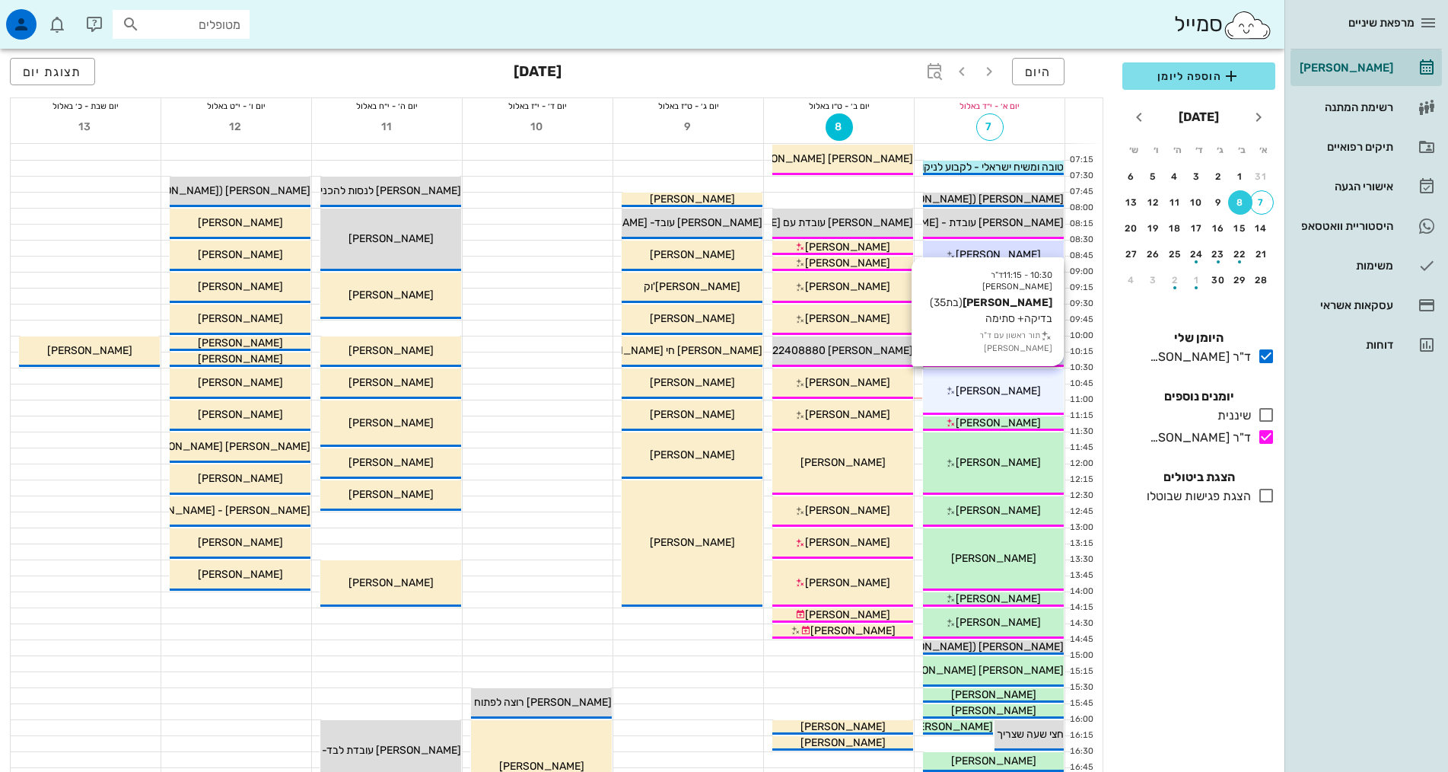
click at [1001, 396] on span "[PERSON_NAME]" at bounding box center [998, 390] width 85 height 13
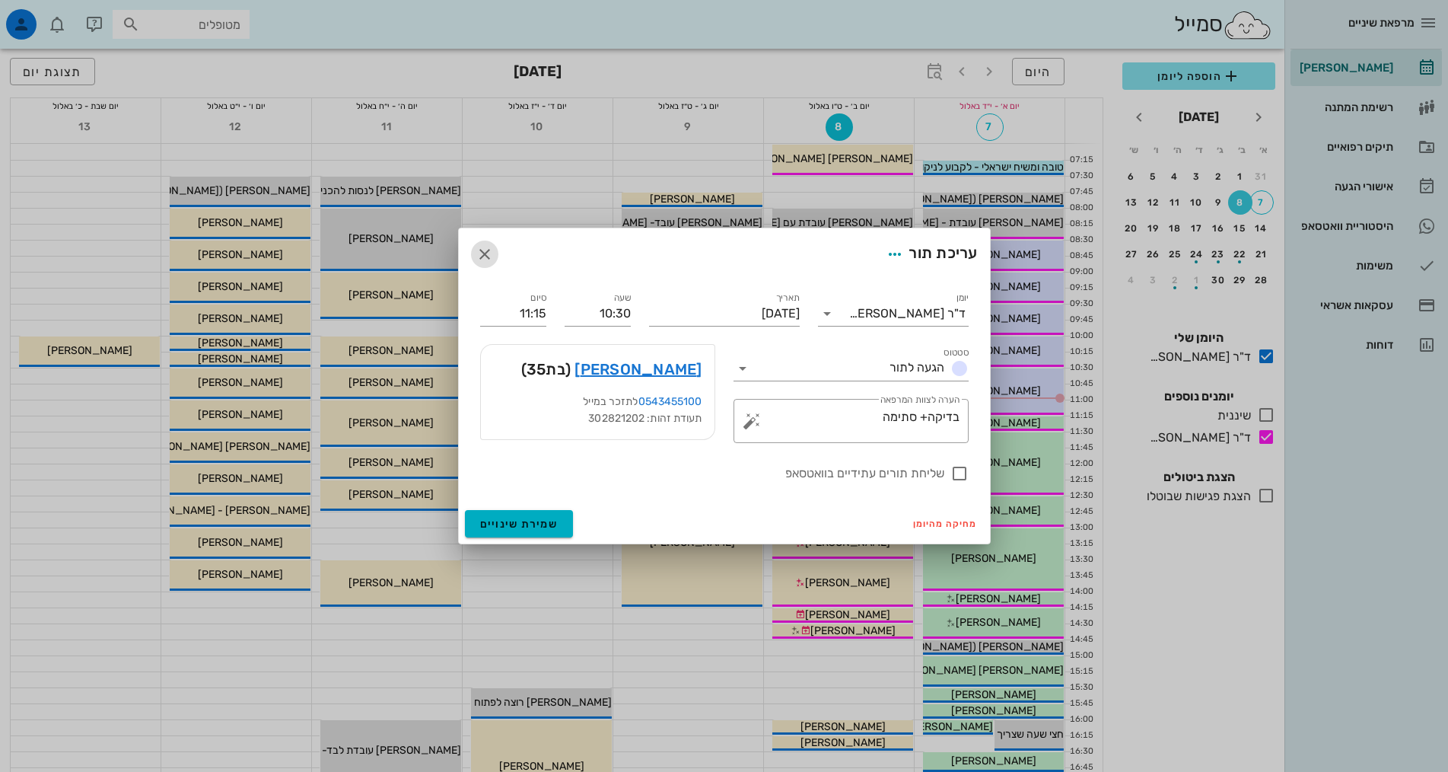
click at [485, 262] on icon "button" at bounding box center [485, 254] width 18 height 18
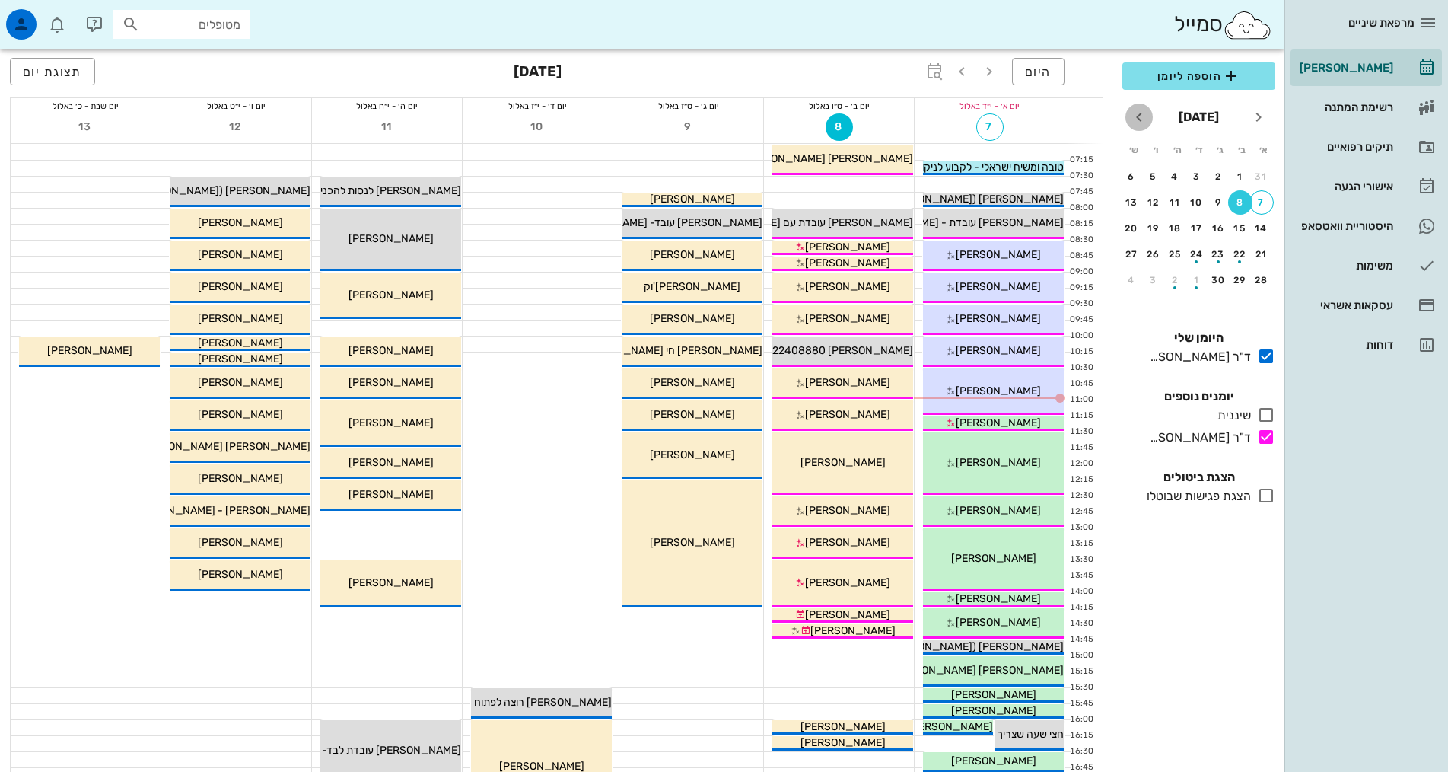
click at [1138, 126] on button "חודש הבא" at bounding box center [1138, 116] width 27 height 27
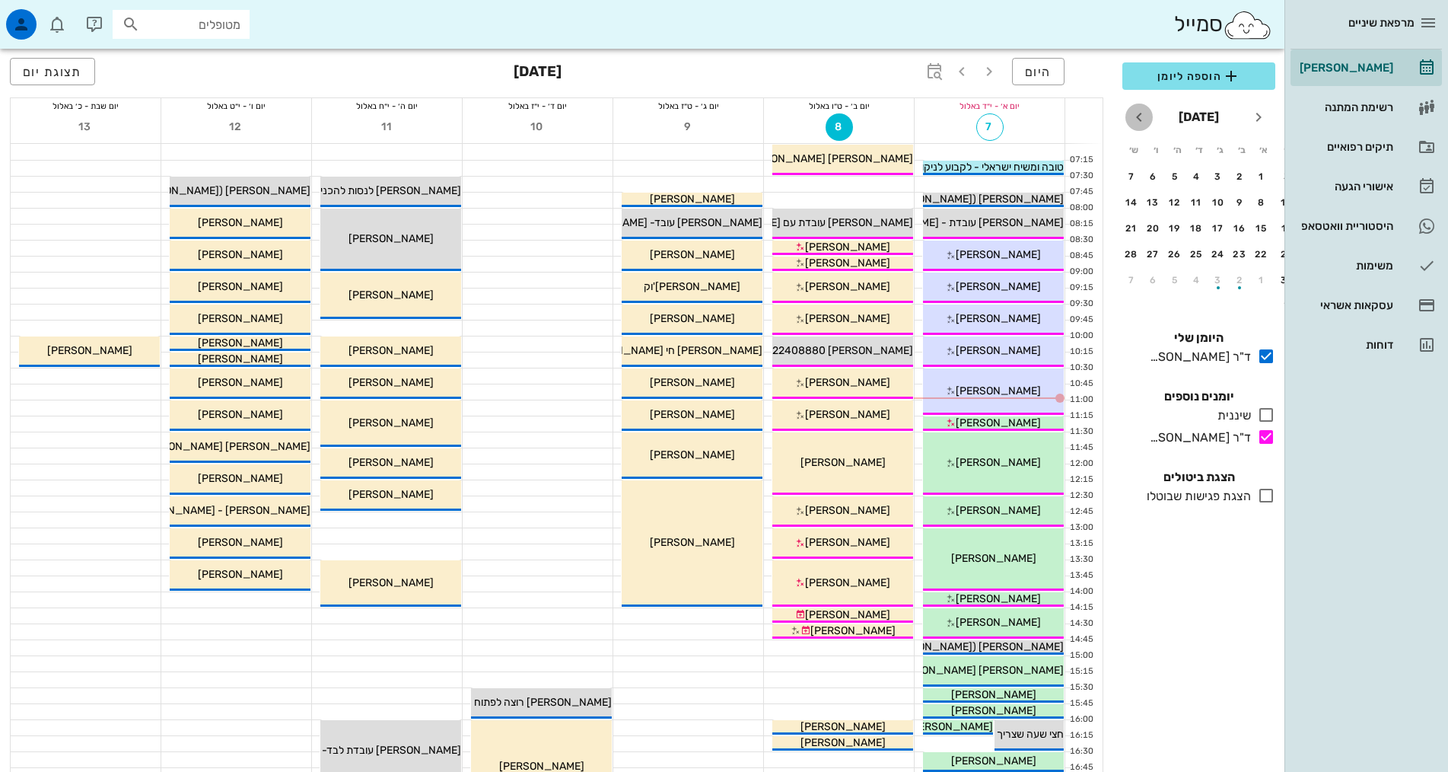
click at [1138, 126] on button "חודש הבא" at bounding box center [1138, 116] width 27 height 27
click at [1255, 208] on button "8" at bounding box center [1261, 202] width 24 height 24
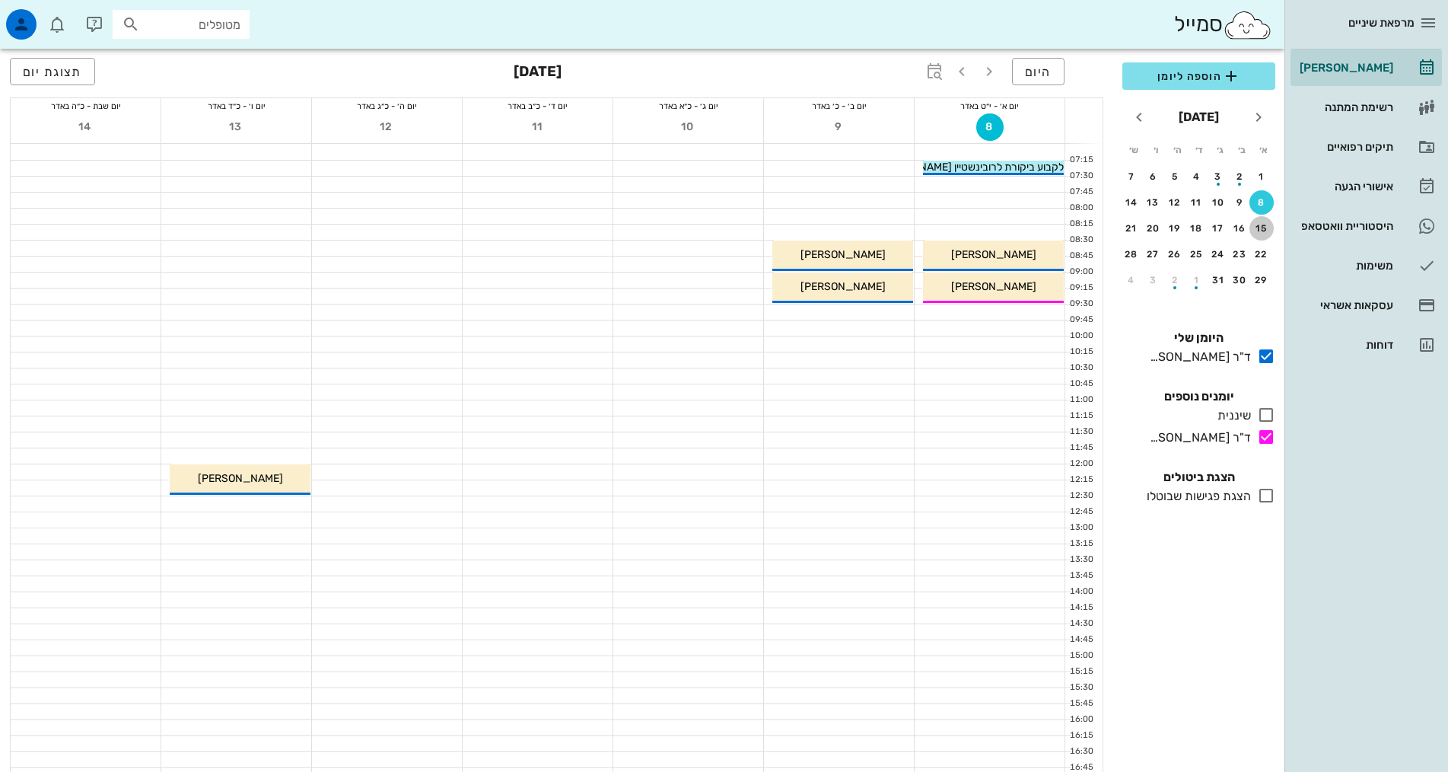
click at [1260, 227] on div "15" at bounding box center [1261, 228] width 24 height 11
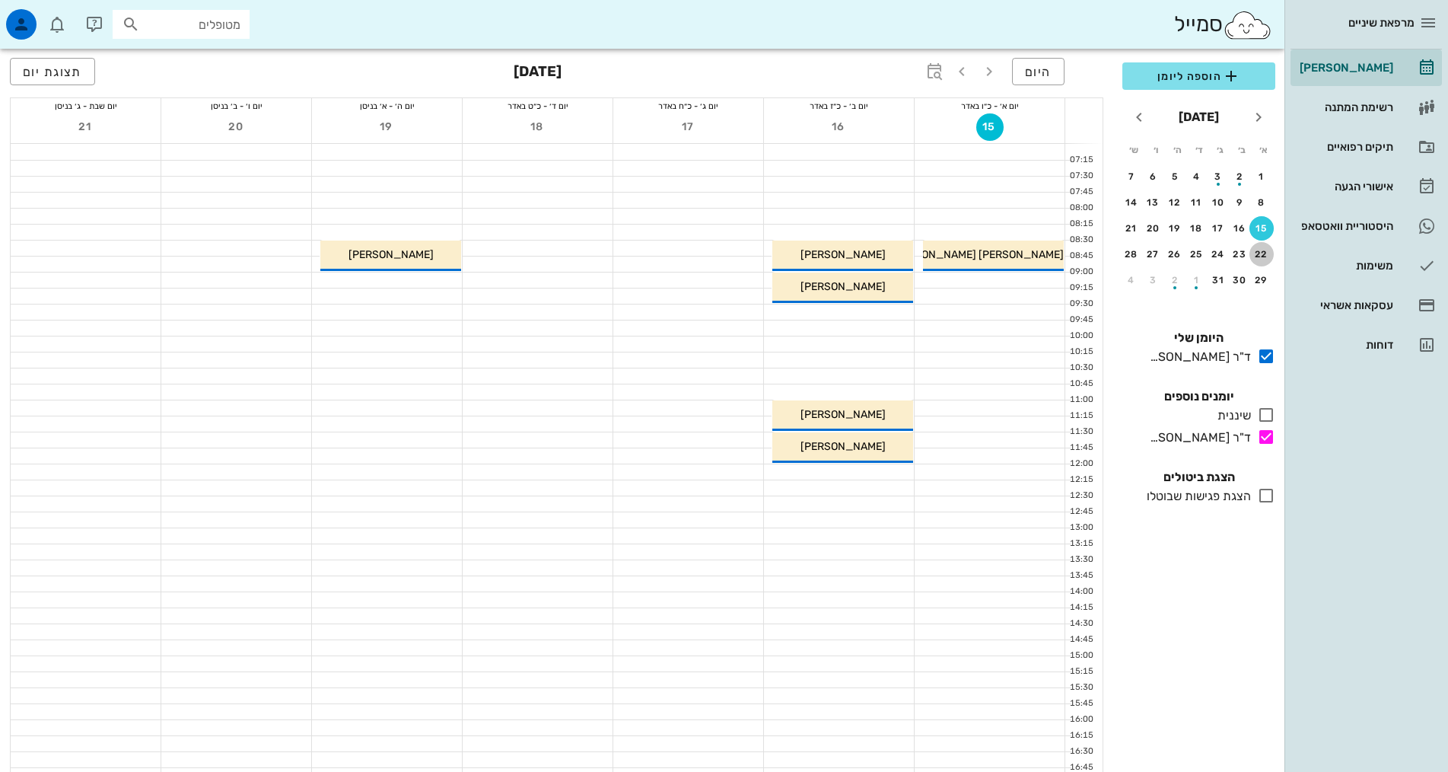
click at [1258, 257] on div "22" at bounding box center [1261, 254] width 24 height 11
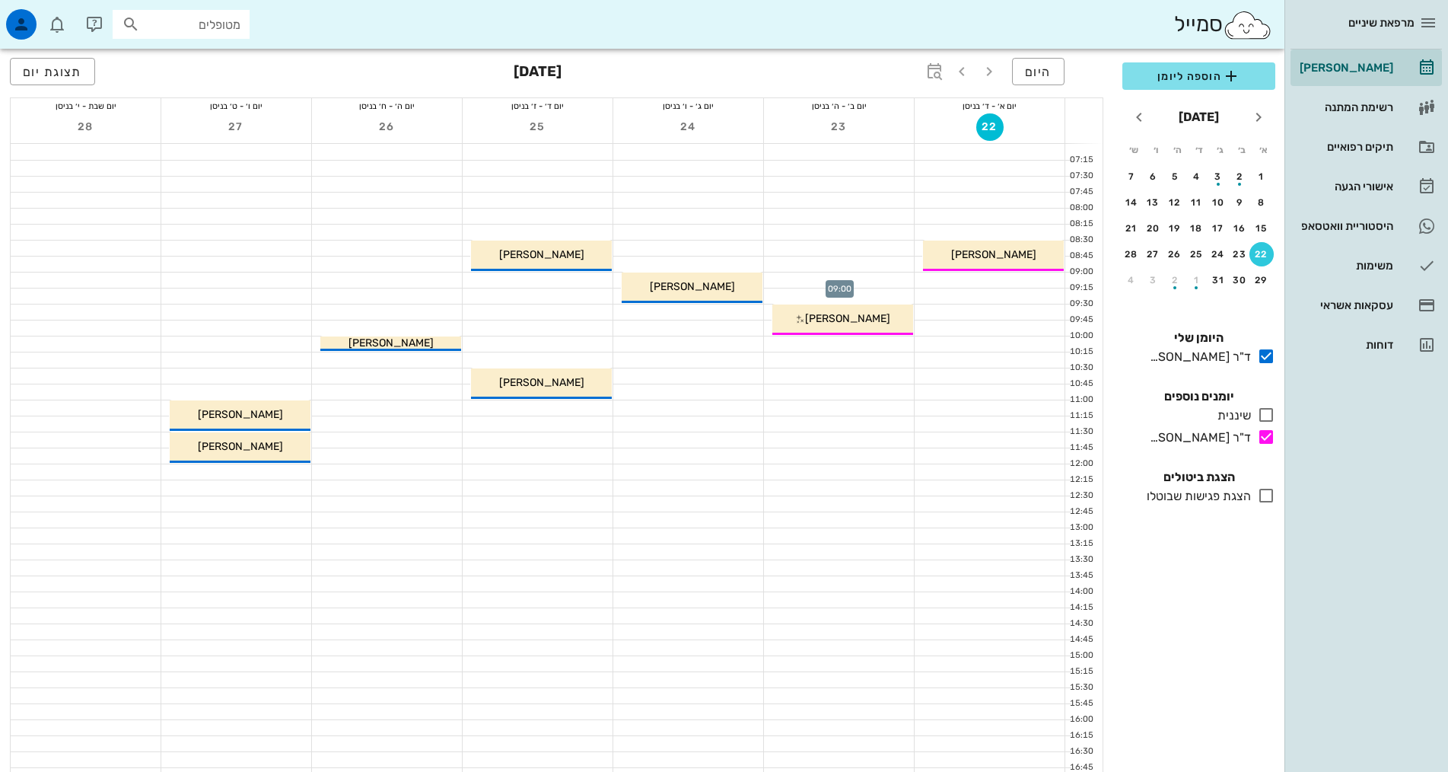
click at [836, 275] on div at bounding box center [839, 279] width 150 height 15
click at [836, 275] on div "מרפאת שיניים [PERSON_NAME] רשימת המתנה תיקים רפואיים אישורי הגעה 2 היסטוריית וו…" at bounding box center [724, 615] width 1448 height 1230
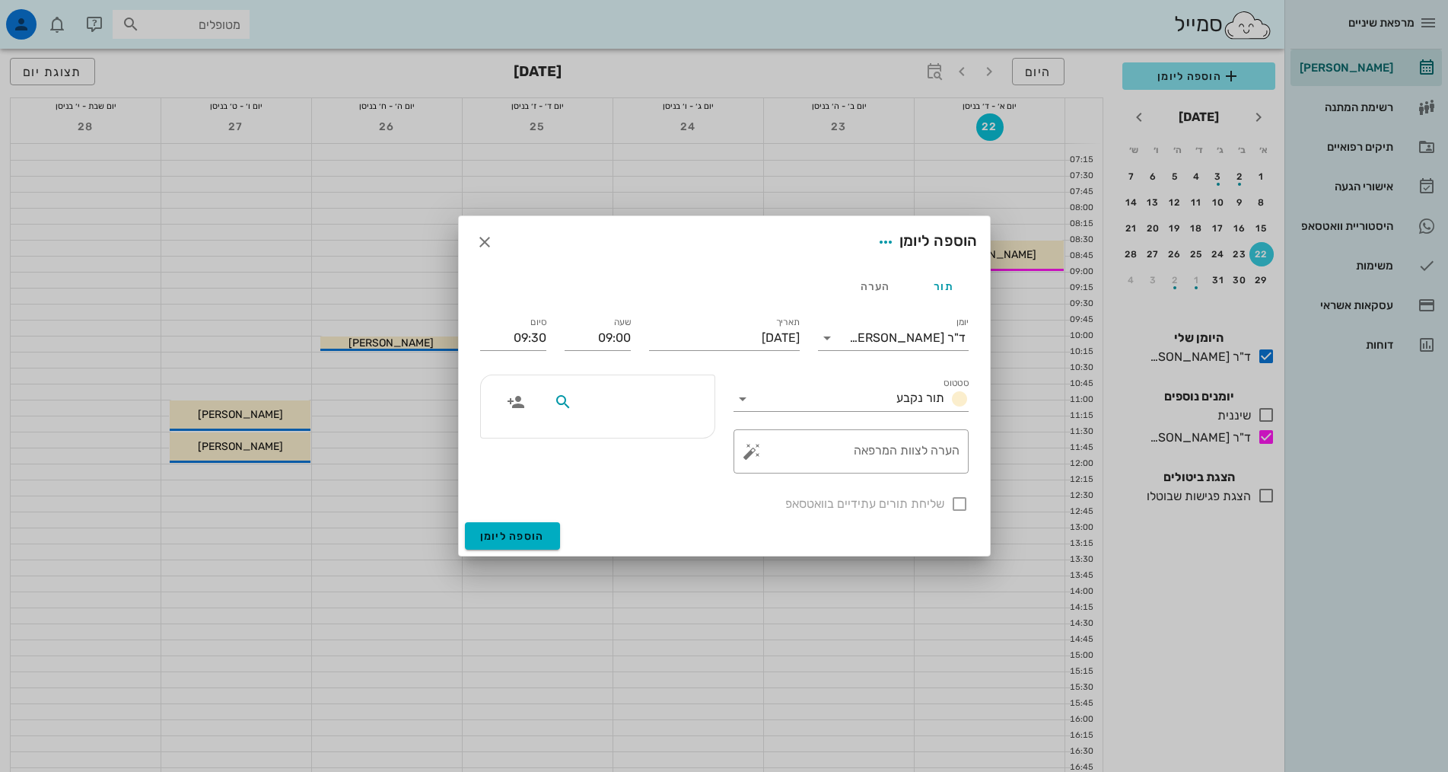
click at [690, 393] on input "text" at bounding box center [633, 402] width 117 height 20
type input "שלי [PERSON_NAME]"
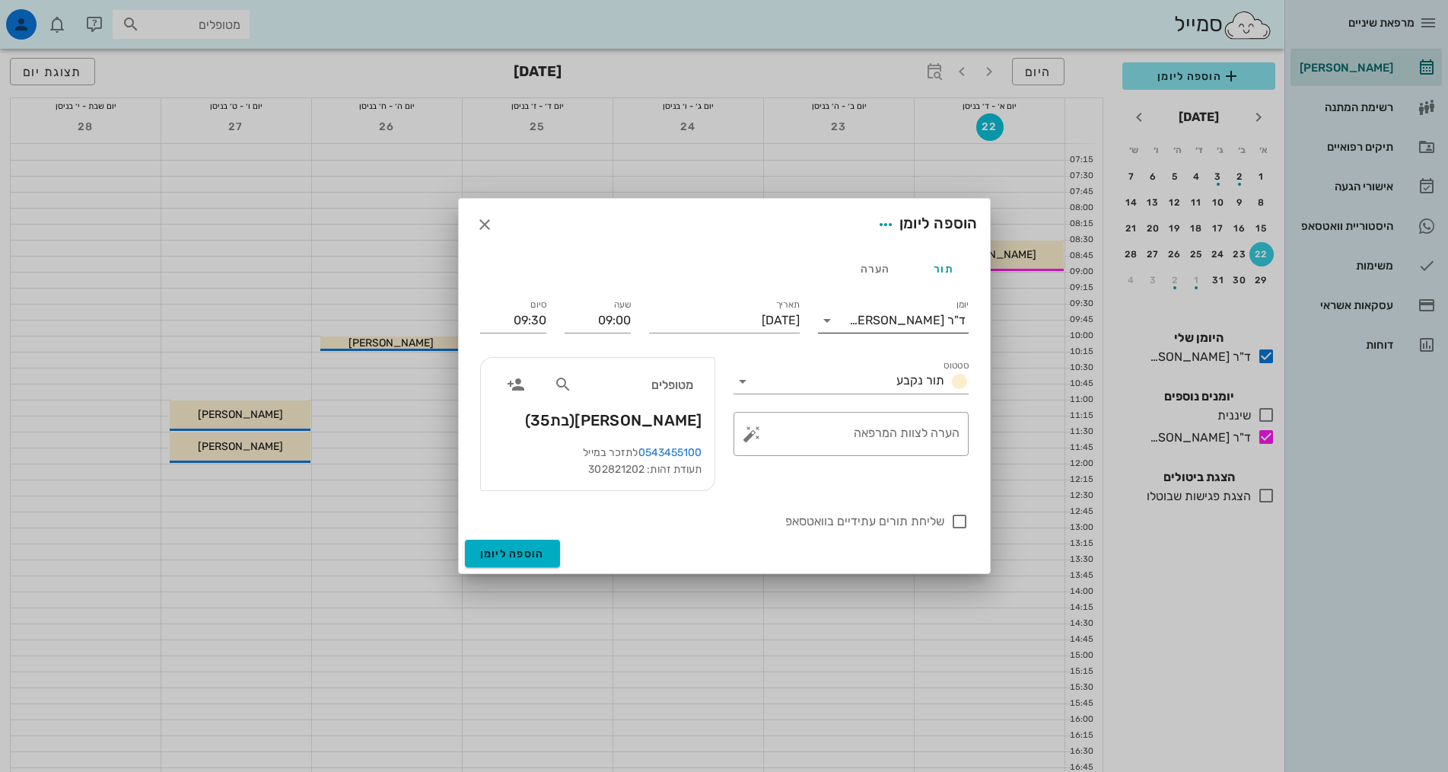
click at [896, 317] on div "ד"ר [PERSON_NAME]" at bounding box center [907, 321] width 116 height 14
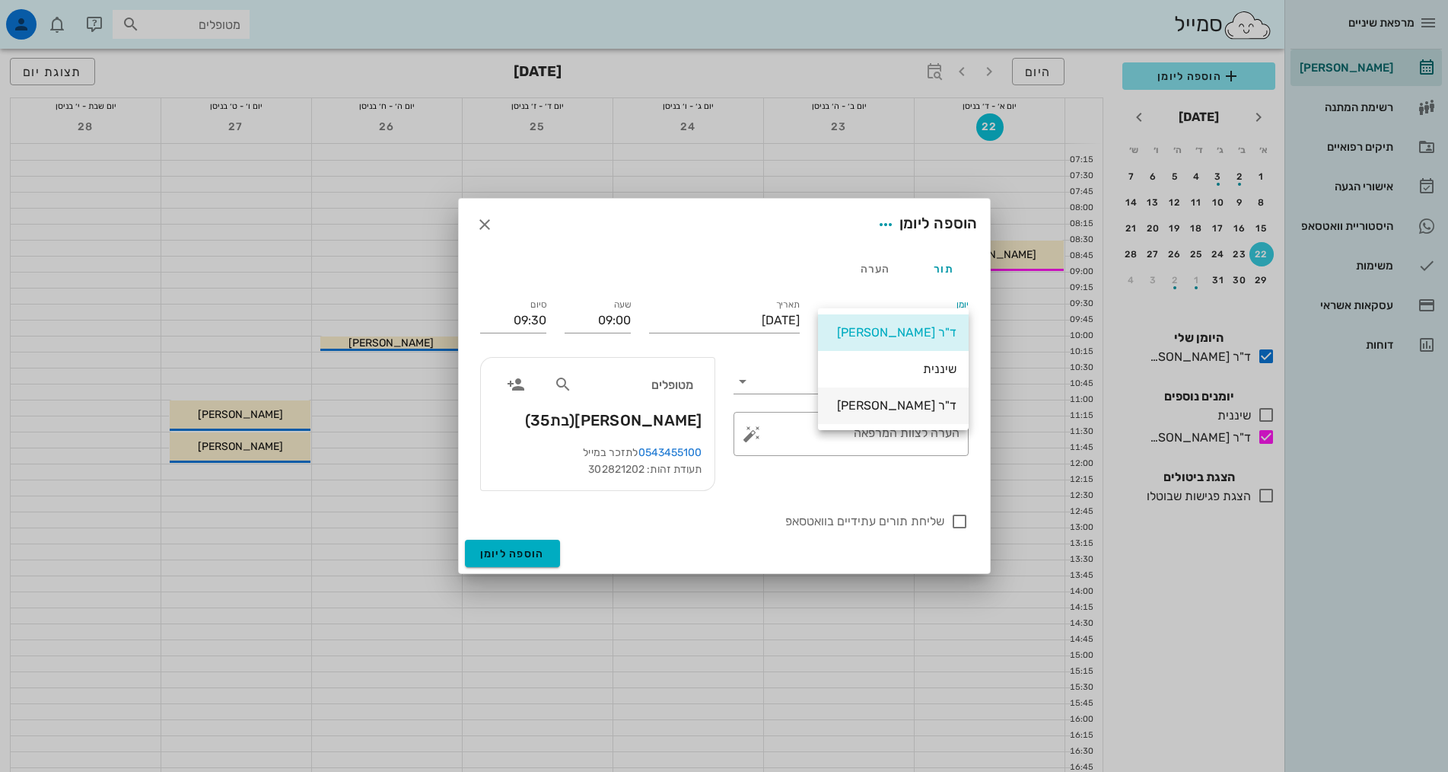
click at [877, 422] on div "ד"ר [PERSON_NAME]" at bounding box center [893, 405] width 151 height 37
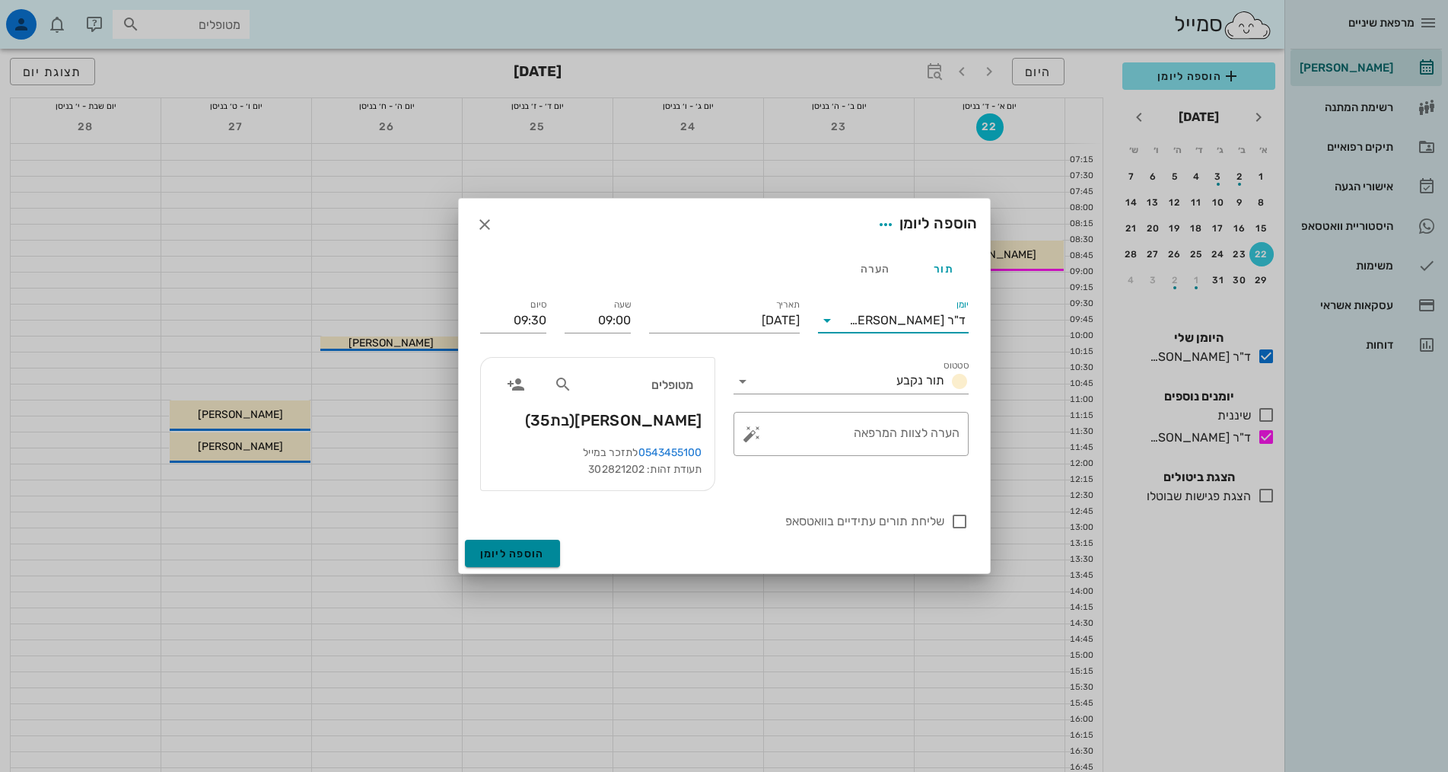
click at [545, 547] on button "הוספה ליומן" at bounding box center [512, 553] width 95 height 27
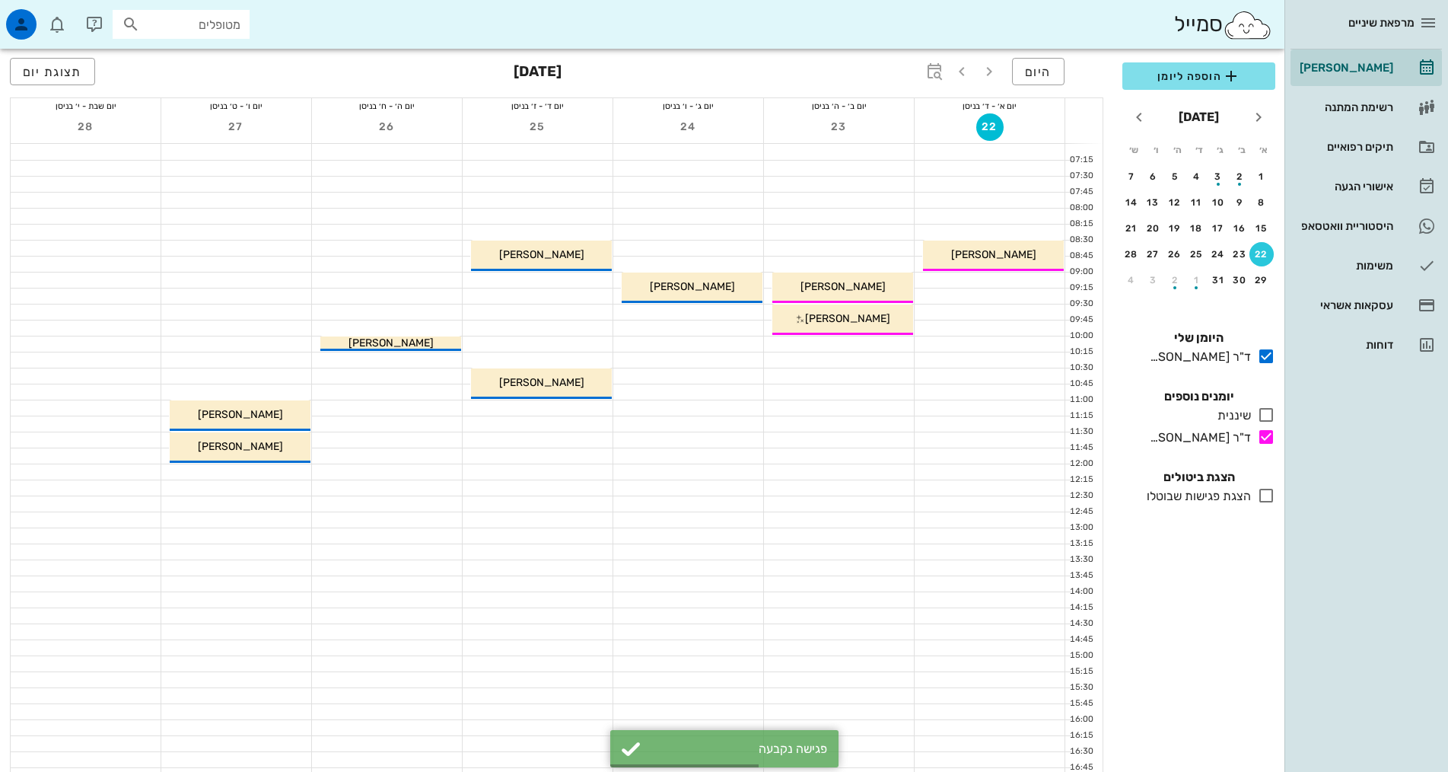
click at [1262, 254] on div "22" at bounding box center [1261, 254] width 24 height 11
click at [876, 290] on div "[PERSON_NAME]" at bounding box center [842, 287] width 141 height 16
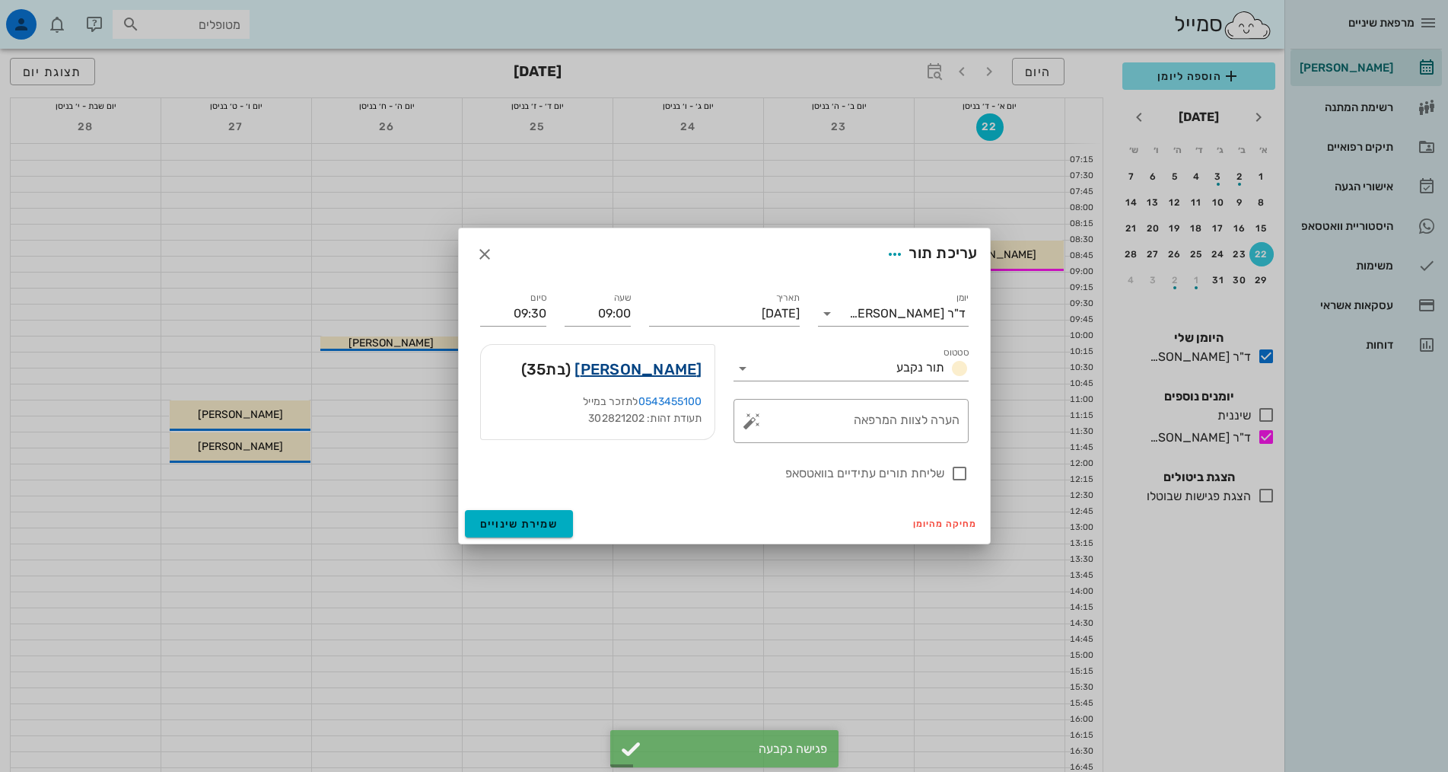
click at [664, 374] on link "[PERSON_NAME]" at bounding box center [638, 369] width 127 height 24
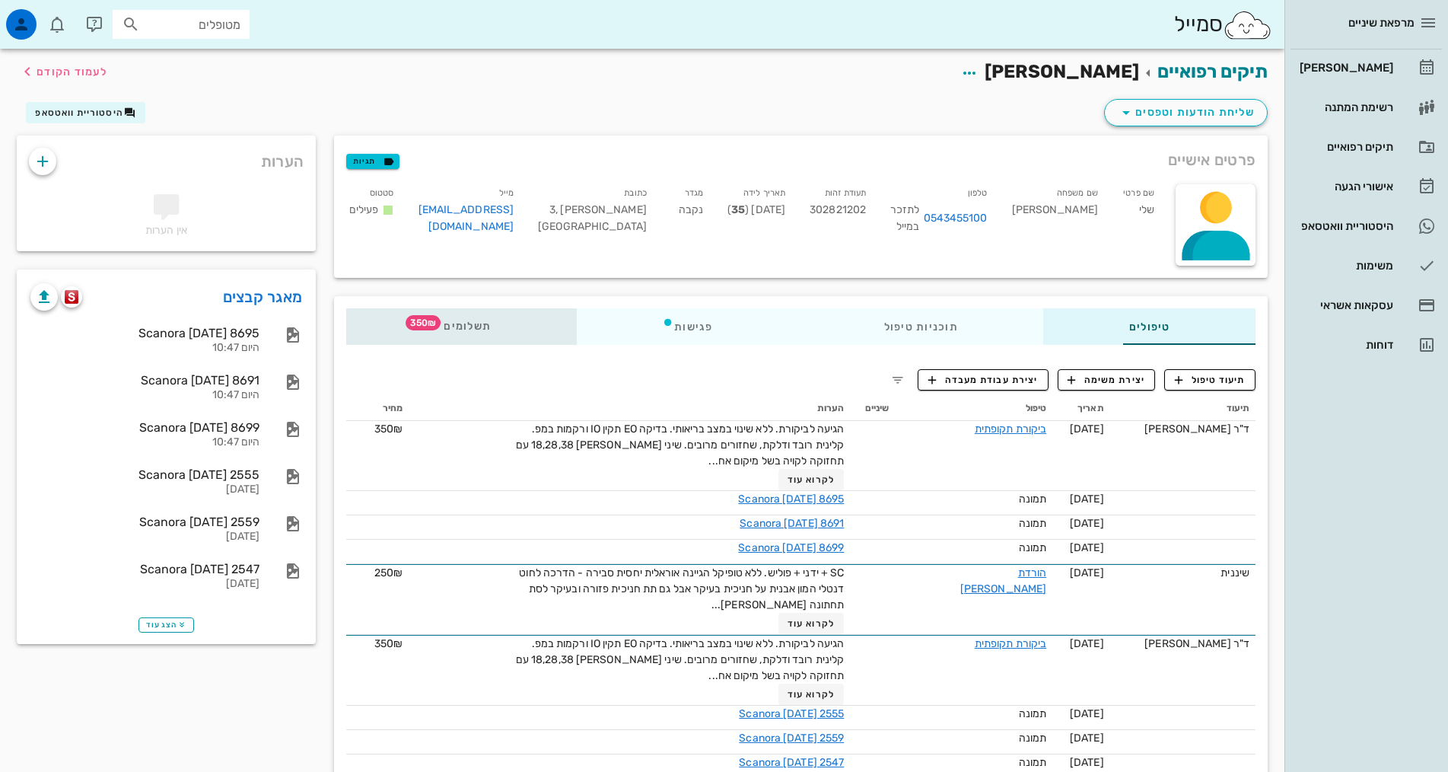
click at [431, 322] on span "תשלומים 350₪" at bounding box center [460, 326] width 59 height 11
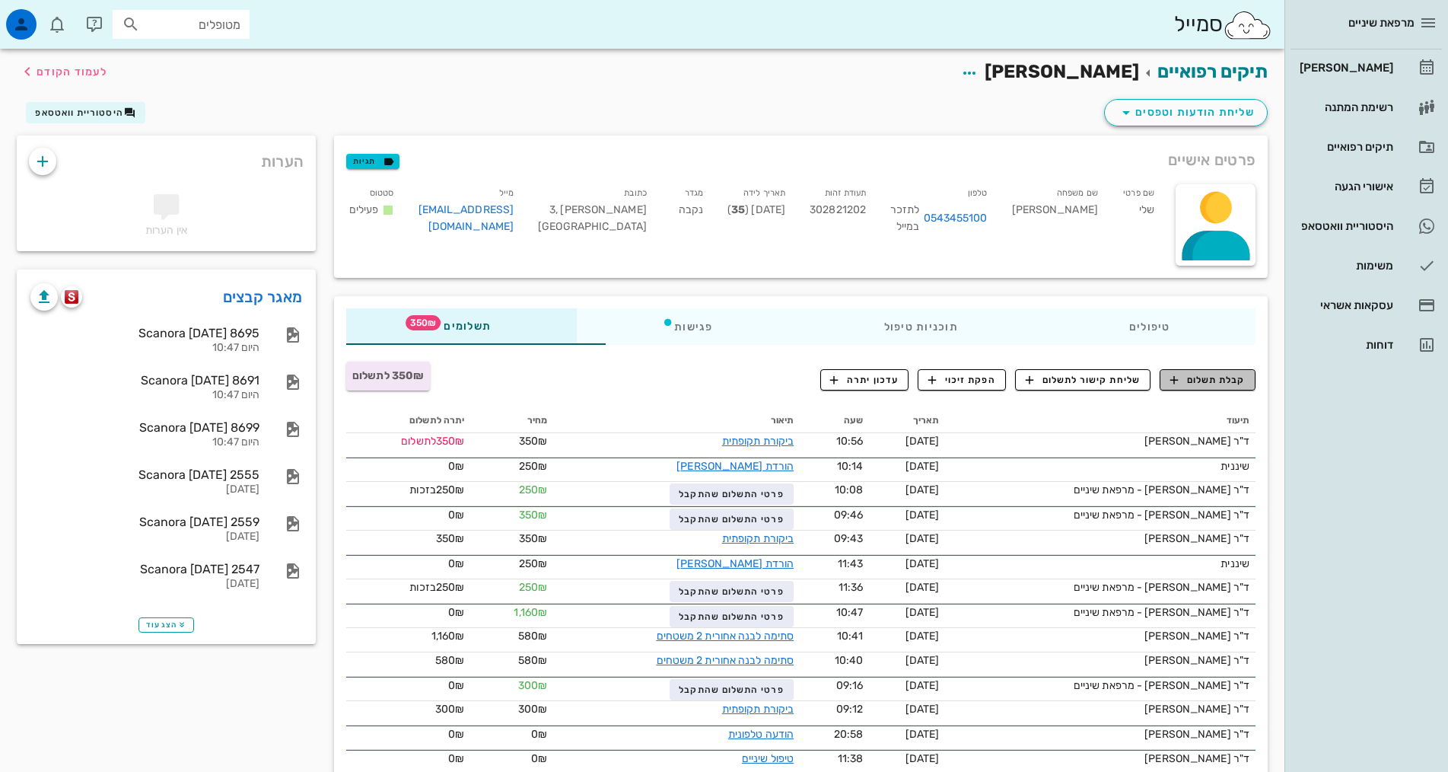
click at [1211, 380] on span "קבלת תשלום" at bounding box center [1207, 380] width 75 height 14
click at [1211, 380] on div "קבלת תשלום שליחת קישור לתשלום הפקת זיכוי עדכון יתרה" at bounding box center [1037, 382] width 435 height 27
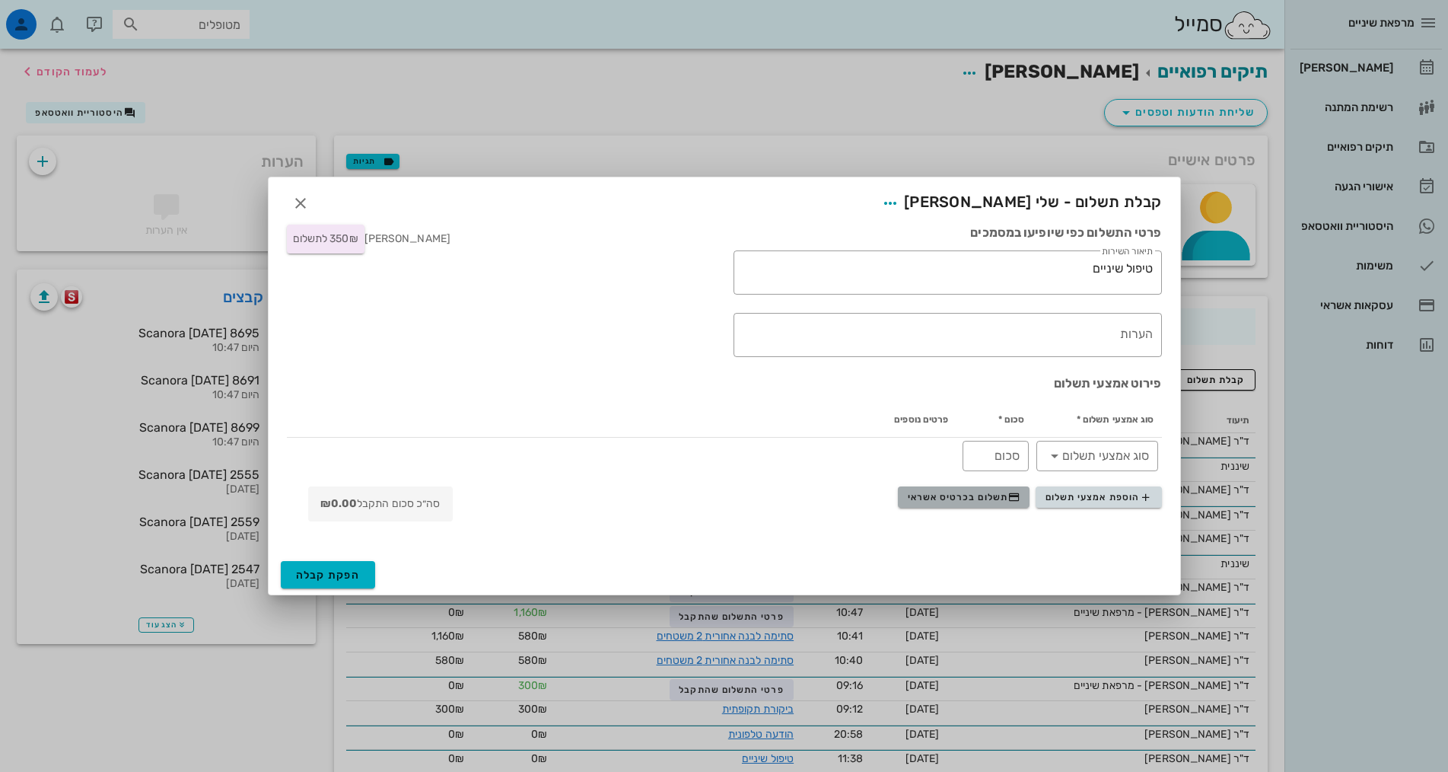
click at [966, 500] on span "תשלום בכרטיס אשראי" at bounding box center [964, 497] width 113 height 12
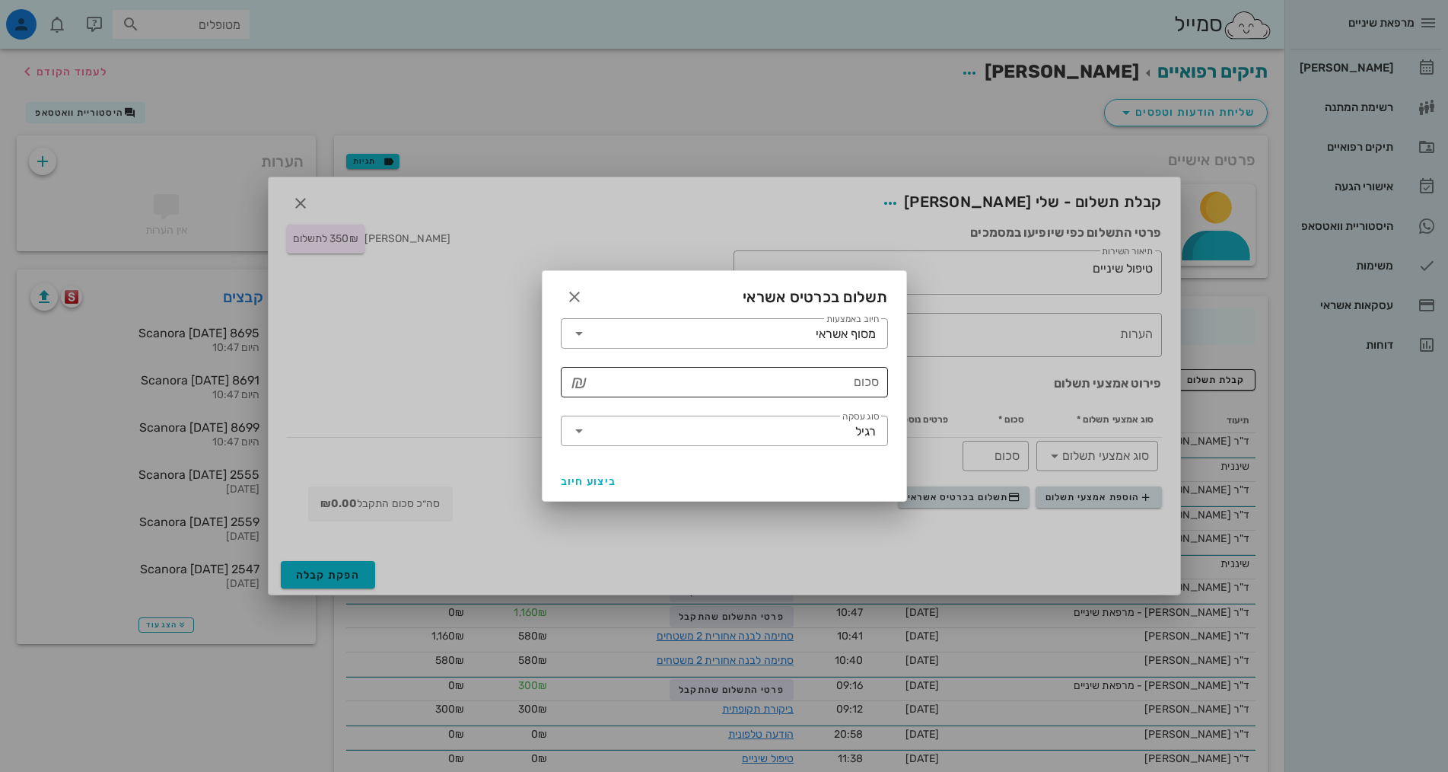
click at [781, 392] on input "סכום" at bounding box center [735, 382] width 288 height 24
type input "350"
click at [619, 470] on button "ביצוע חיוב" at bounding box center [589, 480] width 68 height 27
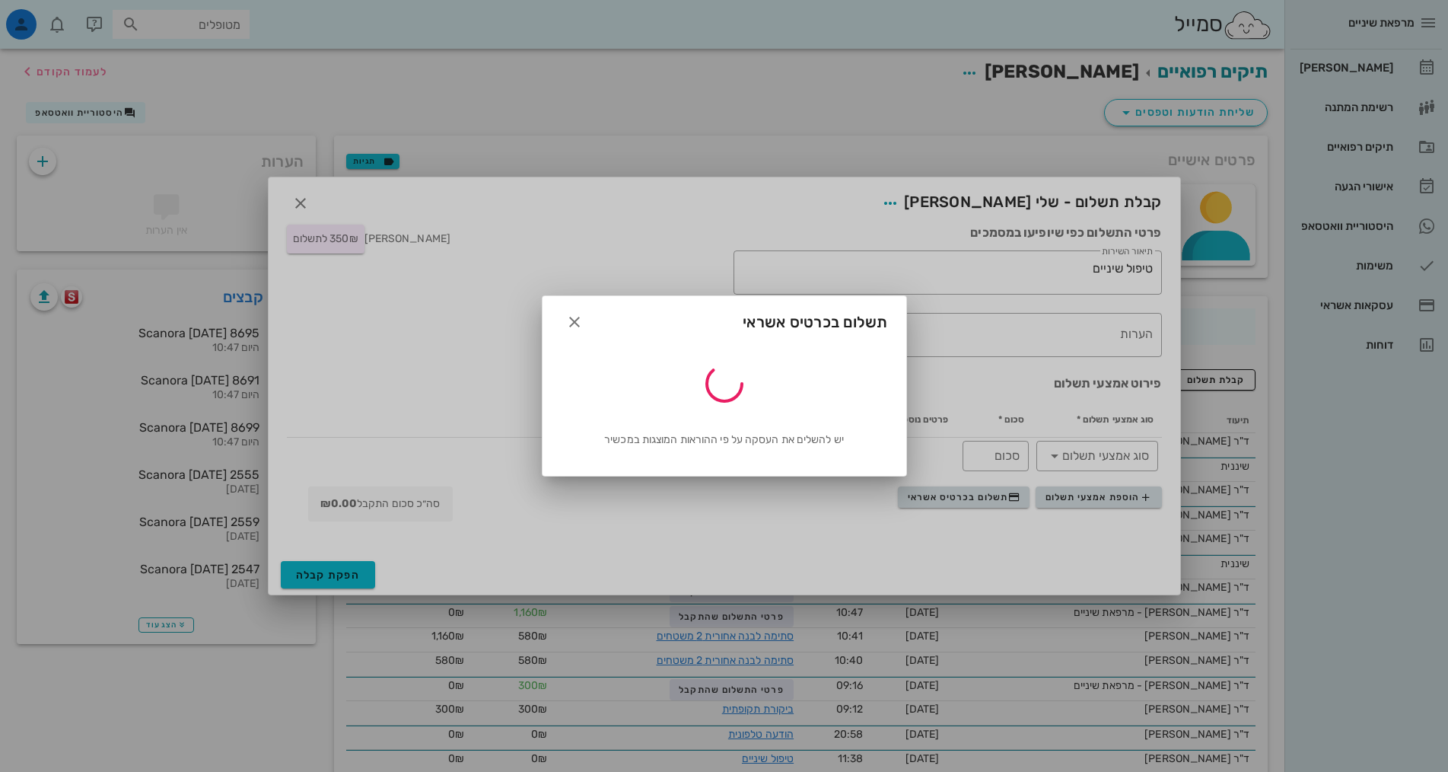
type input "350"
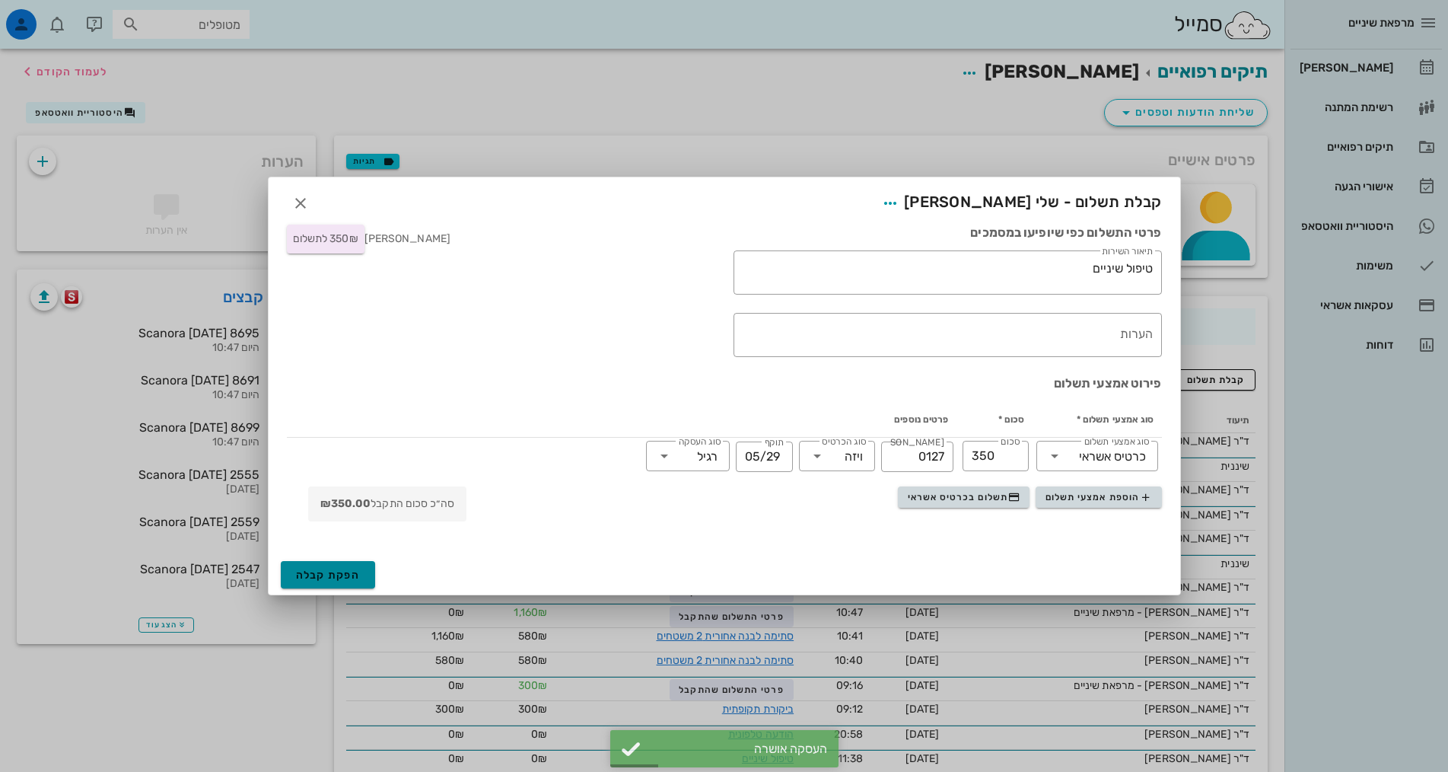
click at [331, 567] on button "הפקת קבלה" at bounding box center [328, 574] width 95 height 27
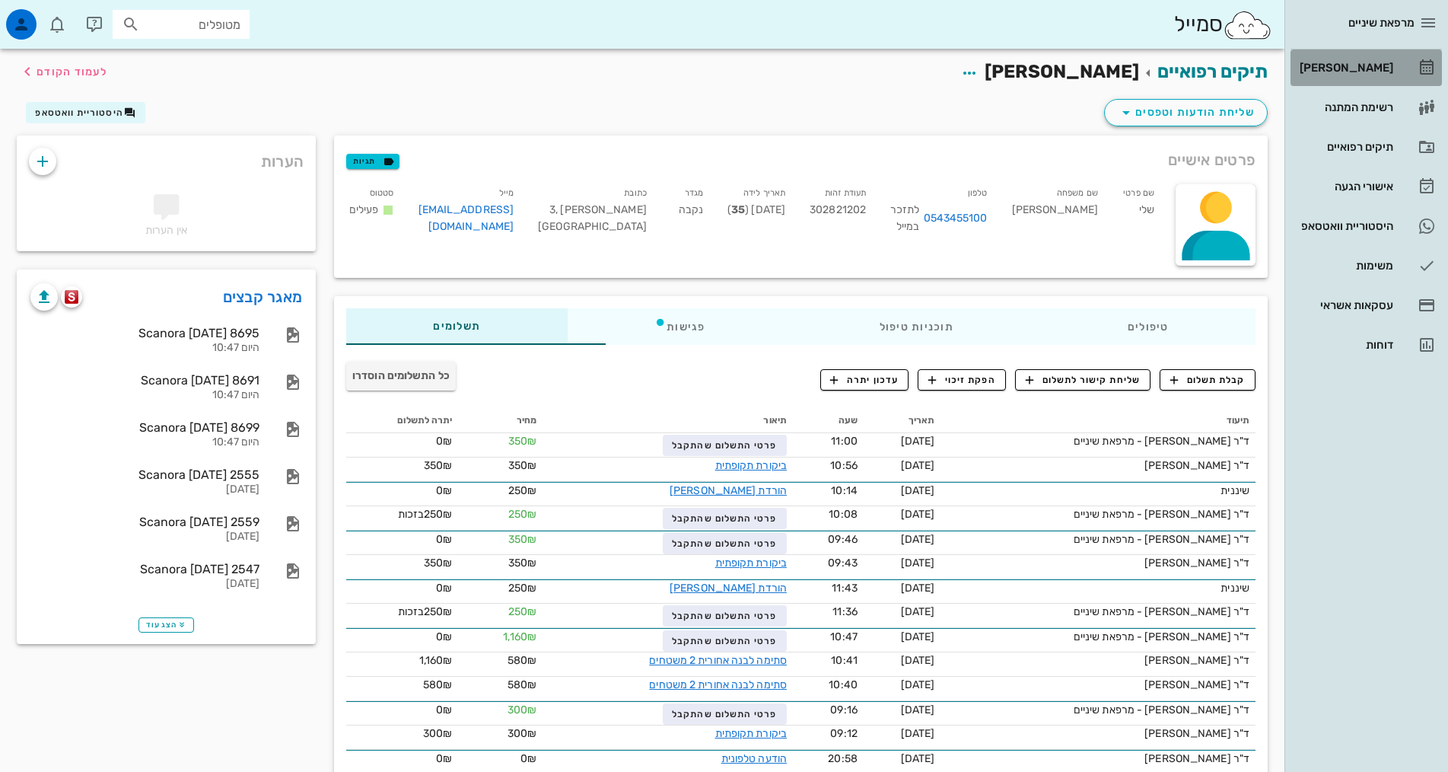
click at [1393, 65] on link "[PERSON_NAME]" at bounding box center [1366, 67] width 151 height 37
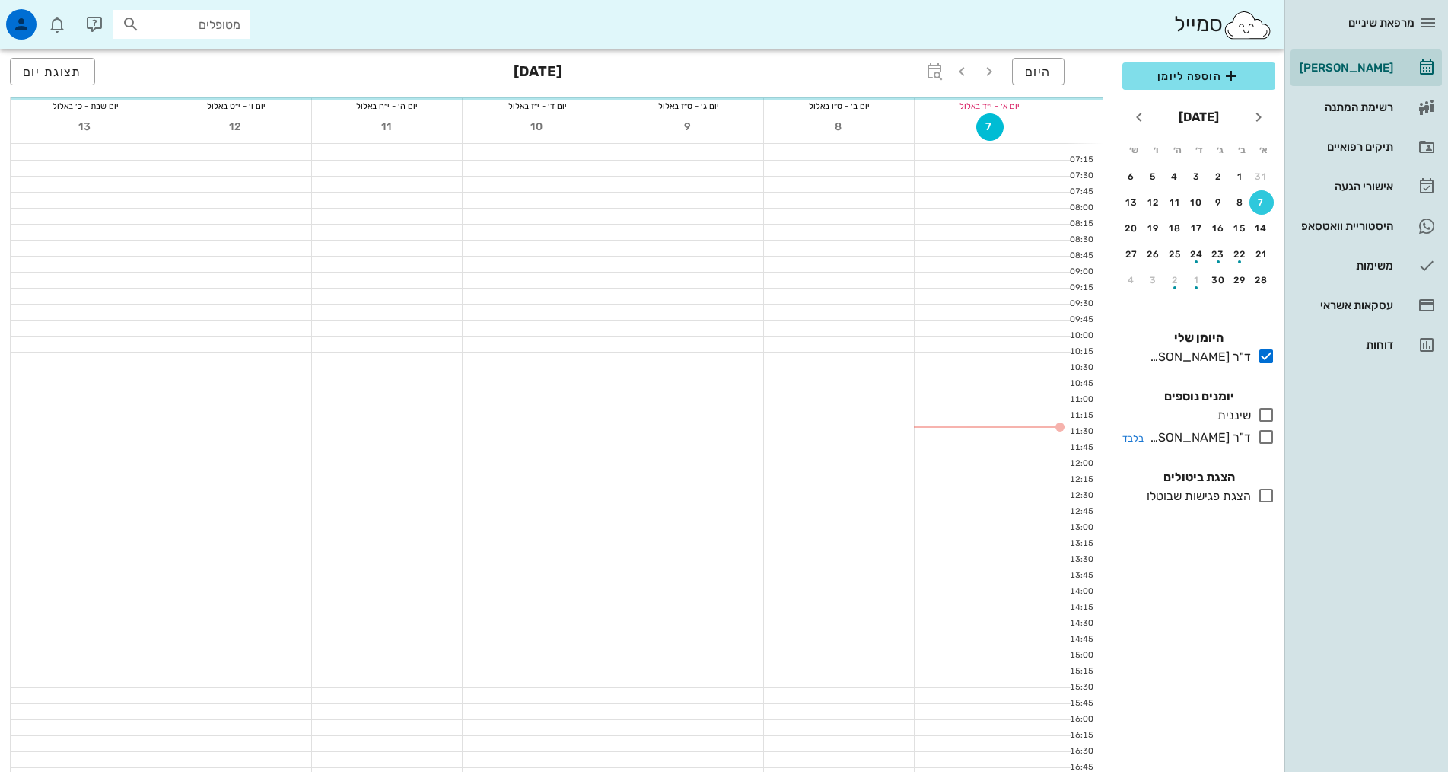
click at [1271, 441] on icon at bounding box center [1266, 437] width 18 height 18
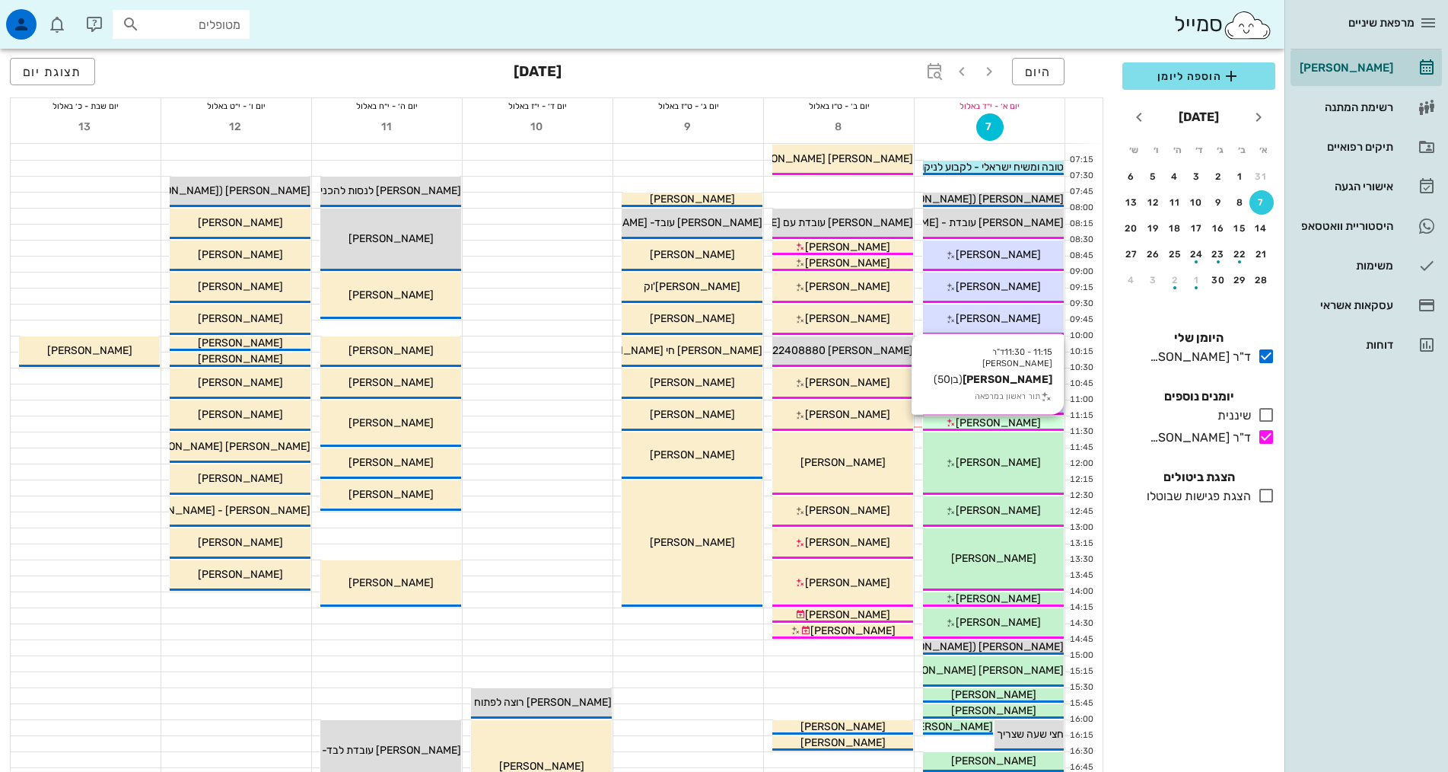
click at [998, 418] on span "[PERSON_NAME]" at bounding box center [998, 422] width 85 height 13
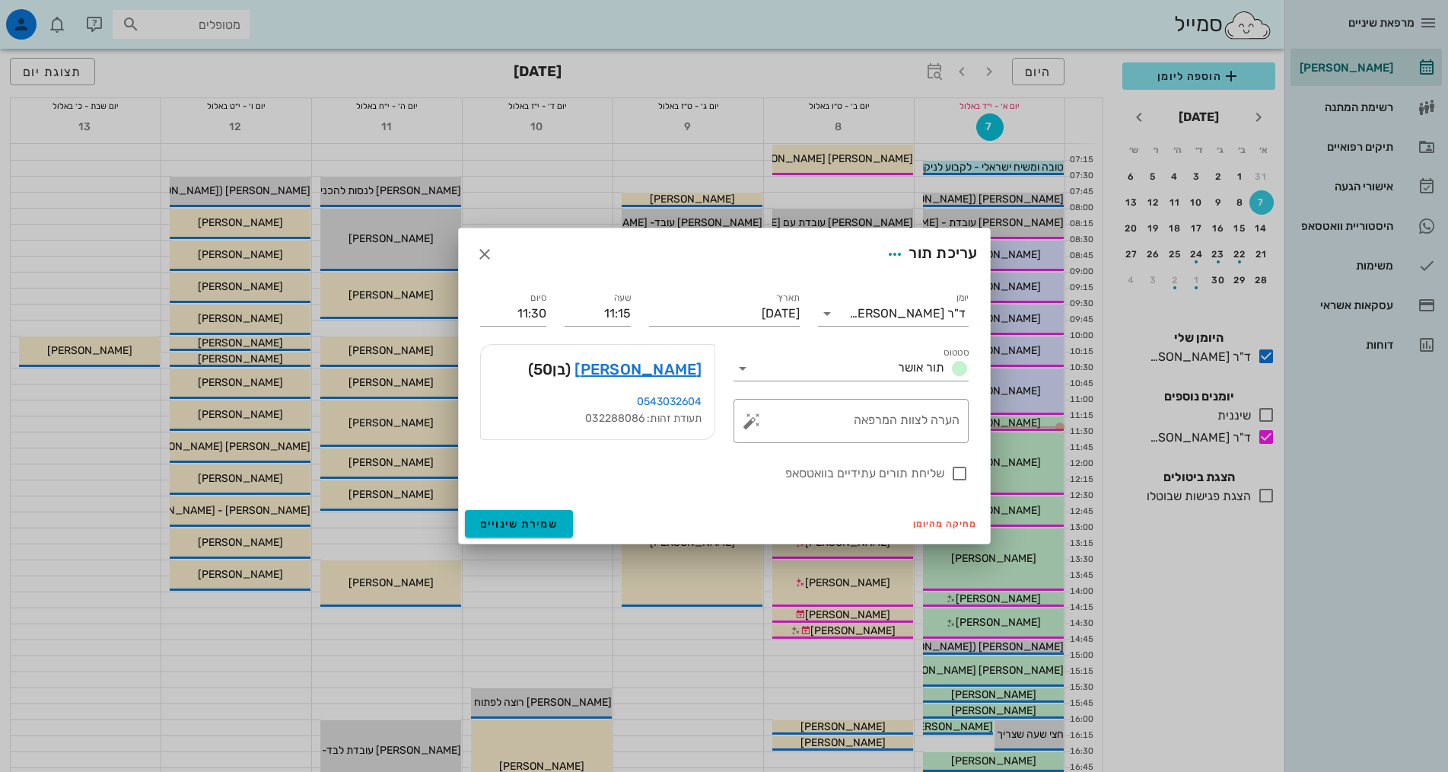
click at [625, 419] on div "תעודת זהות: 032288086" at bounding box center [597, 418] width 209 height 17
copy div "032288086"
click at [680, 359] on link "[PERSON_NAME]" at bounding box center [638, 369] width 127 height 24
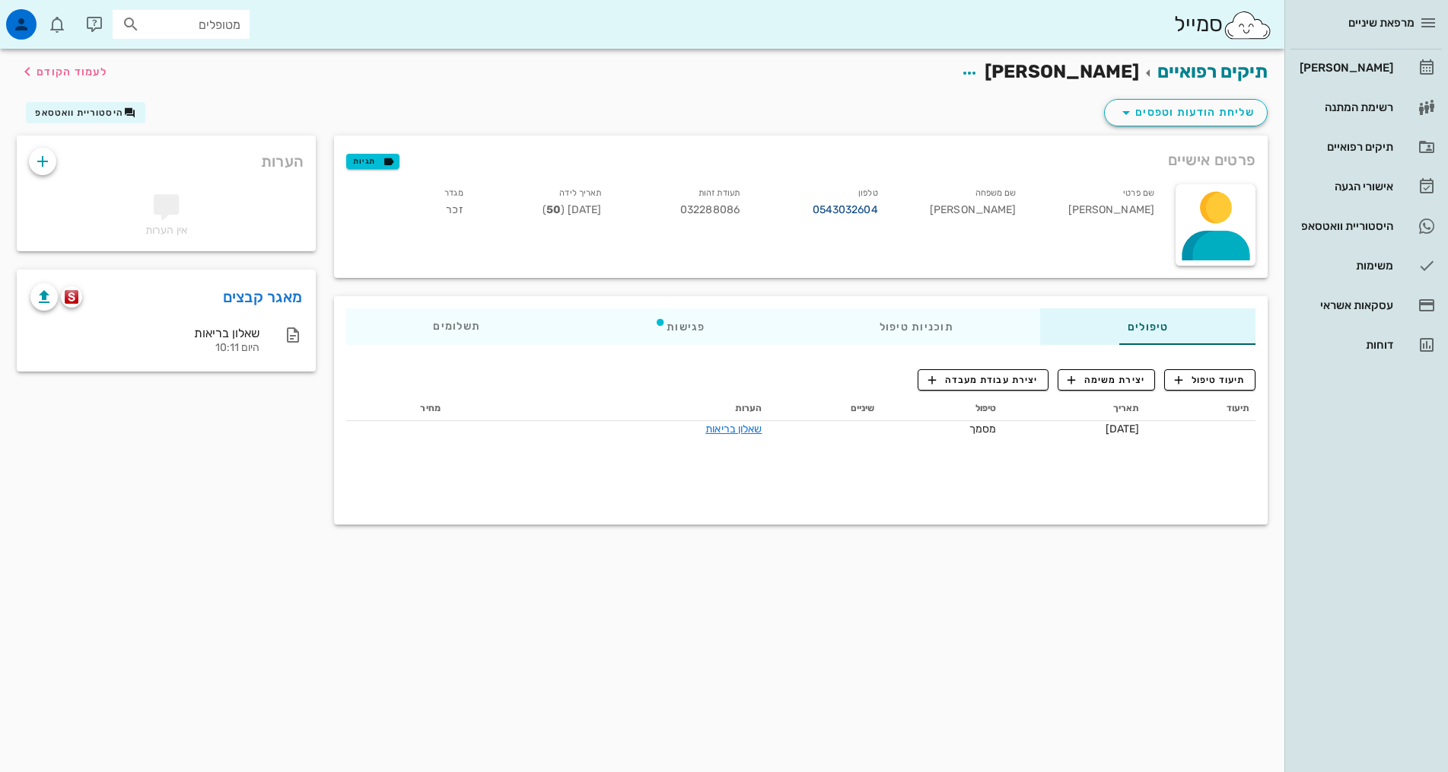
click at [813, 208] on link "0543032604" at bounding box center [845, 210] width 65 height 17
copy link "0543032604"
click at [1379, 112] on div "רשימת המתנה" at bounding box center [1345, 107] width 97 height 12
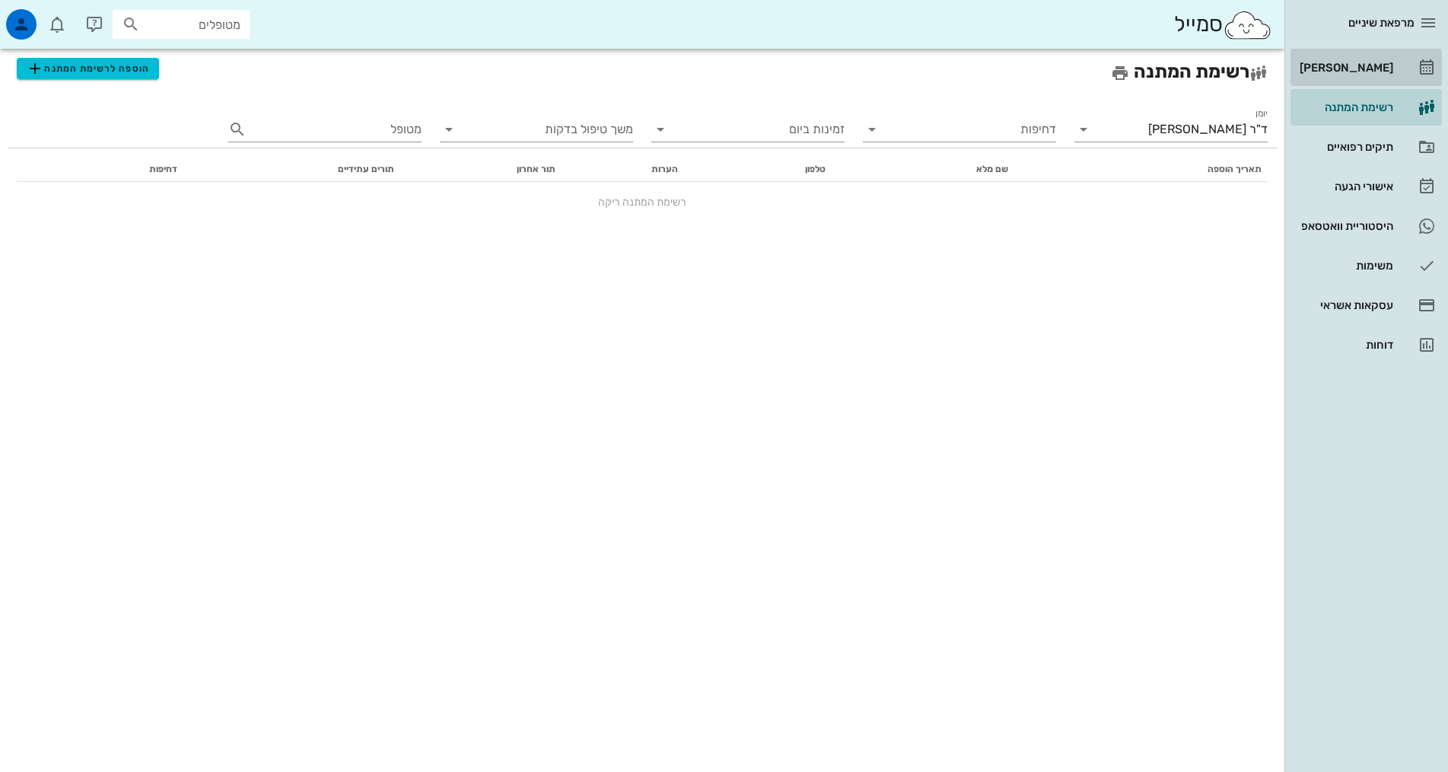
click at [1379, 67] on div "[PERSON_NAME]" at bounding box center [1345, 68] width 97 height 12
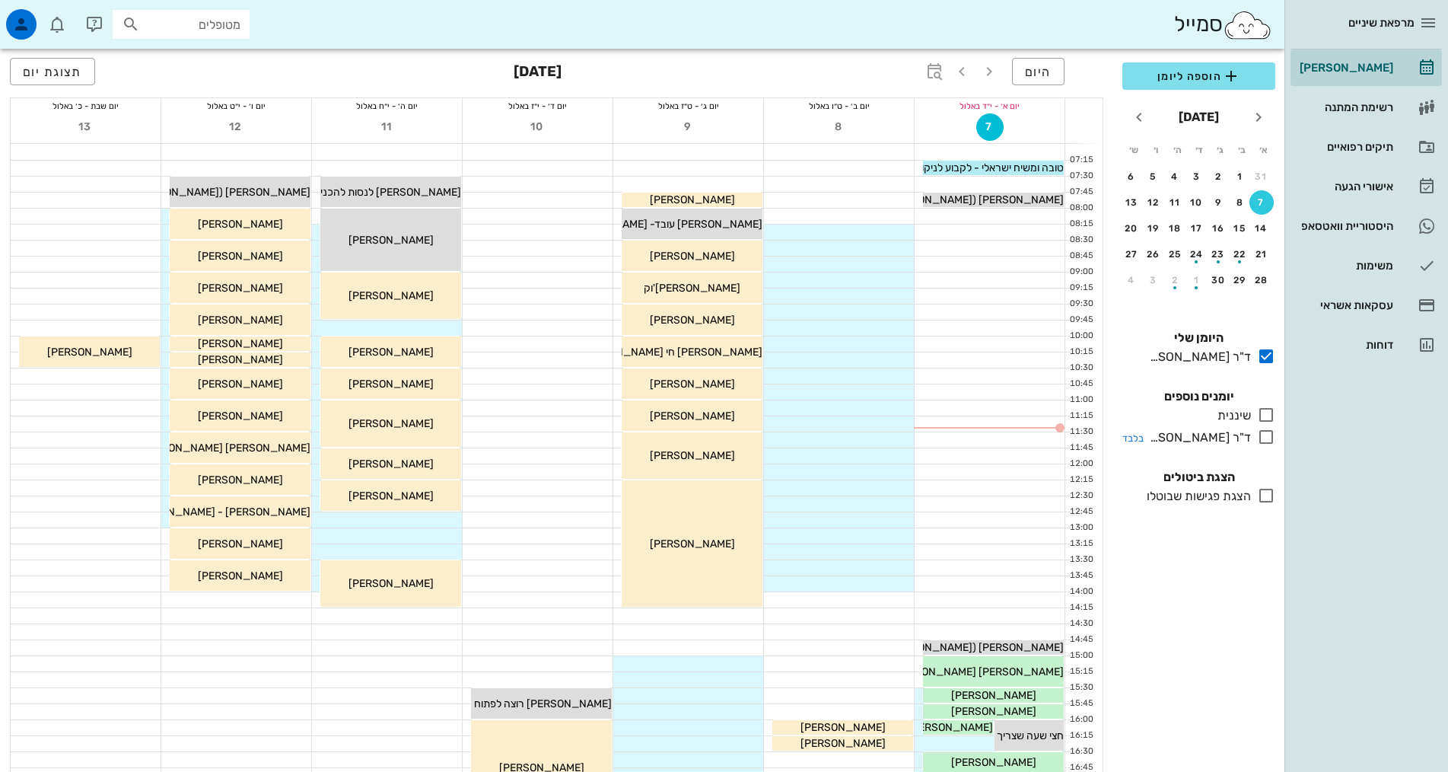
click at [1265, 441] on icon at bounding box center [1266, 437] width 18 height 18
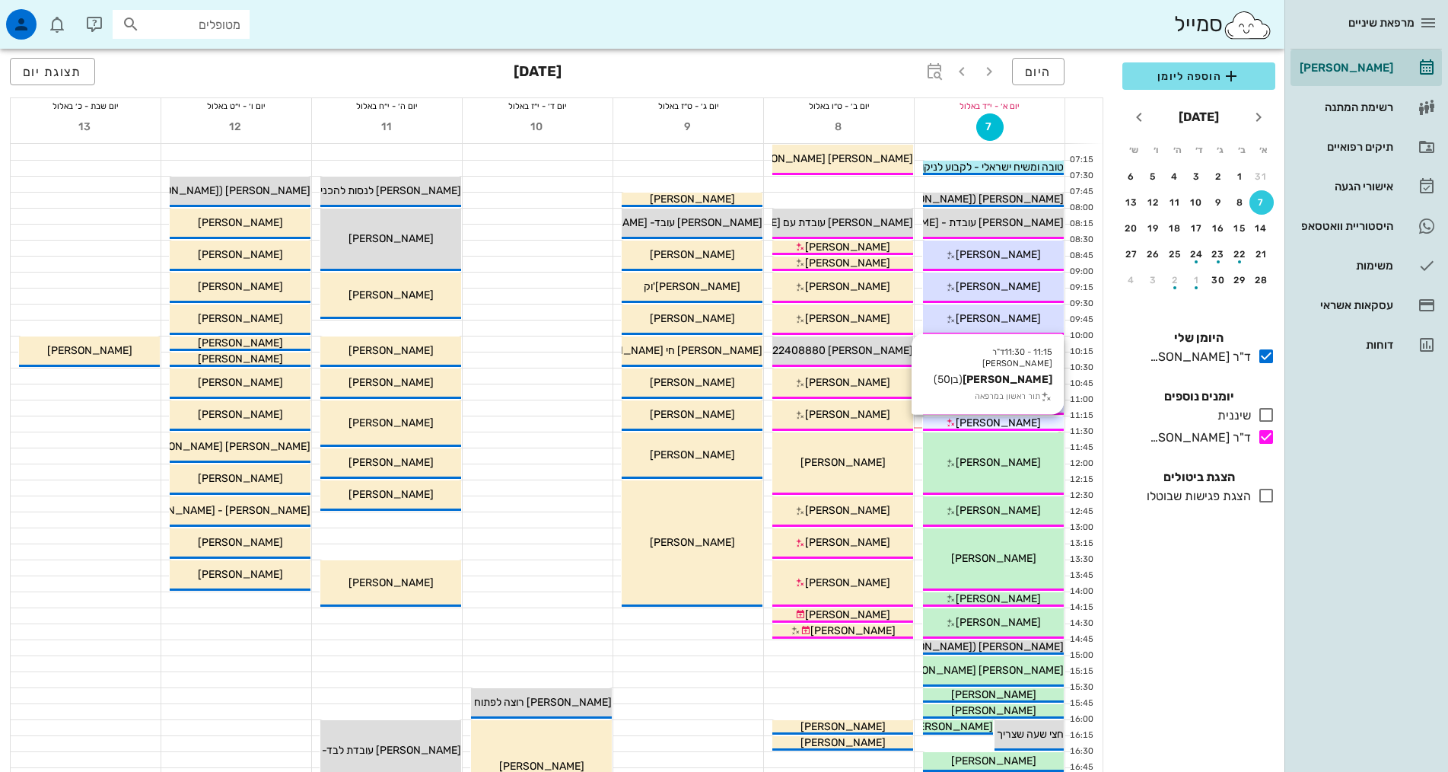
click at [1031, 422] on div "[PERSON_NAME]" at bounding box center [993, 423] width 141 height 16
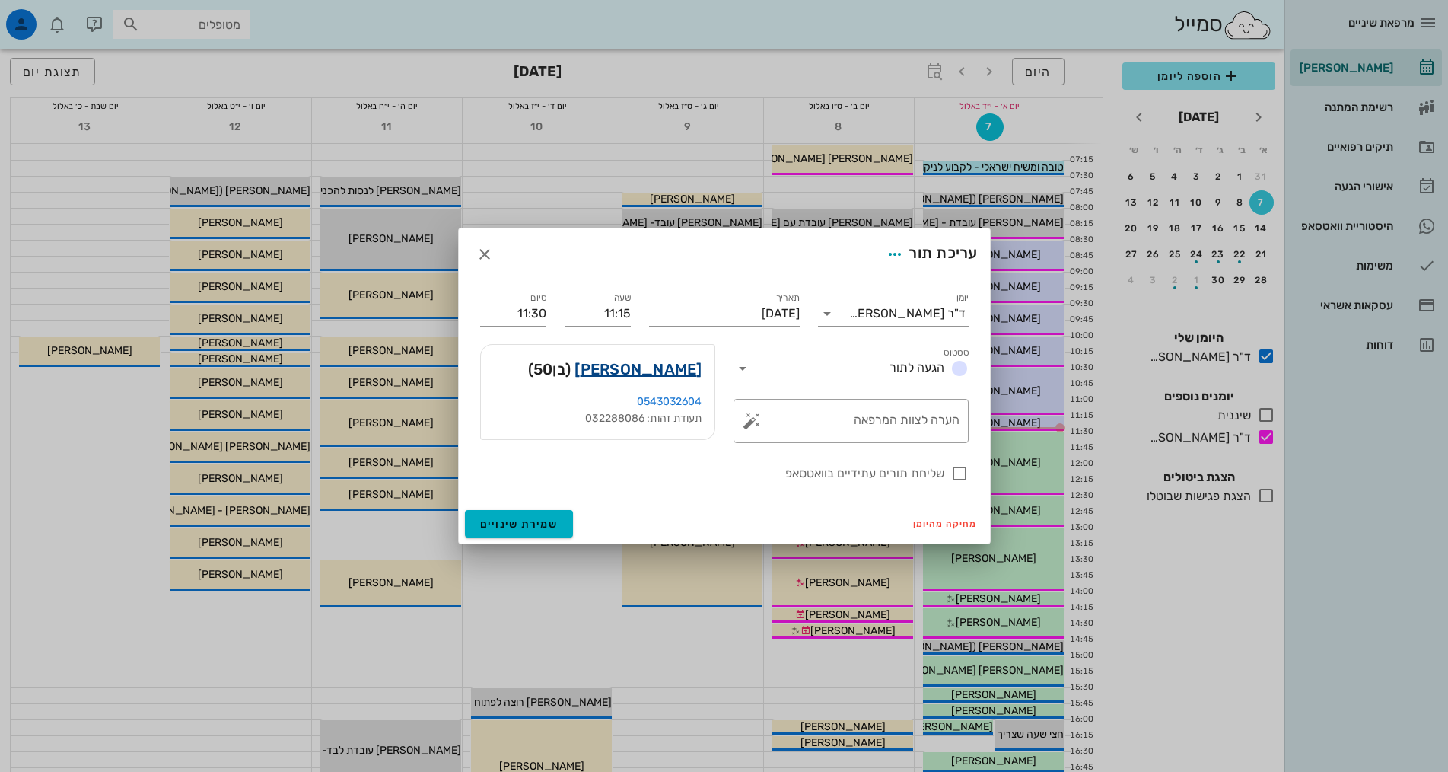
click at [679, 368] on link "[PERSON_NAME]" at bounding box center [638, 369] width 127 height 24
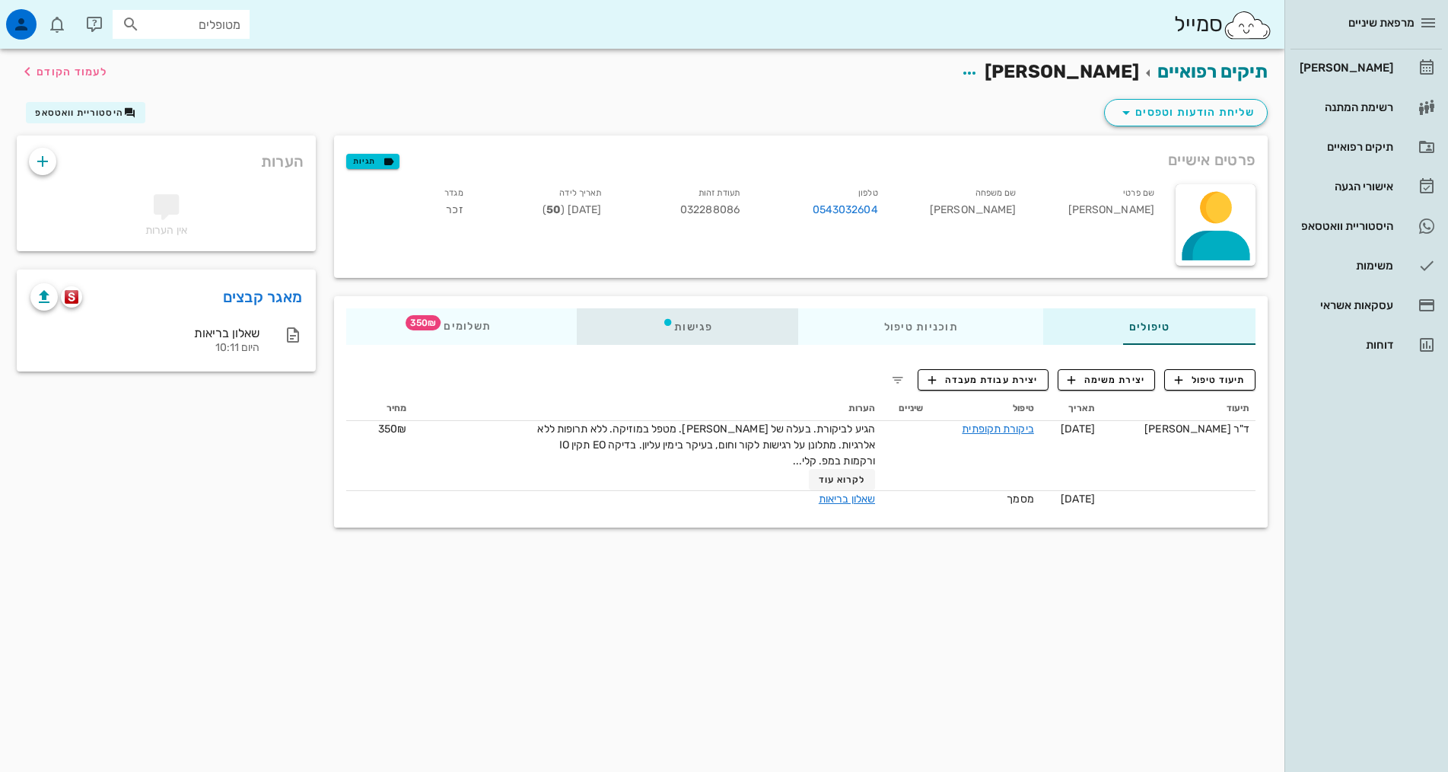
click at [646, 335] on div "פגישות" at bounding box center [687, 326] width 221 height 37
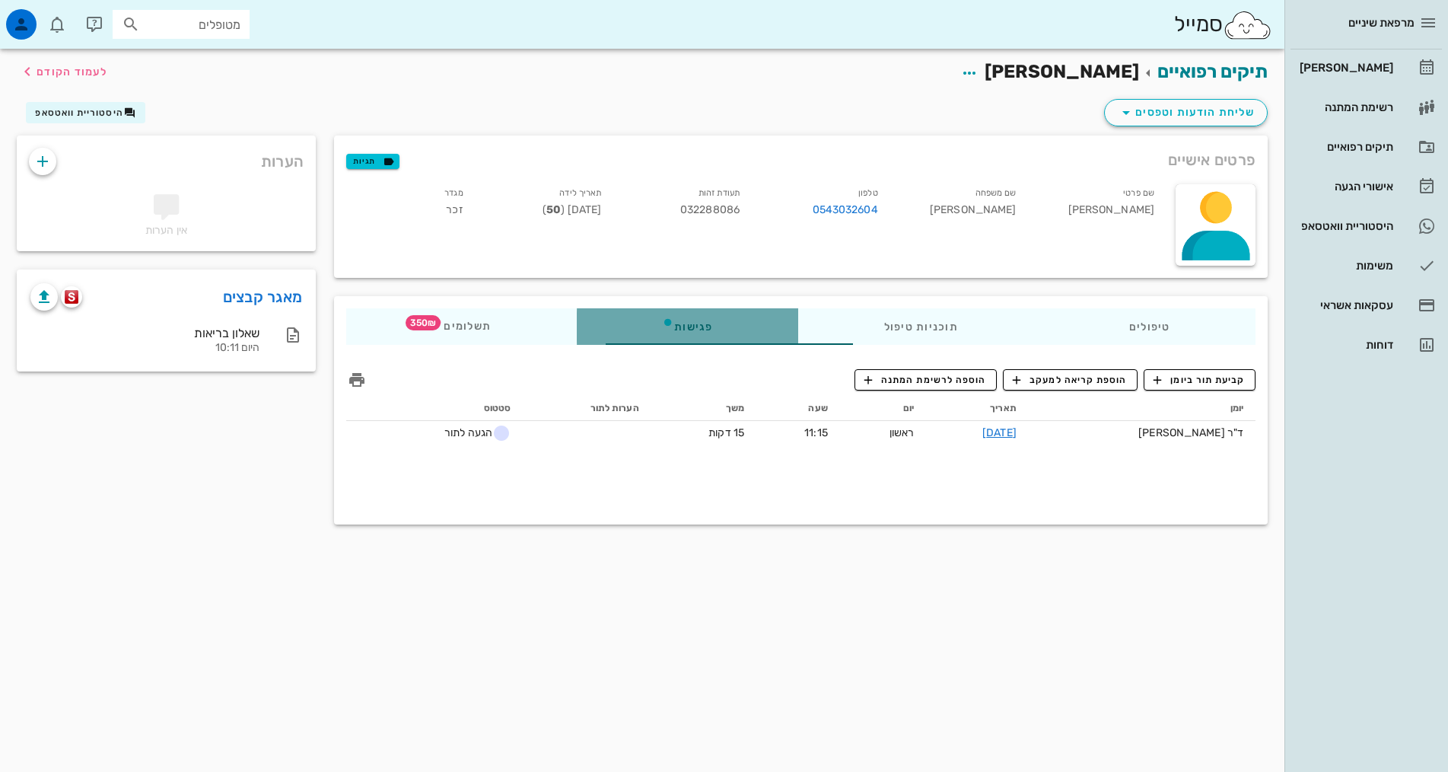
click at [646, 335] on div "פגישות" at bounding box center [687, 326] width 221 height 37
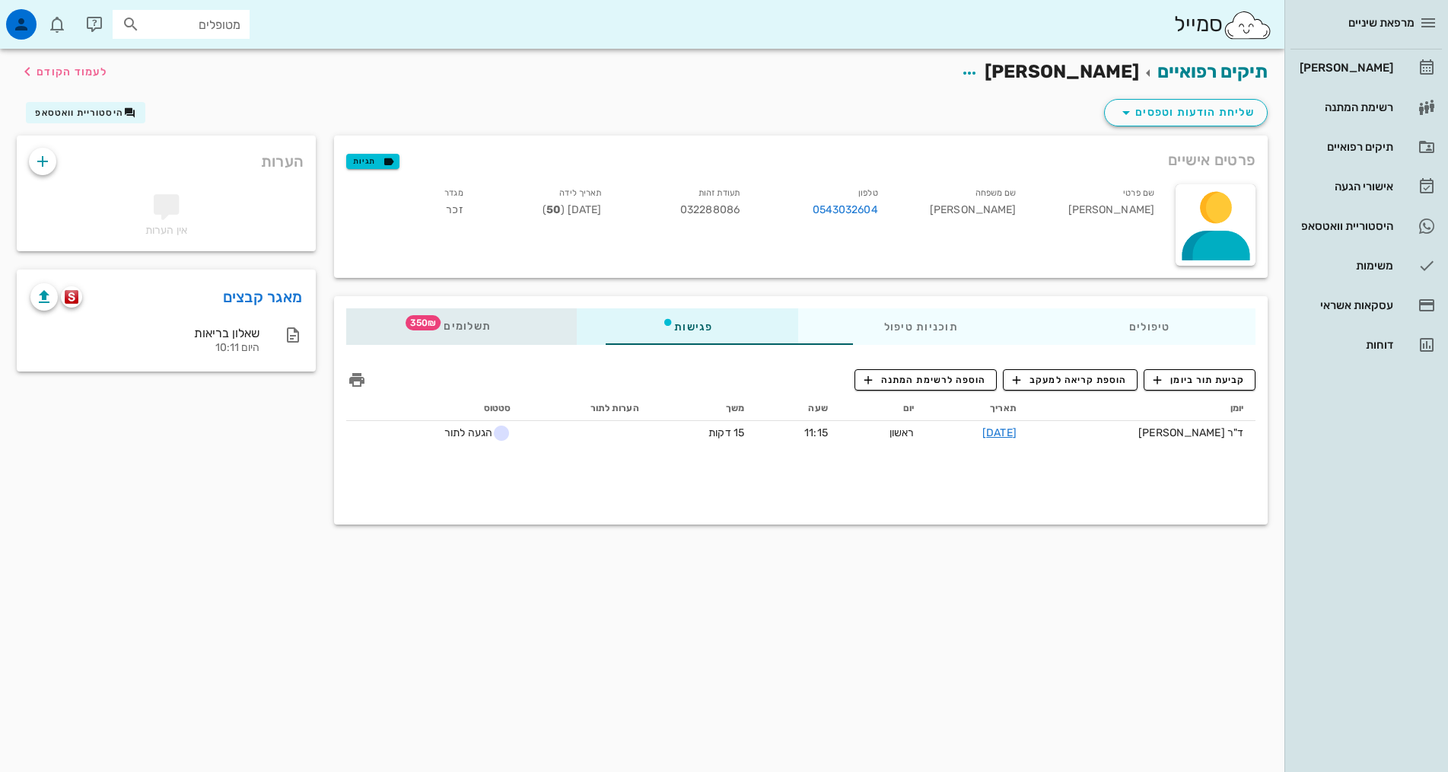
click at [449, 335] on div "תשלומים 350₪" at bounding box center [461, 326] width 231 height 37
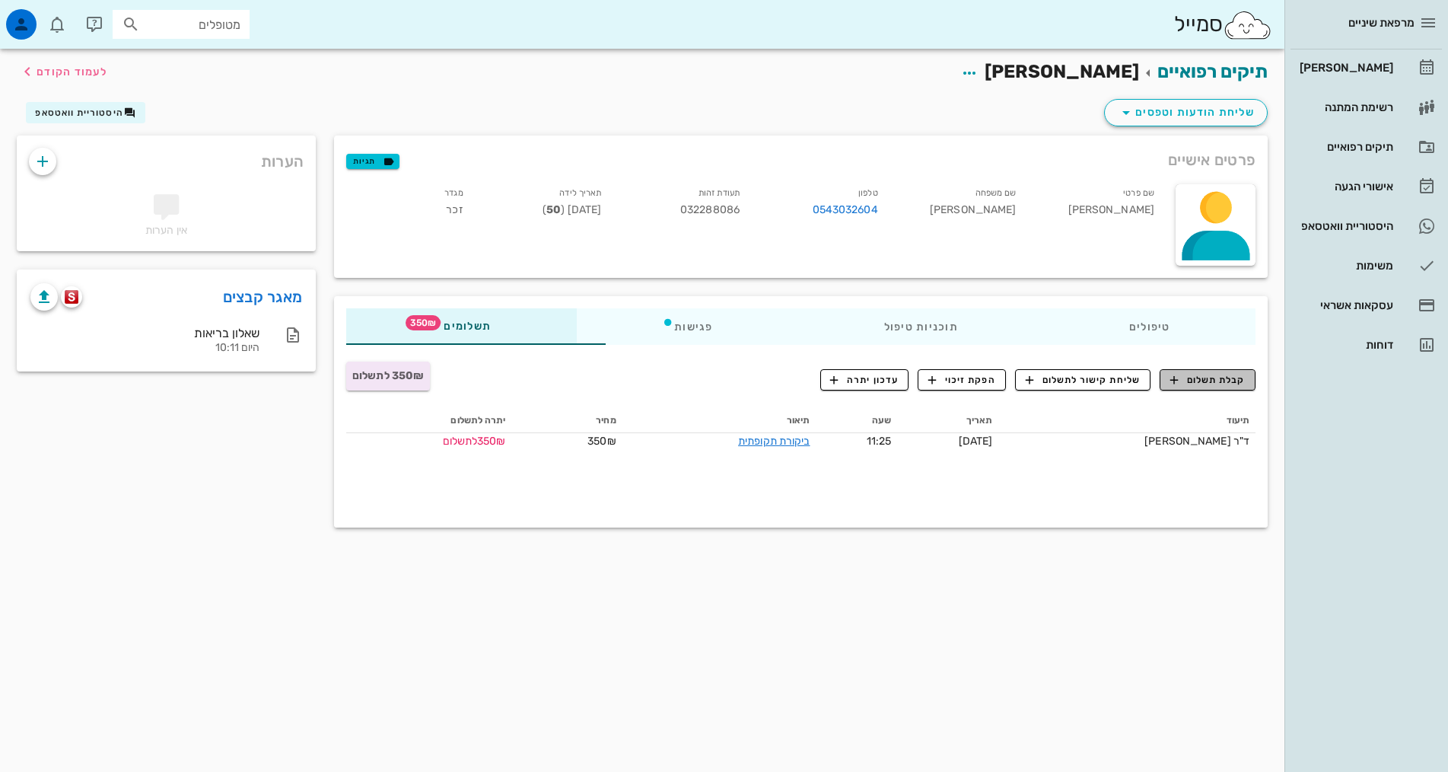
click at [1238, 382] on span "קבלת תשלום" at bounding box center [1207, 380] width 75 height 14
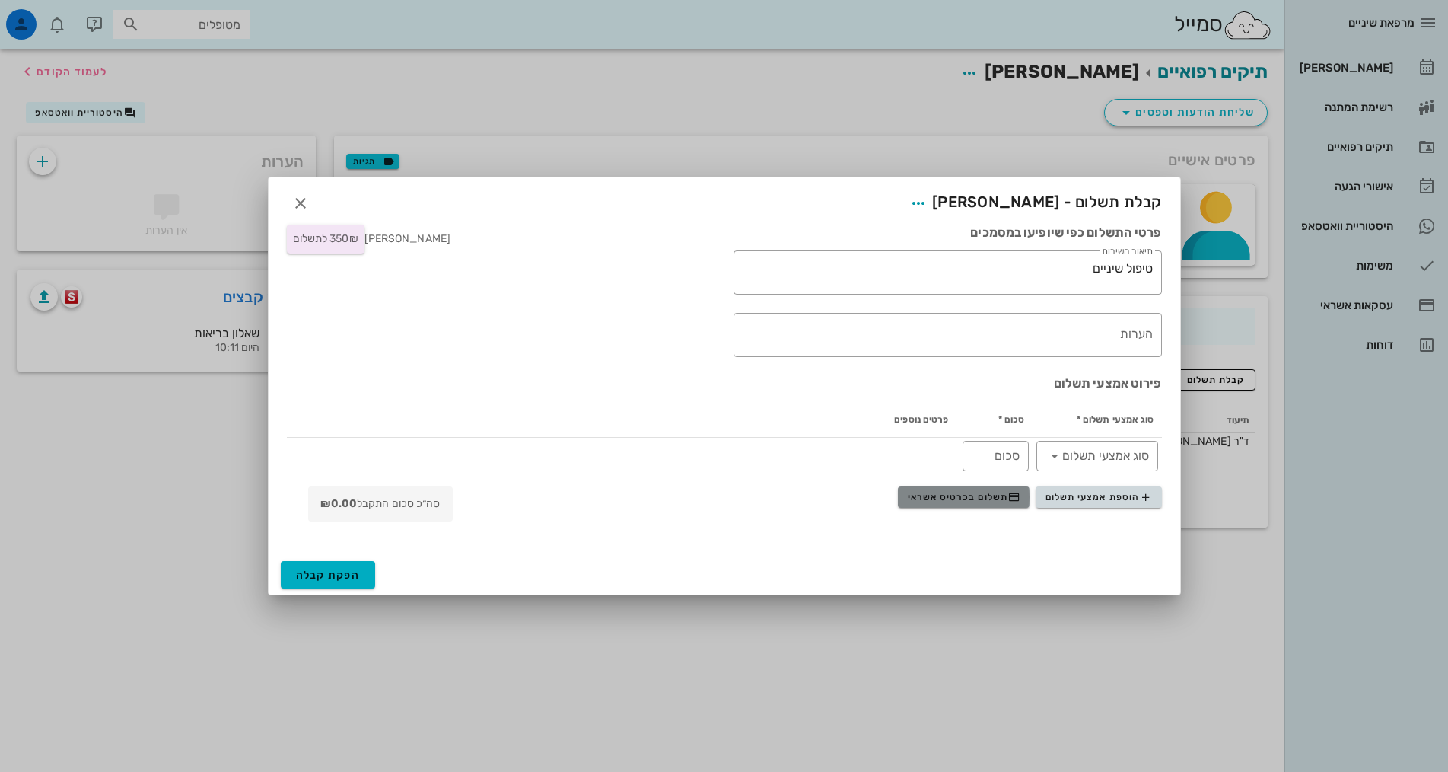
click at [986, 505] on button "תשלום בכרטיס אשראי" at bounding box center [964, 496] width 132 height 21
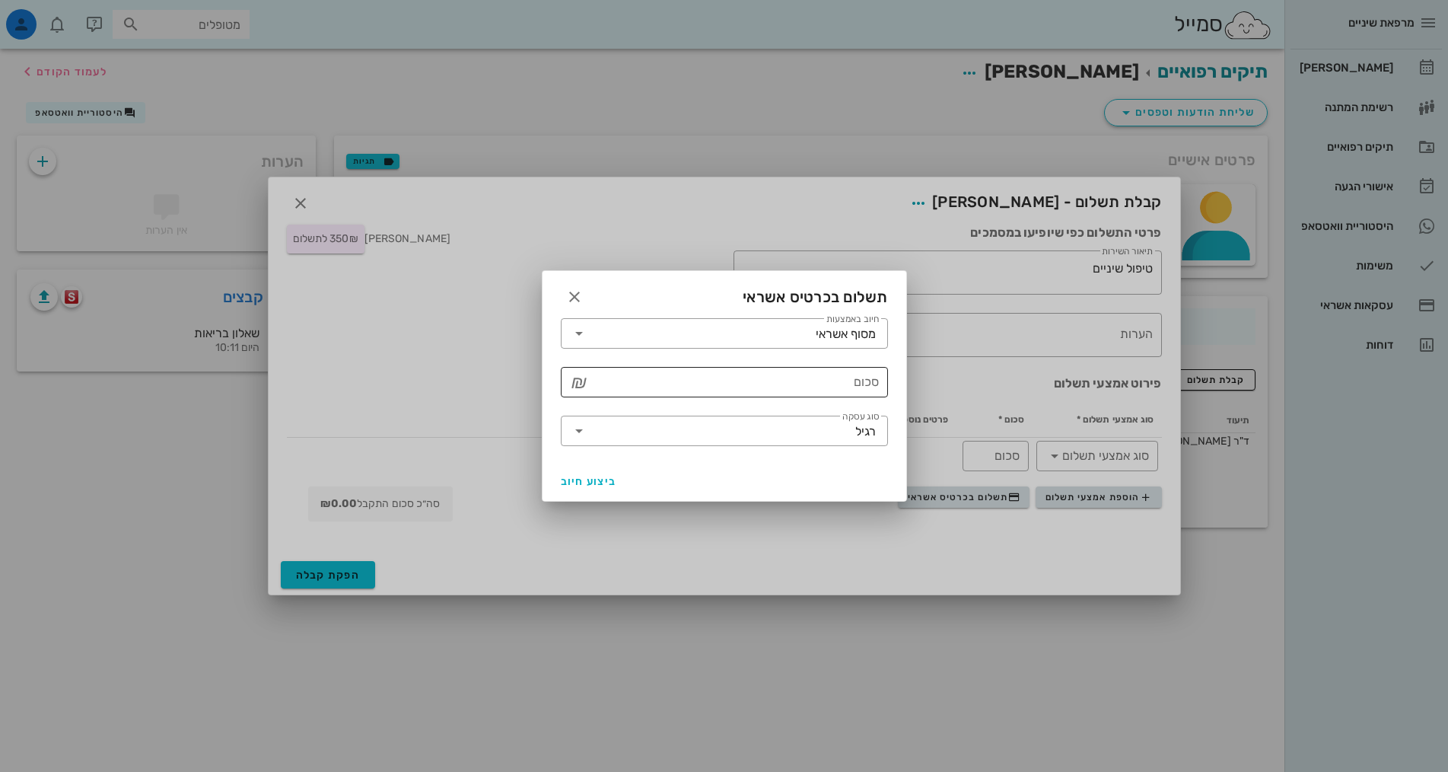
click at [809, 391] on input "סכום" at bounding box center [735, 382] width 288 height 24
type input "350"
click at [576, 485] on span "ביצוע חיוב" at bounding box center [589, 481] width 56 height 13
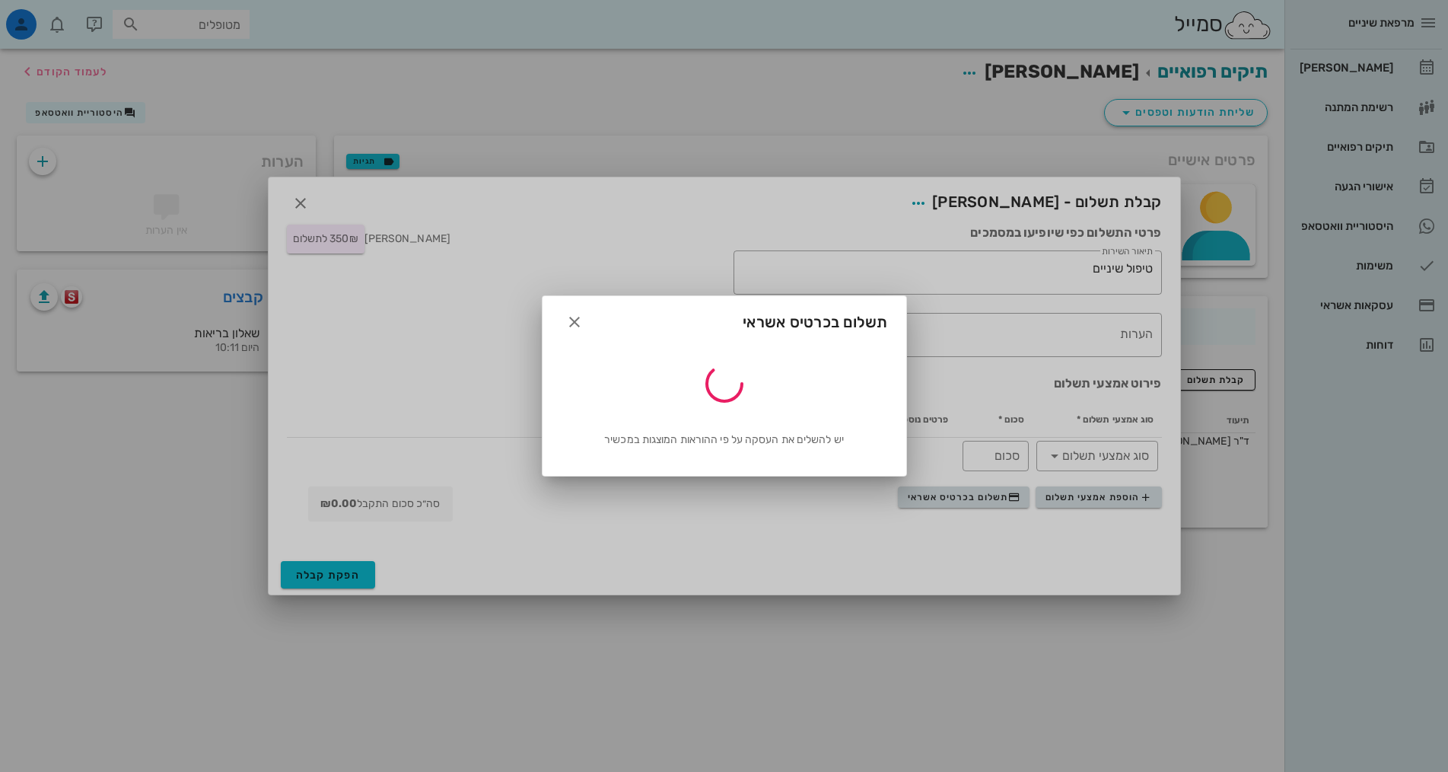
type input "350"
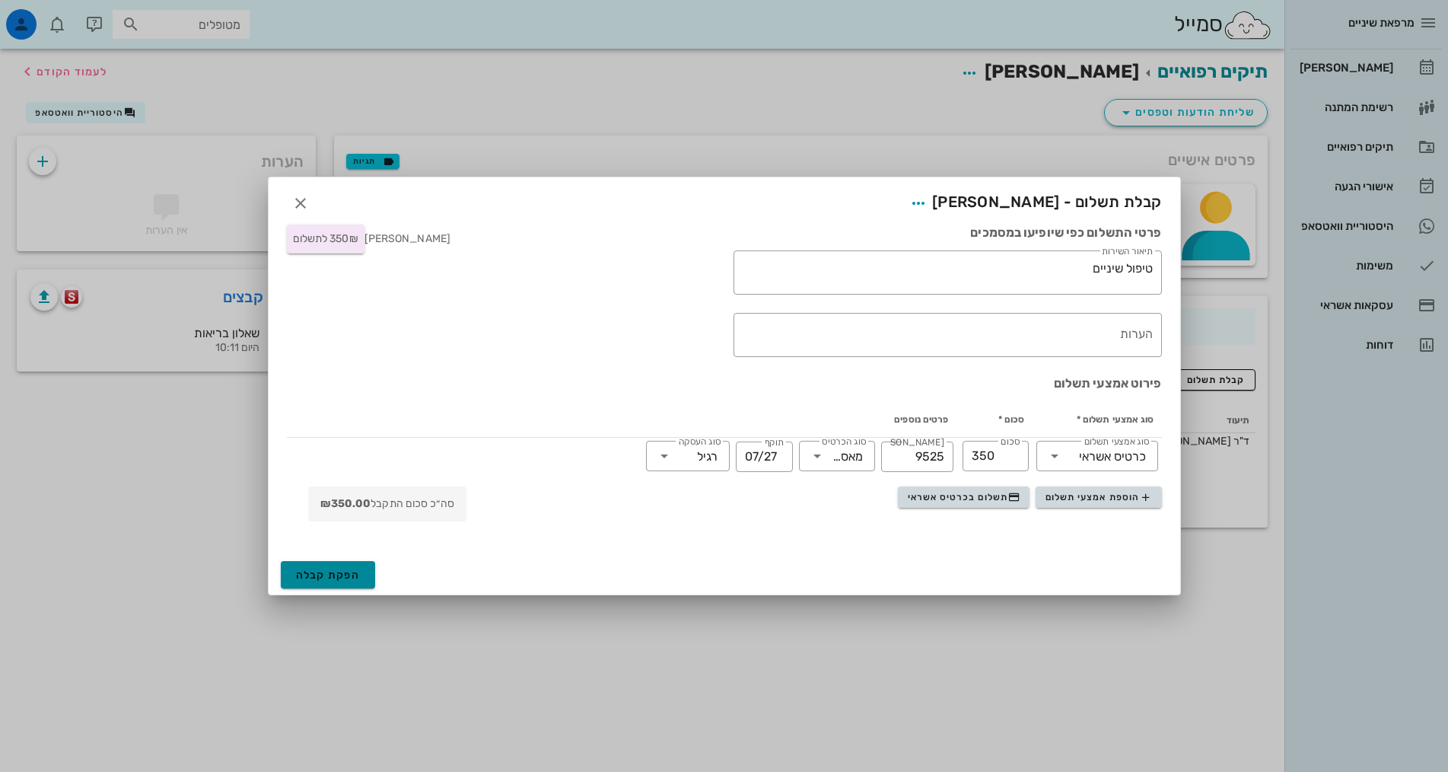
click at [341, 573] on span "הפקת קבלה" at bounding box center [328, 574] width 65 height 13
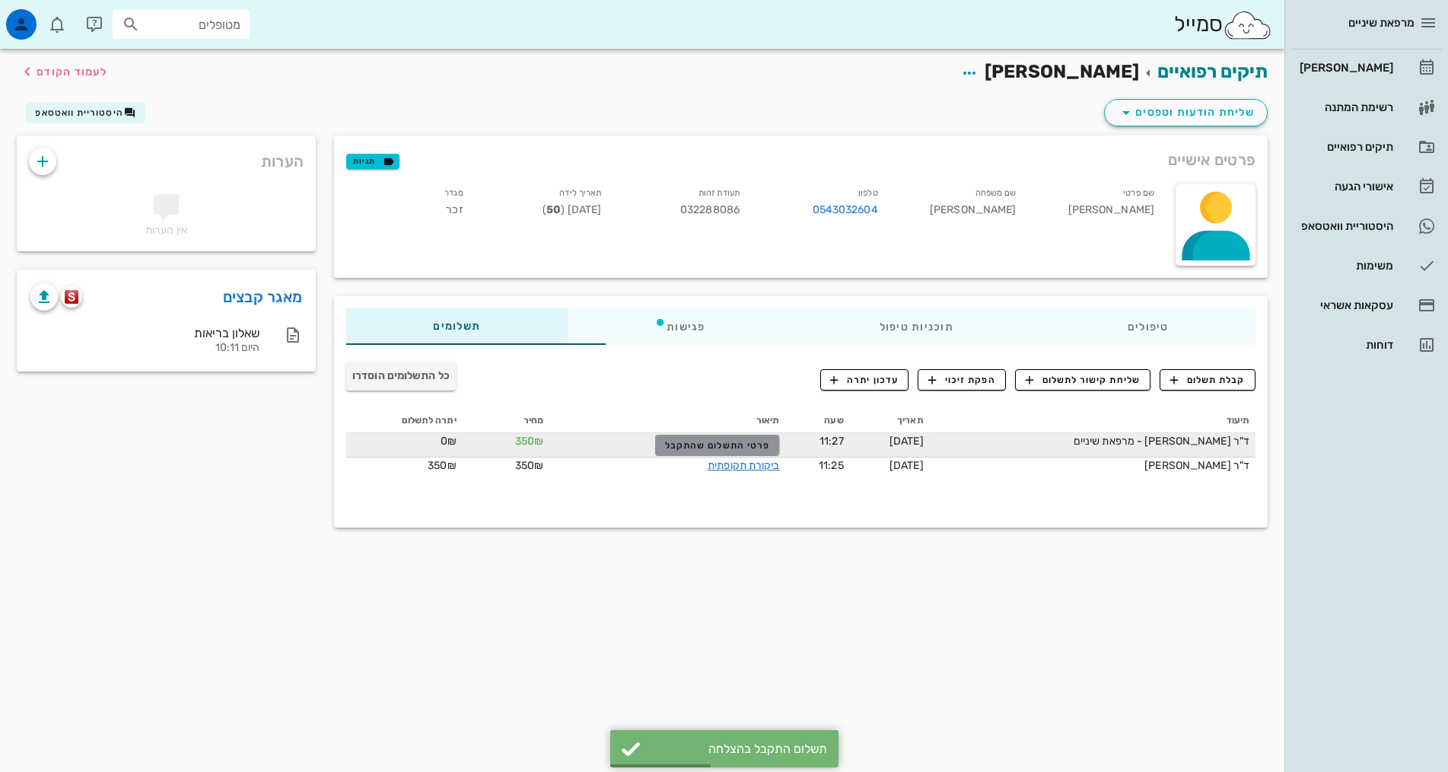
click at [683, 446] on span "פרטי התשלום שהתקבל" at bounding box center [717, 445] width 105 height 11
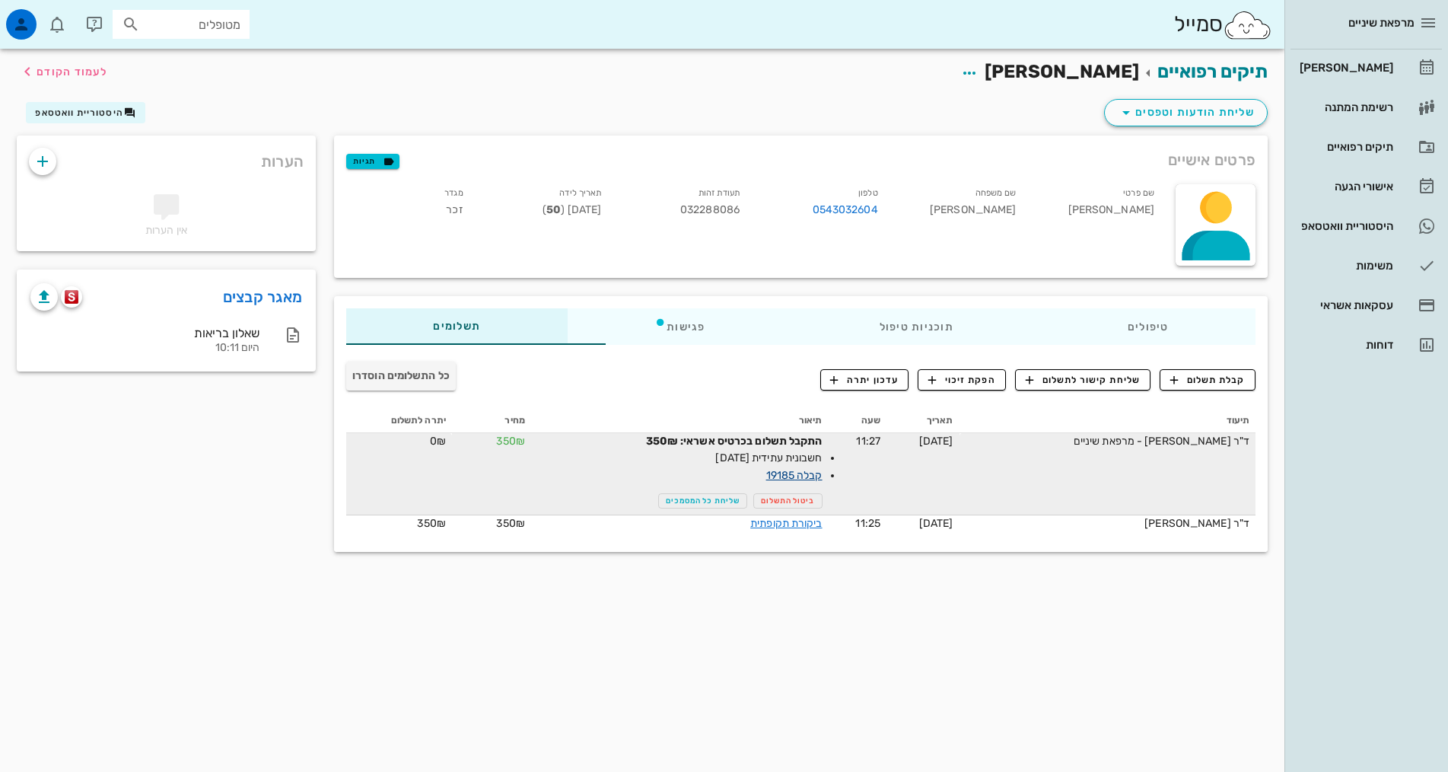
click at [766, 472] on link "קבלה 19185" at bounding box center [794, 475] width 56 height 13
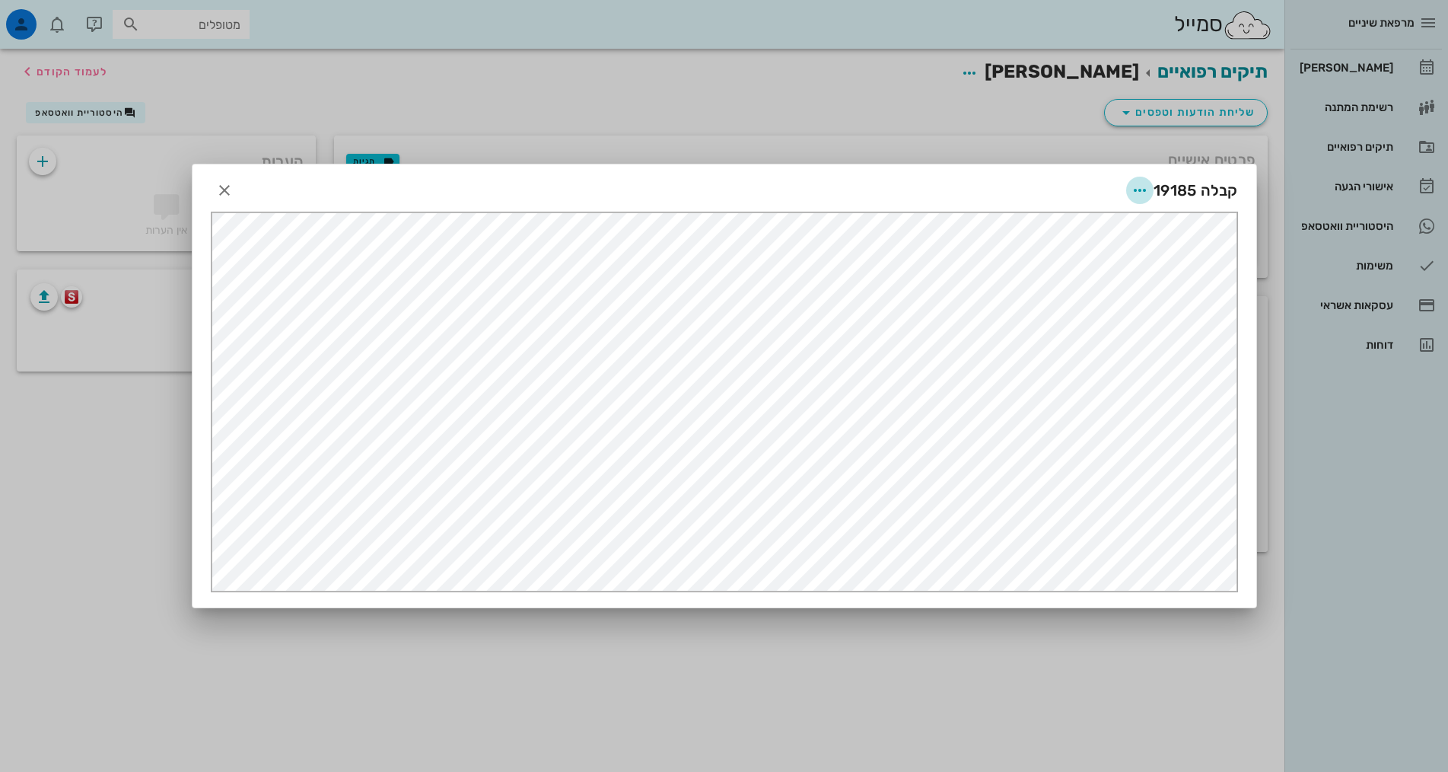
click at [1130, 193] on span "button" at bounding box center [1139, 190] width 27 height 18
click at [1117, 231] on div "הדפסה" at bounding box center [1098, 228] width 84 height 14
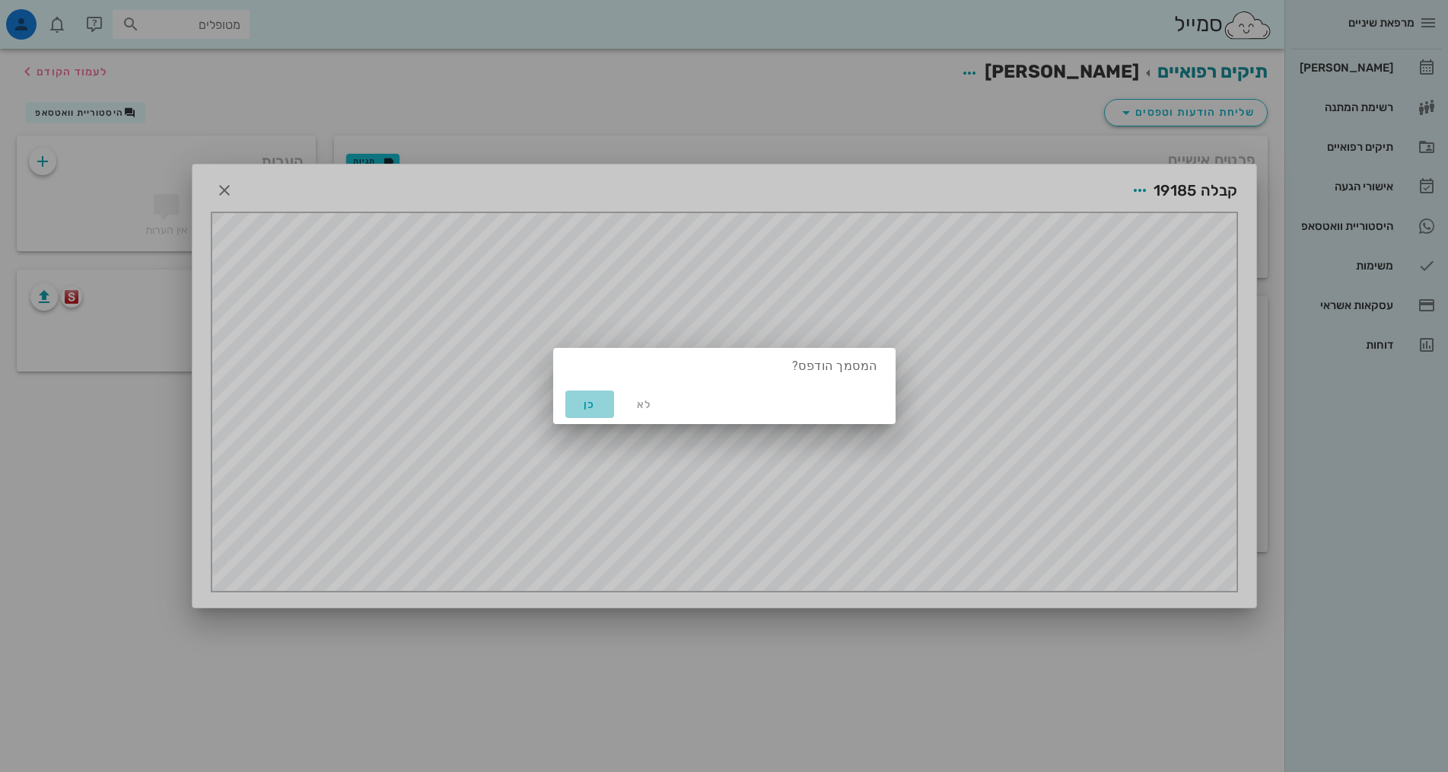
click at [584, 406] on span "כן" at bounding box center [589, 404] width 37 height 13
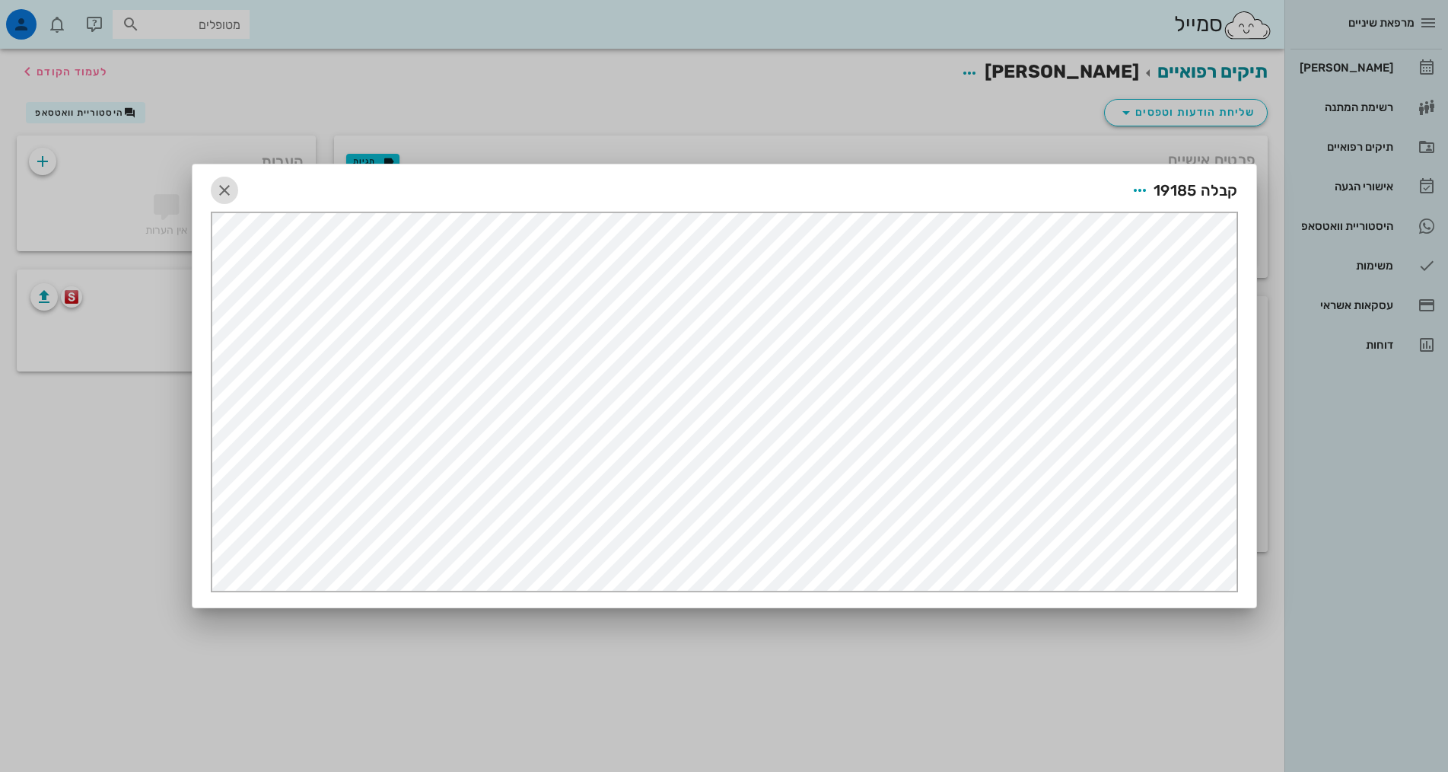
click at [224, 198] on icon "button" at bounding box center [224, 190] width 18 height 18
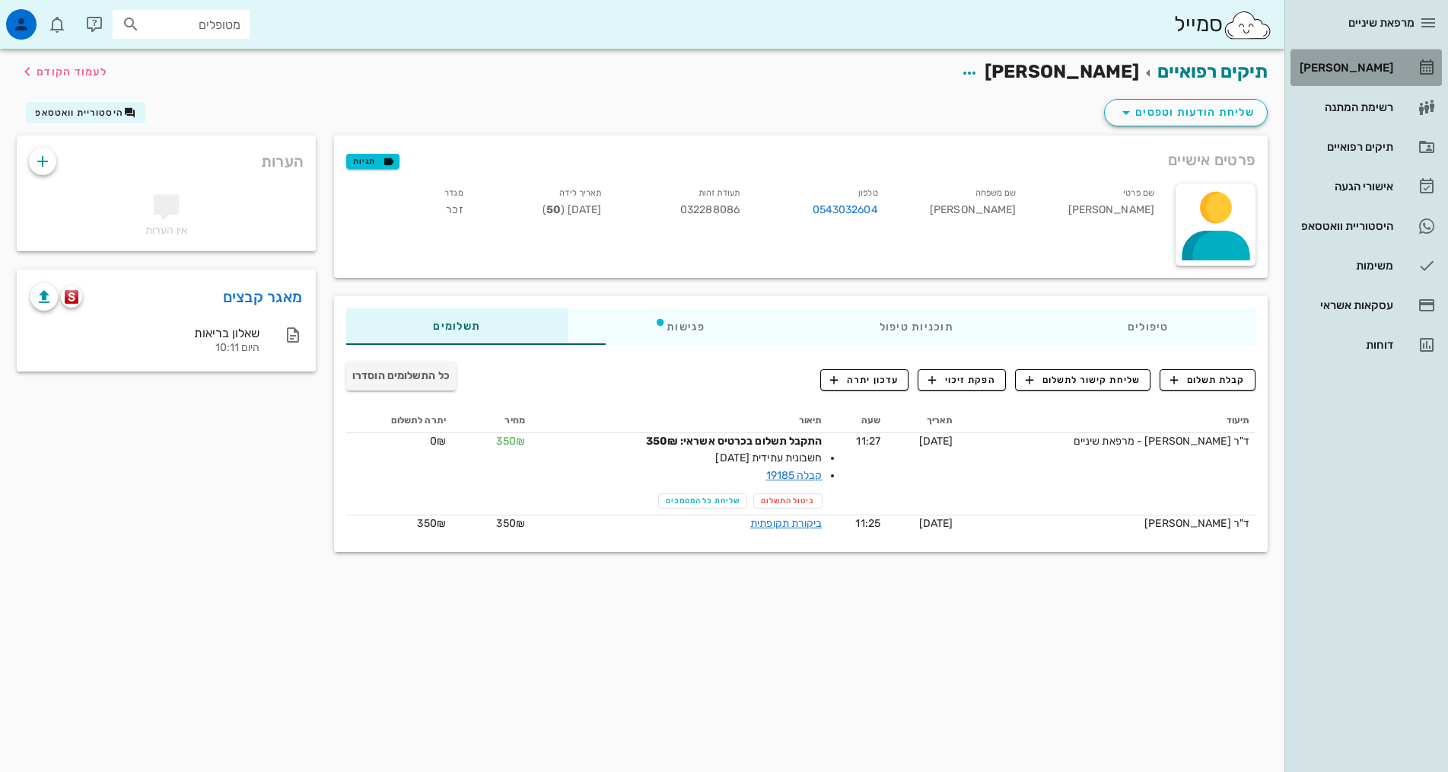
click at [1380, 67] on div "[PERSON_NAME]" at bounding box center [1345, 68] width 97 height 12
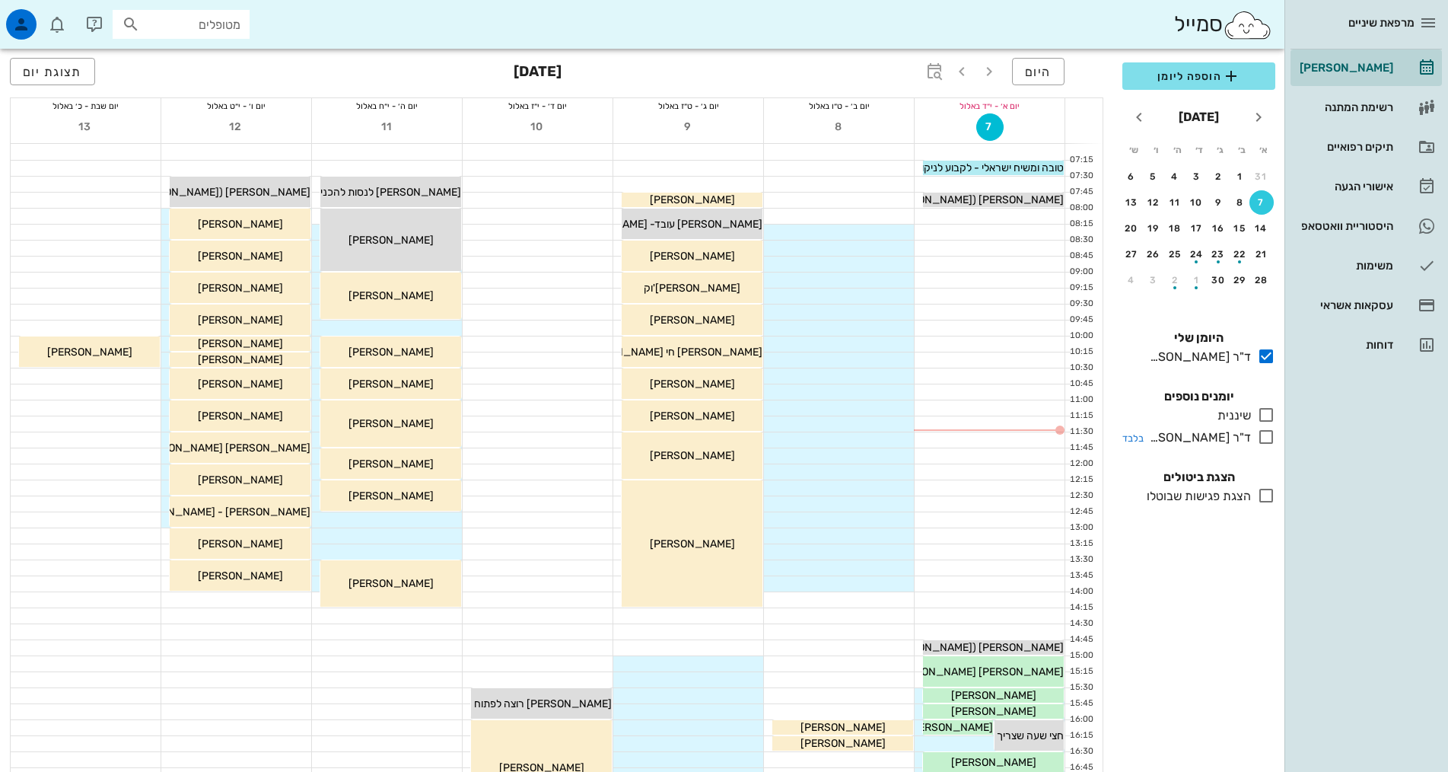
click at [1271, 439] on icon at bounding box center [1266, 437] width 18 height 18
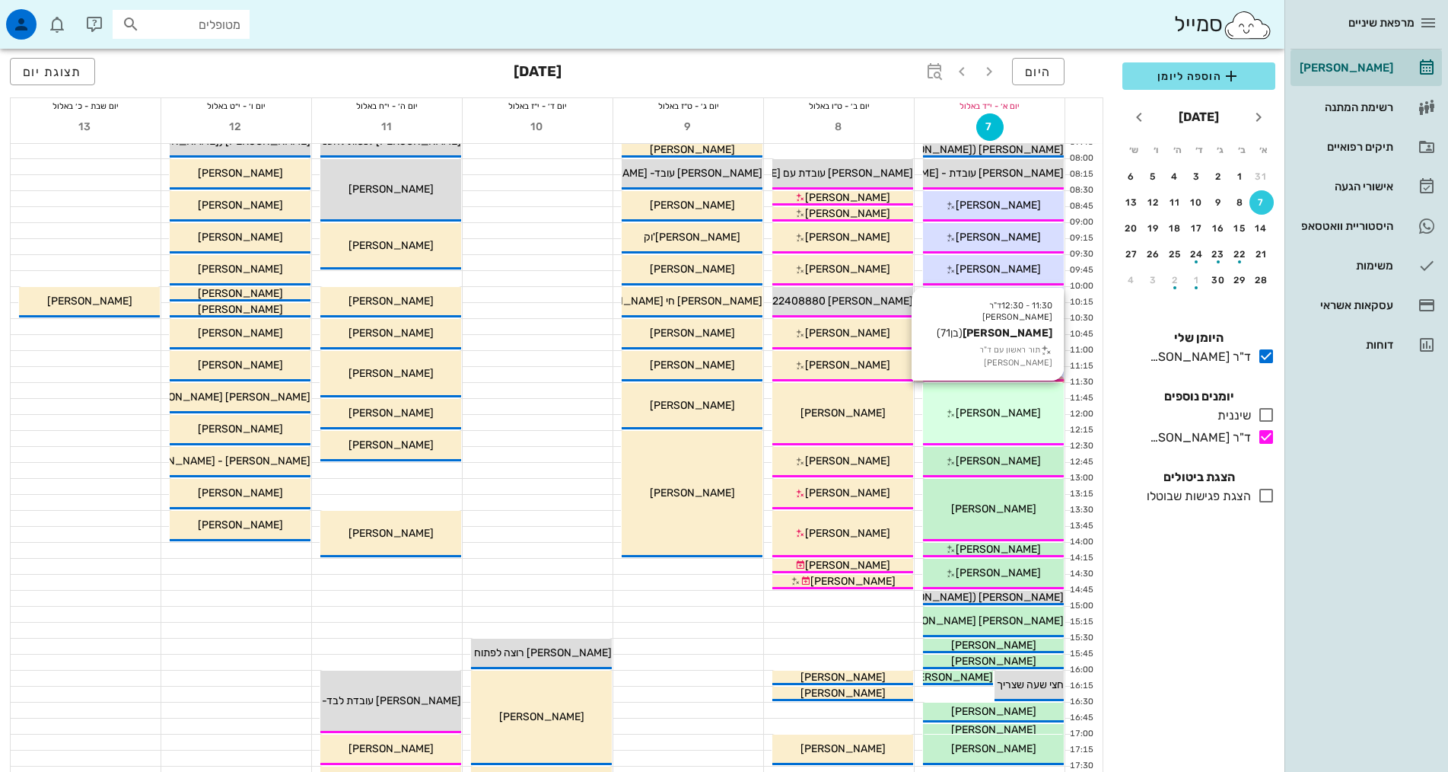
scroll to position [76, 0]
